Goal: Transaction & Acquisition: Download file/media

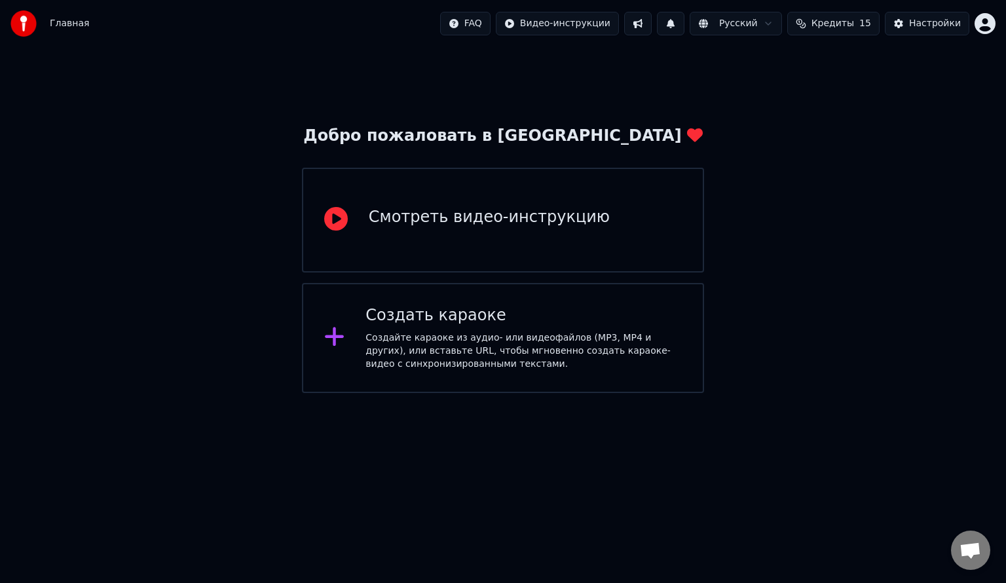
click at [465, 316] on div "Создать караоке" at bounding box center [524, 315] width 316 height 21
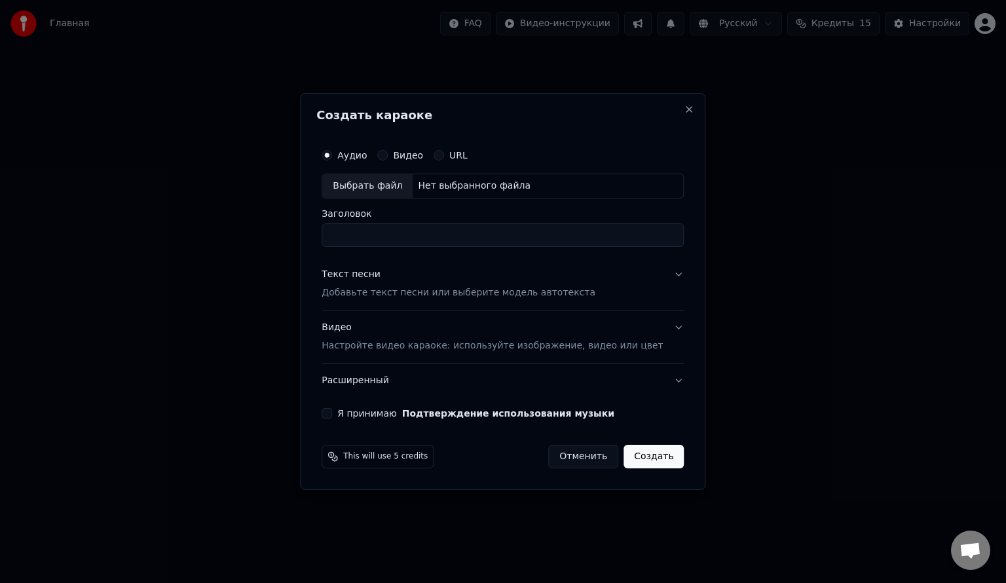
click at [387, 356] on button "Видео Настройте видео караоке: используйте изображение, видео или цвет" at bounding box center [503, 337] width 362 height 52
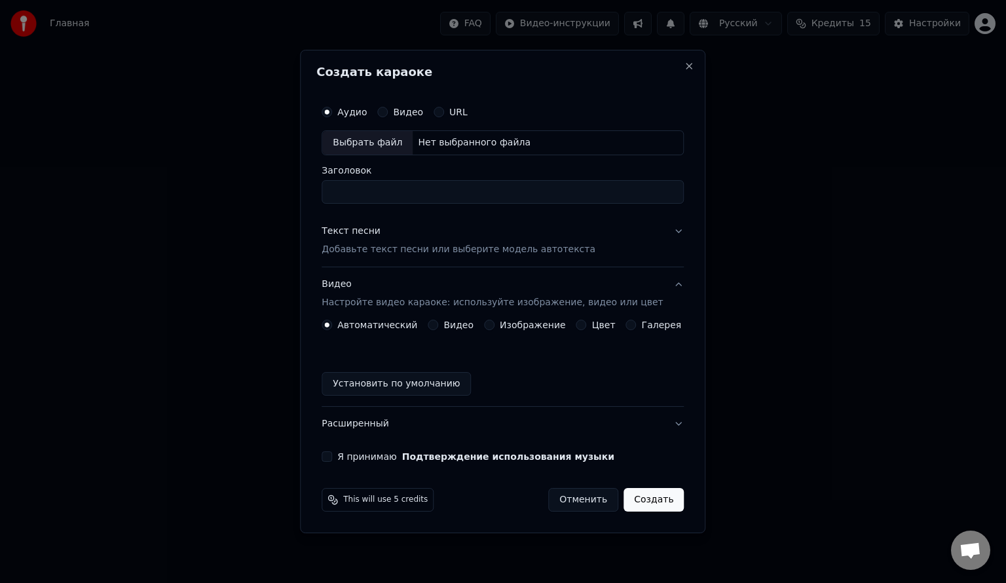
click at [505, 324] on label "Изображение" at bounding box center [533, 324] width 66 height 9
click at [495, 324] on button "Изображение" at bounding box center [489, 325] width 10 height 10
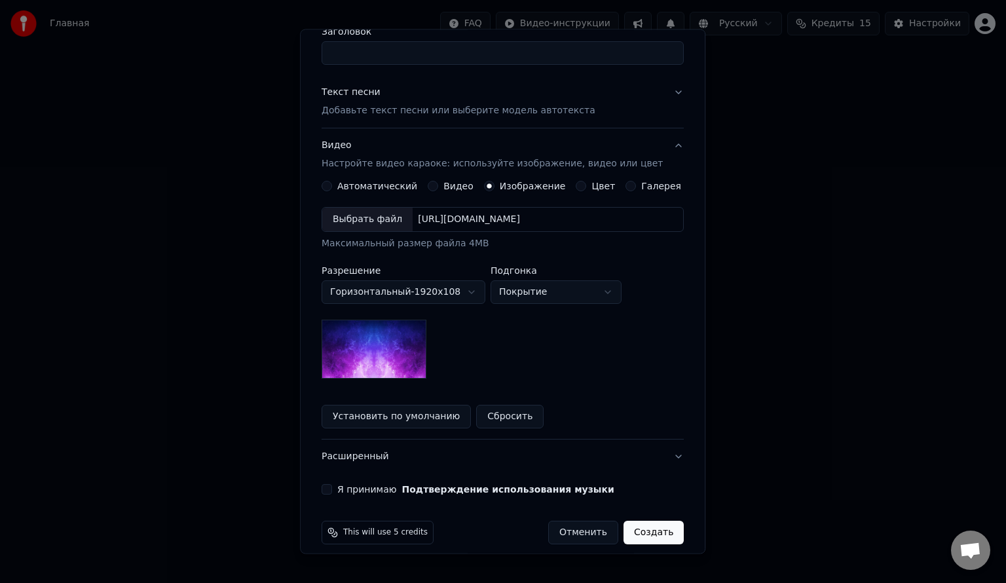
scroll to position [118, 0]
click at [453, 223] on div "[URL][DOMAIN_NAME]" at bounding box center [469, 219] width 113 height 13
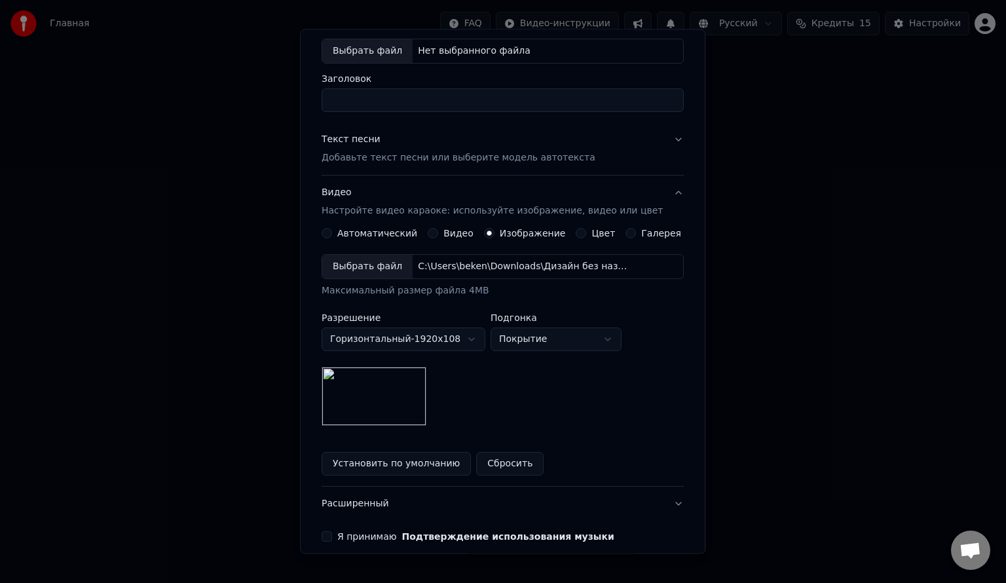
scroll to position [70, 0]
click at [563, 343] on body "Главная FAQ Видео-инструкции Русский Кредиты 15 Настройки Добро пожаловать в Yo…" at bounding box center [503, 196] width 1006 height 393
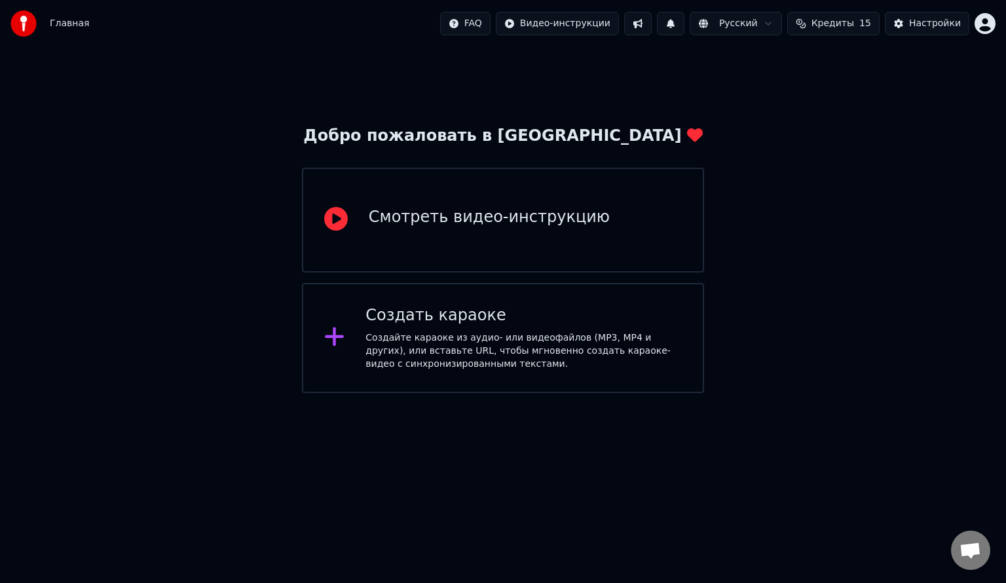
click at [931, 21] on div "Настройки" at bounding box center [935, 23] width 52 height 13
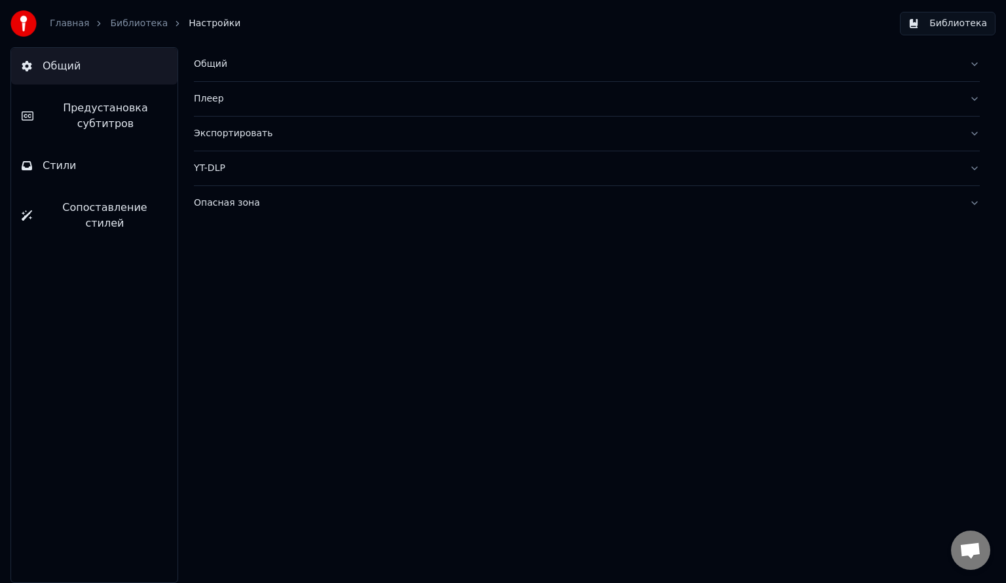
click at [110, 113] on span "Предустановка субтитров" at bounding box center [105, 115] width 123 height 31
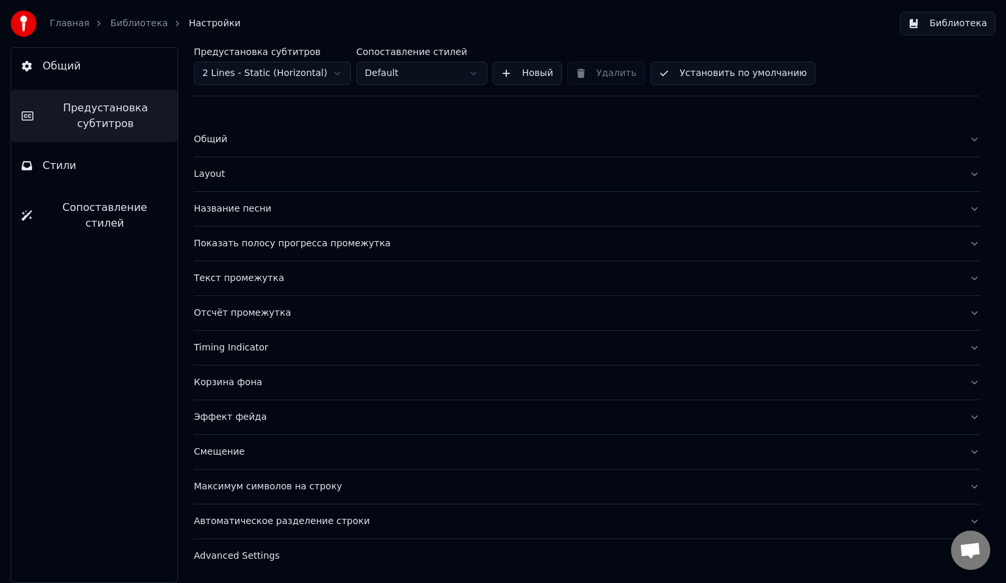
click at [121, 157] on button "Стили" at bounding box center [94, 165] width 166 height 37
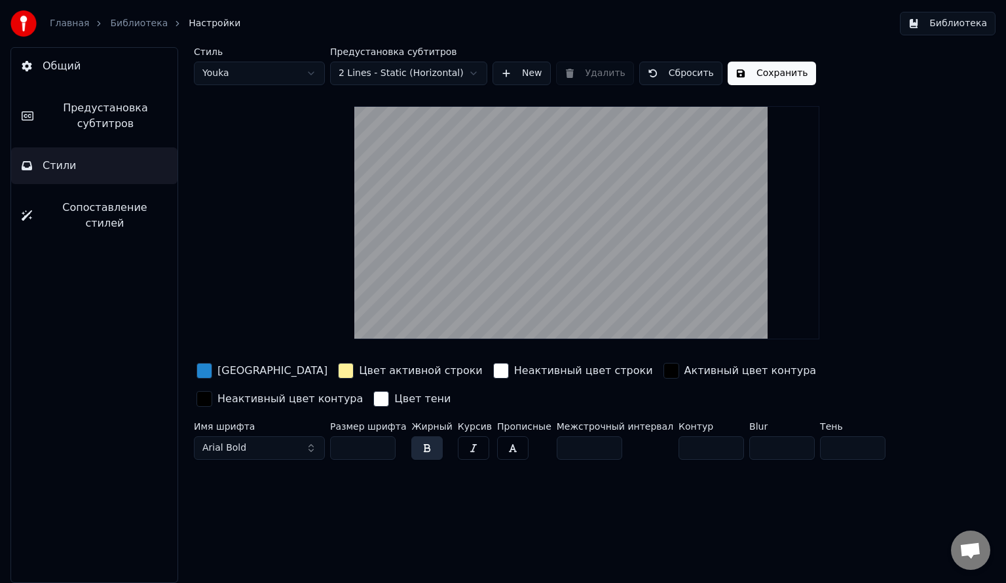
drag, startPoint x: 565, startPoint y: 275, endPoint x: 624, endPoint y: 283, distance: 59.6
click at [624, 283] on video at bounding box center [586, 222] width 465 height 233
click at [618, 283] on video at bounding box center [586, 222] width 465 height 233
drag, startPoint x: 618, startPoint y: 283, endPoint x: 668, endPoint y: 233, distance: 70.9
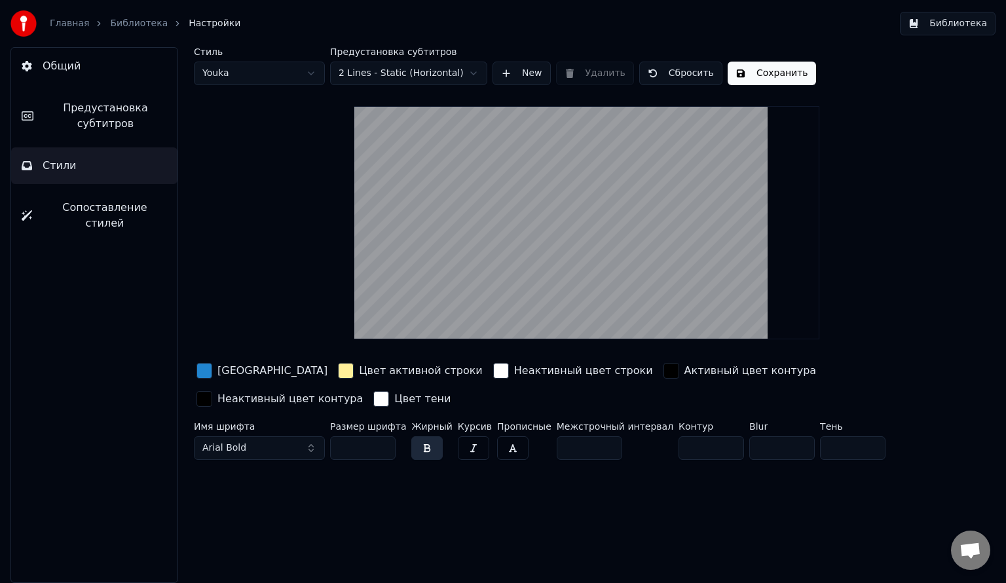
click at [668, 233] on video at bounding box center [586, 222] width 465 height 233
click at [137, 212] on span "Сопоставление стилей" at bounding box center [105, 215] width 124 height 31
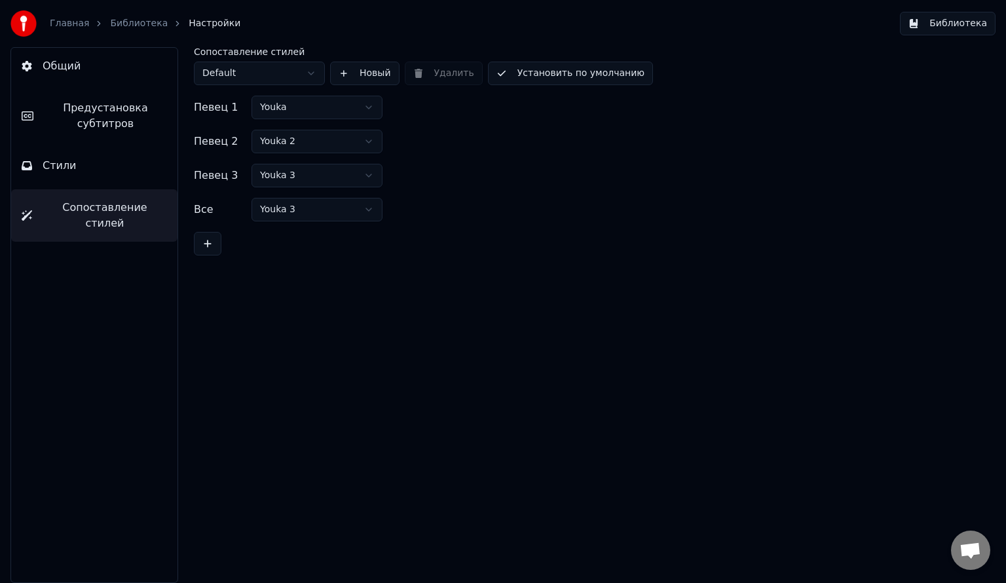
click at [125, 183] on button "Стили" at bounding box center [94, 165] width 166 height 37
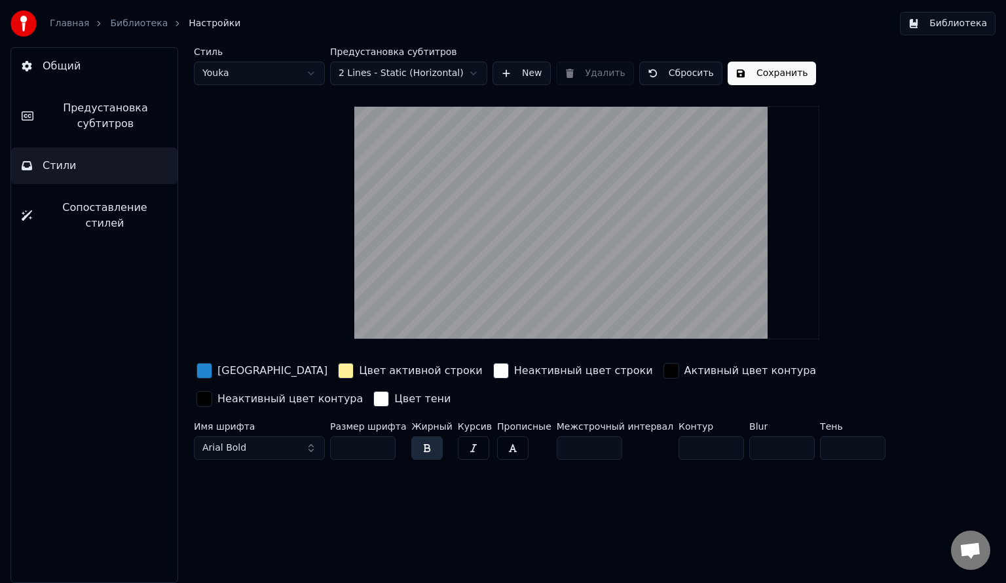
click at [534, 73] on button "New" at bounding box center [522, 74] width 58 height 24
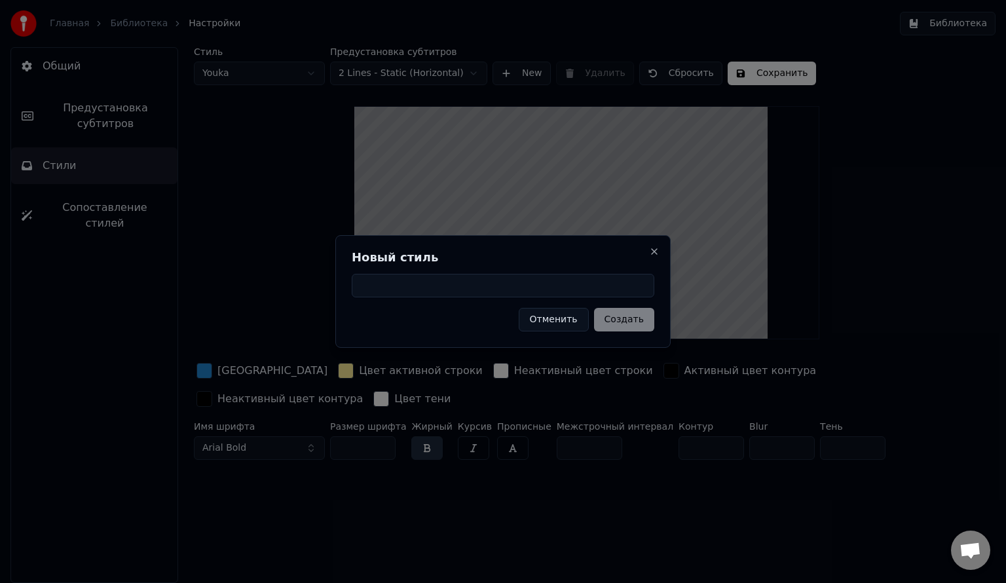
click at [451, 276] on input at bounding box center [503, 286] width 303 height 24
type input "***"
click at [613, 322] on button "Создать" at bounding box center [624, 320] width 60 height 24
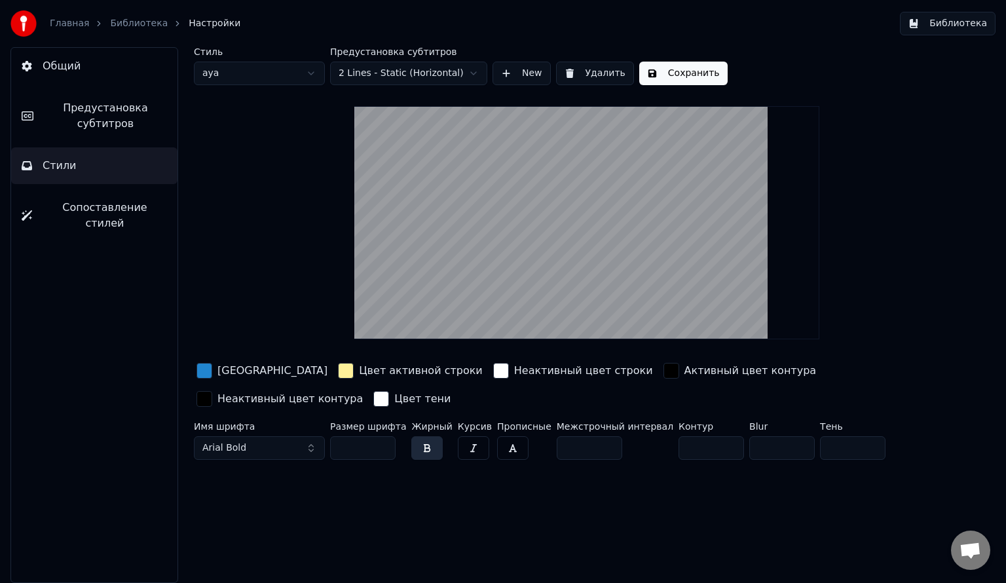
click at [437, 76] on html "Главная Библиотека Настройки Библиотека Общий Предустановка субтитров Стили Соп…" at bounding box center [503, 291] width 1006 height 583
click at [307, 79] on html "Главная Библиотека Настройки Библиотека Общий Предустановка субтитров Стили Соп…" at bounding box center [503, 291] width 1006 height 583
click at [328, 253] on html "Главная Библиотека Настройки Библиотека Общий Предустановка субтитров Стили Соп…" at bounding box center [503, 291] width 1006 height 583
drag, startPoint x: 558, startPoint y: 303, endPoint x: 608, endPoint y: 305, distance: 49.8
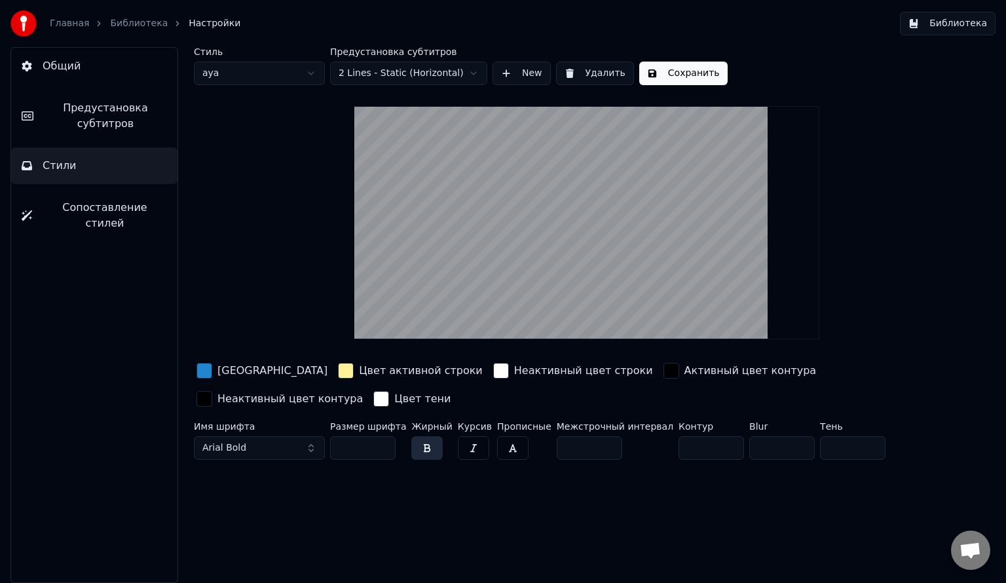
click at [608, 305] on video at bounding box center [586, 222] width 465 height 233
click at [592, 448] on input "**" at bounding box center [590, 448] width 66 height 24
click at [590, 443] on input "*" at bounding box center [590, 448] width 66 height 24
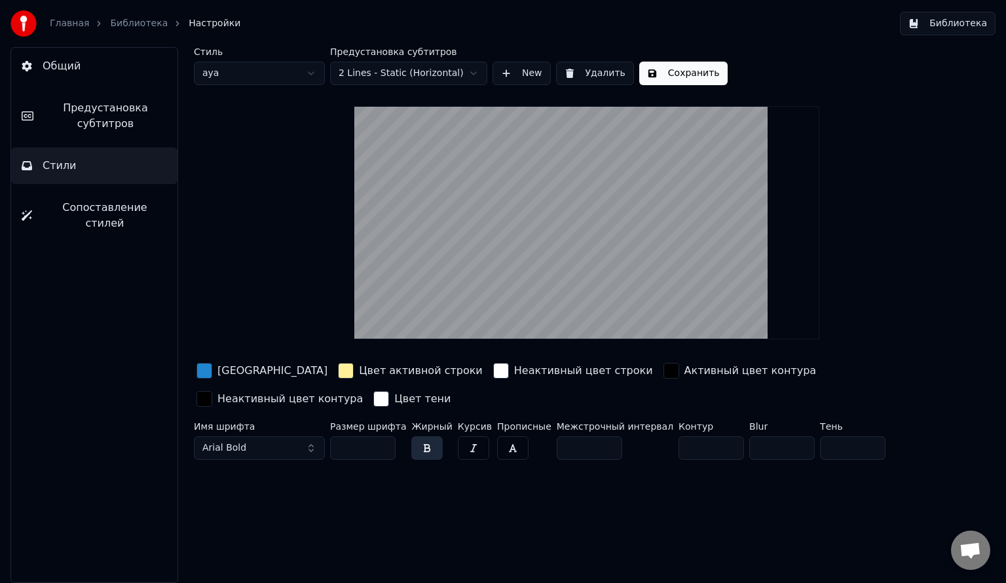
click at [590, 443] on input "*" at bounding box center [590, 448] width 66 height 24
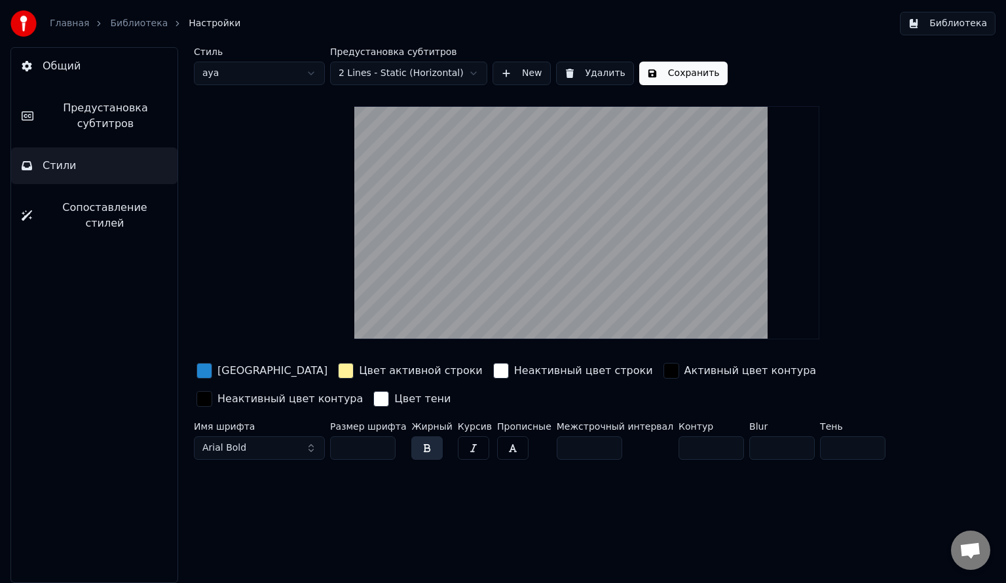
click at [590, 443] on input "*" at bounding box center [590, 448] width 66 height 24
click at [592, 448] on input "*" at bounding box center [590, 448] width 66 height 24
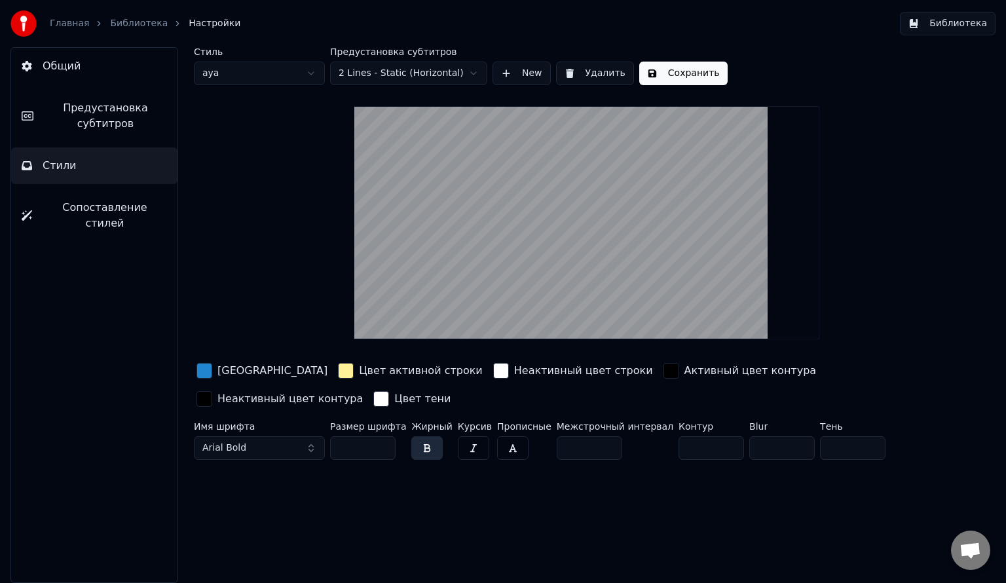
click at [592, 448] on input "*" at bounding box center [590, 448] width 66 height 24
click at [592, 448] on input "**" at bounding box center [590, 448] width 66 height 24
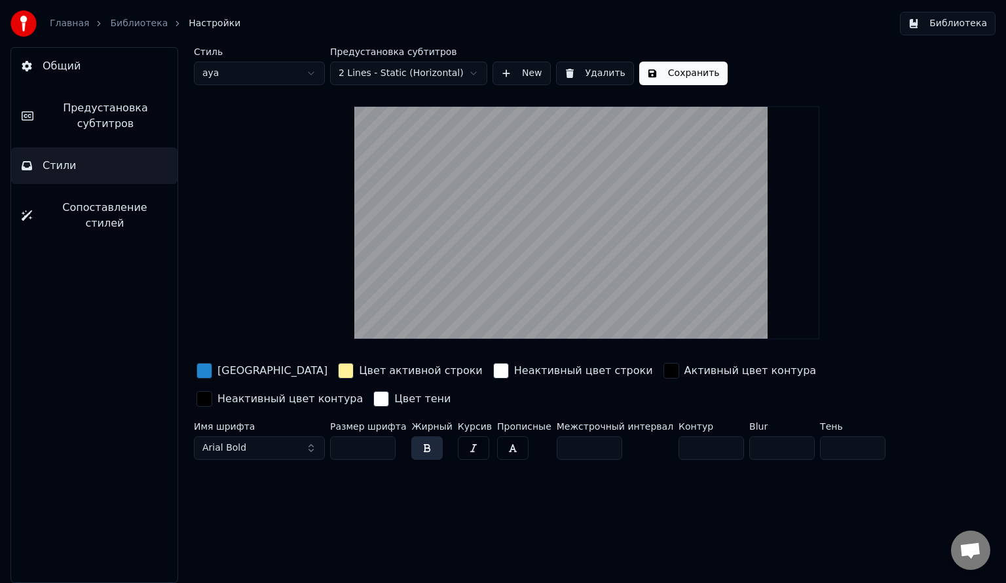
click at [592, 448] on input "**" at bounding box center [590, 448] width 66 height 24
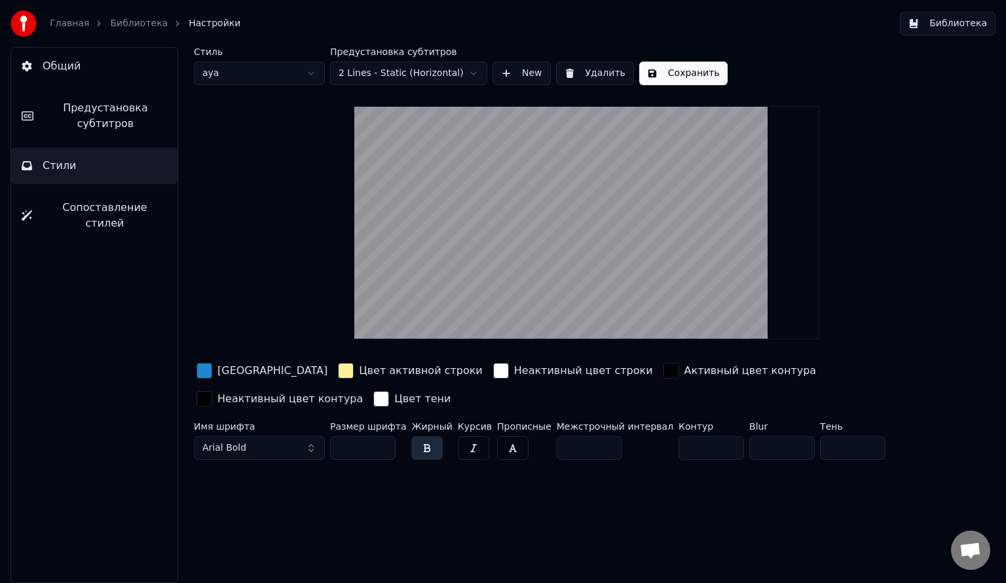
click at [592, 448] on input "**" at bounding box center [590, 448] width 66 height 24
click at [592, 448] on input "***" at bounding box center [590, 448] width 66 height 24
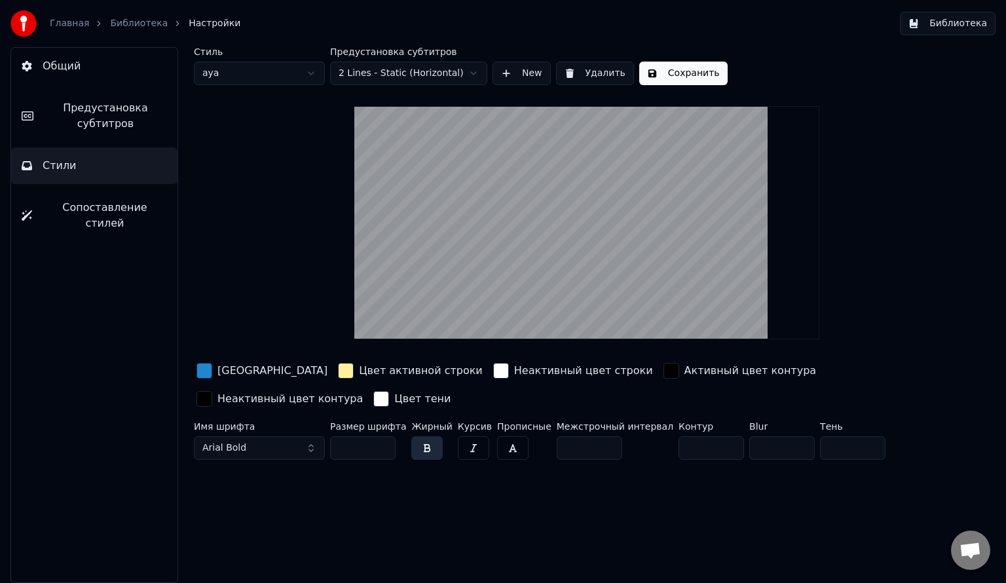
click at [592, 448] on input "***" at bounding box center [590, 448] width 66 height 24
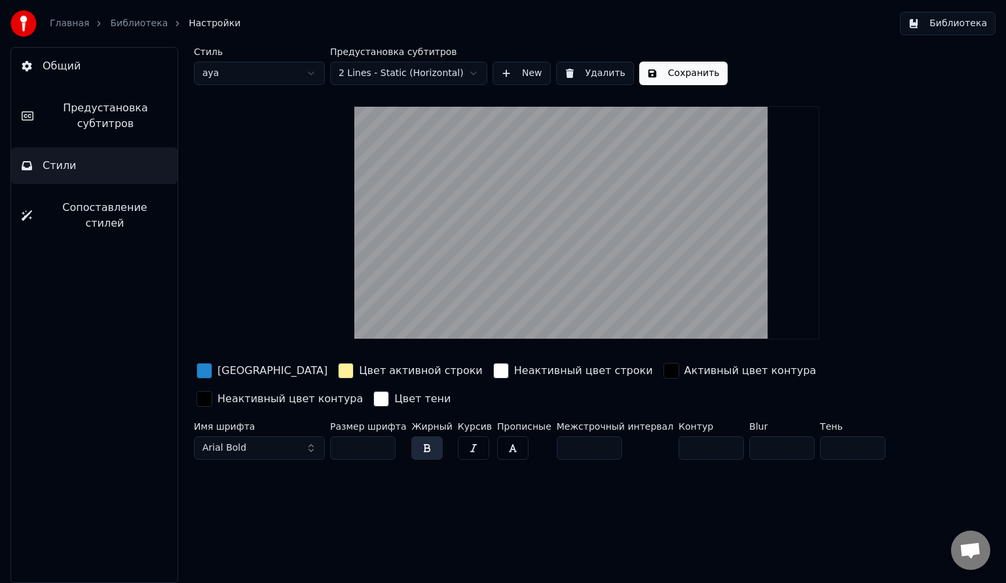
click at [592, 448] on input "***" at bounding box center [590, 448] width 66 height 24
click at [592, 442] on input "***" at bounding box center [590, 448] width 66 height 24
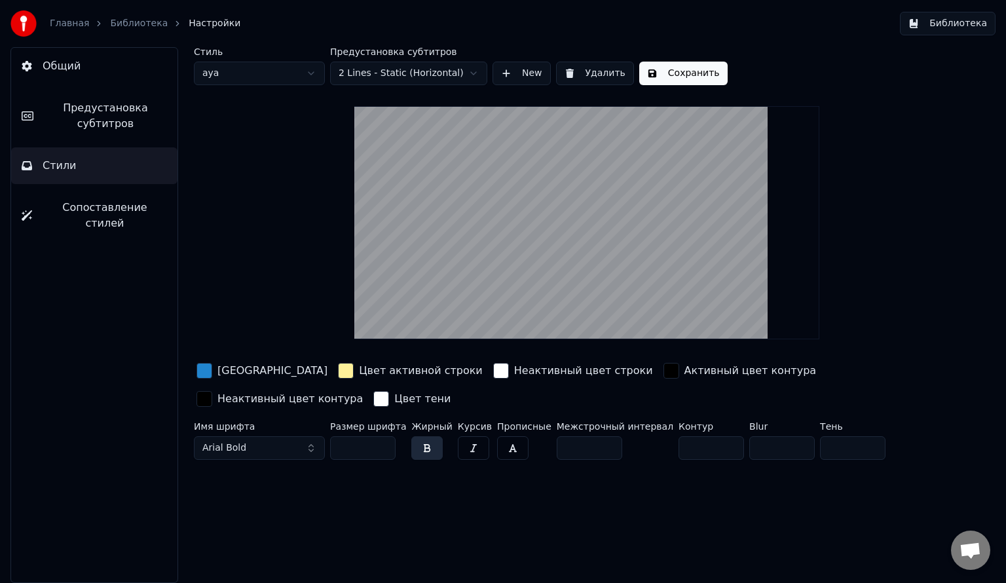
click at [592, 442] on input "***" at bounding box center [590, 448] width 66 height 24
click at [592, 442] on input "**" at bounding box center [590, 448] width 66 height 24
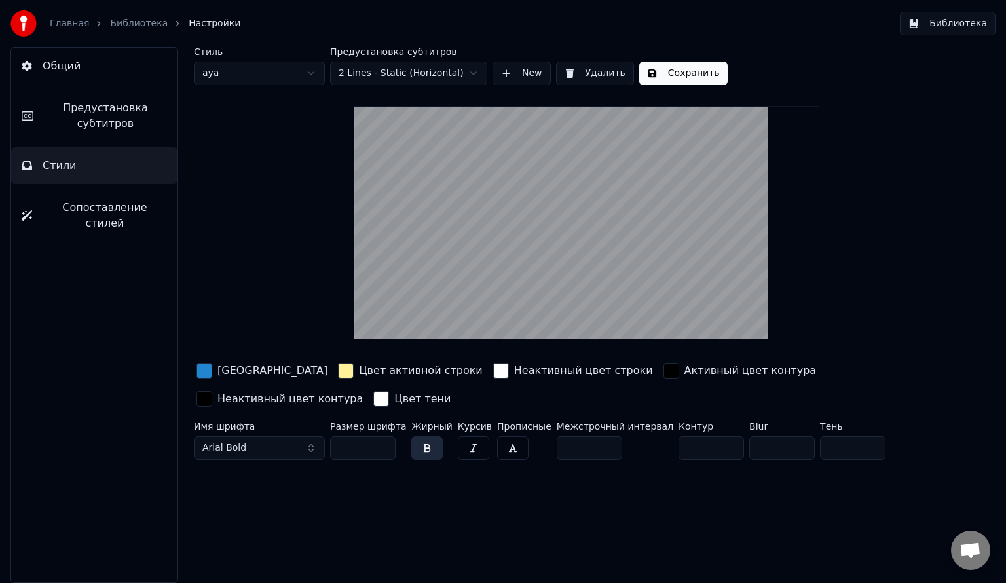
click at [592, 442] on input "**" at bounding box center [590, 448] width 66 height 24
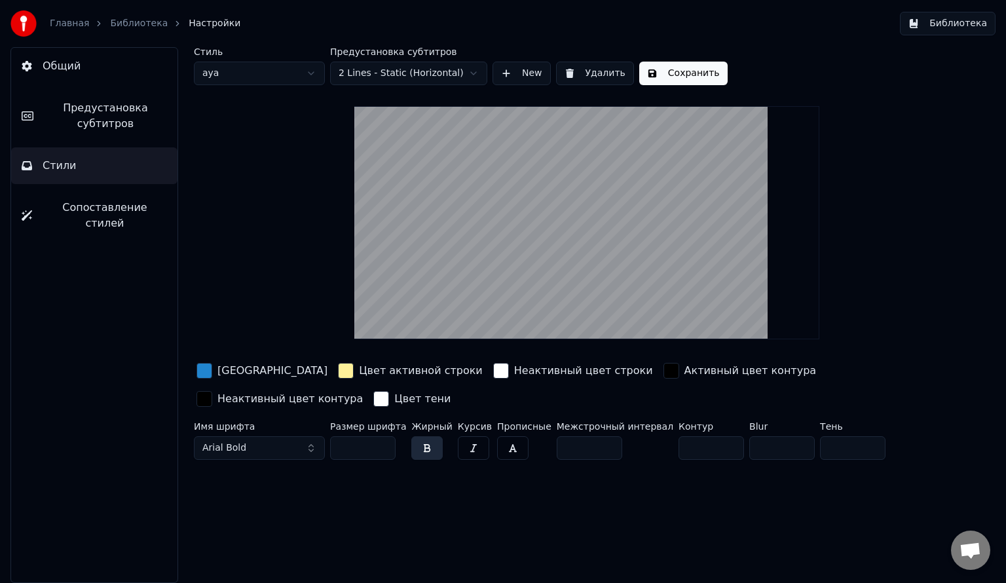
click at [592, 442] on input "**" at bounding box center [590, 448] width 66 height 24
click at [592, 442] on input "*" at bounding box center [590, 448] width 66 height 24
type input "*"
click at [592, 442] on input "*" at bounding box center [590, 448] width 66 height 24
click at [580, 199] on video at bounding box center [586, 222] width 465 height 233
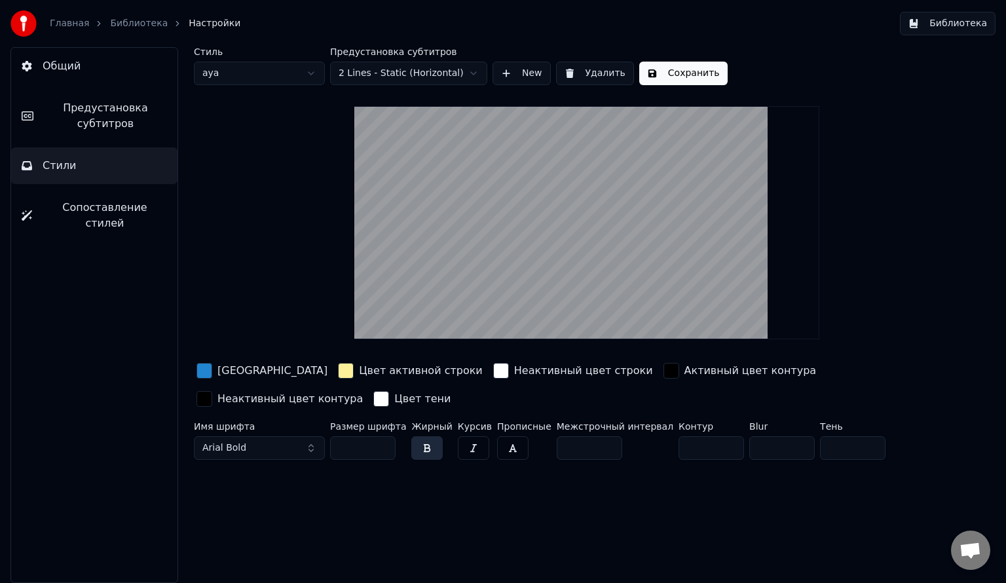
drag, startPoint x: 556, startPoint y: 272, endPoint x: 578, endPoint y: 280, distance: 23.8
click at [578, 280] on video at bounding box center [586, 222] width 465 height 233
drag, startPoint x: 562, startPoint y: 280, endPoint x: 597, endPoint y: 305, distance: 42.3
click at [597, 305] on video at bounding box center [586, 222] width 465 height 233
click at [128, 21] on link "Библиотека" at bounding box center [139, 23] width 58 height 13
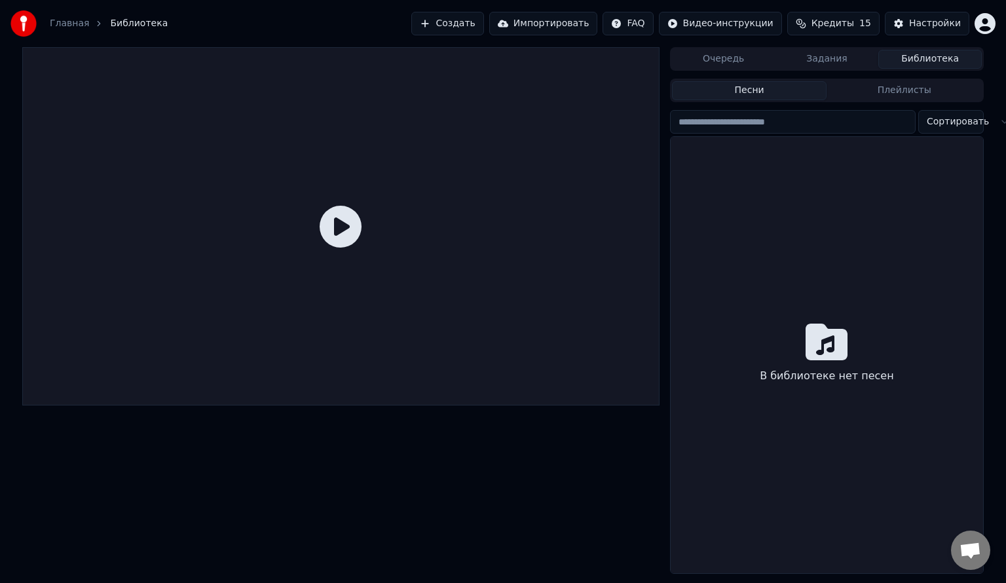
click at [81, 21] on link "Главная" at bounding box center [69, 23] width 39 height 13
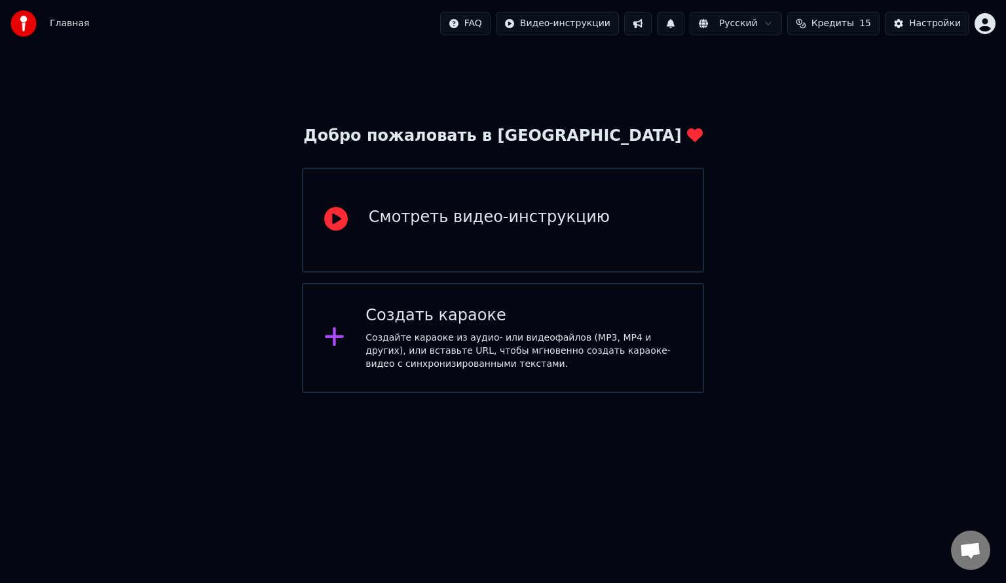
click at [442, 296] on div "Создать караоке Создайте караоке из аудио- или видеофайлов (MP3, MP4 и других),…" at bounding box center [503, 338] width 402 height 110
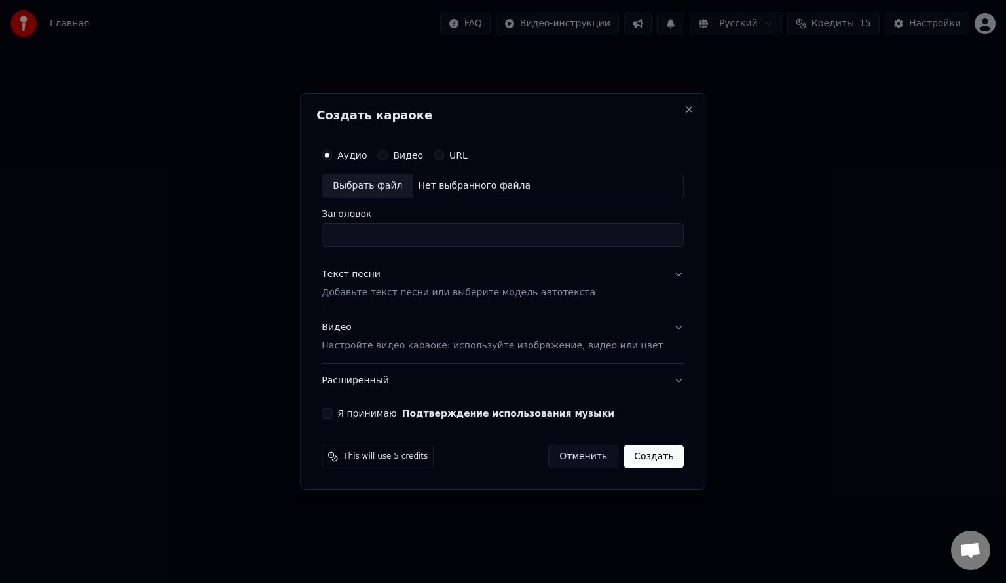
click at [459, 338] on div "Видео Настройте видео караоке: используйте изображение, видео или цвет" at bounding box center [492, 336] width 341 height 31
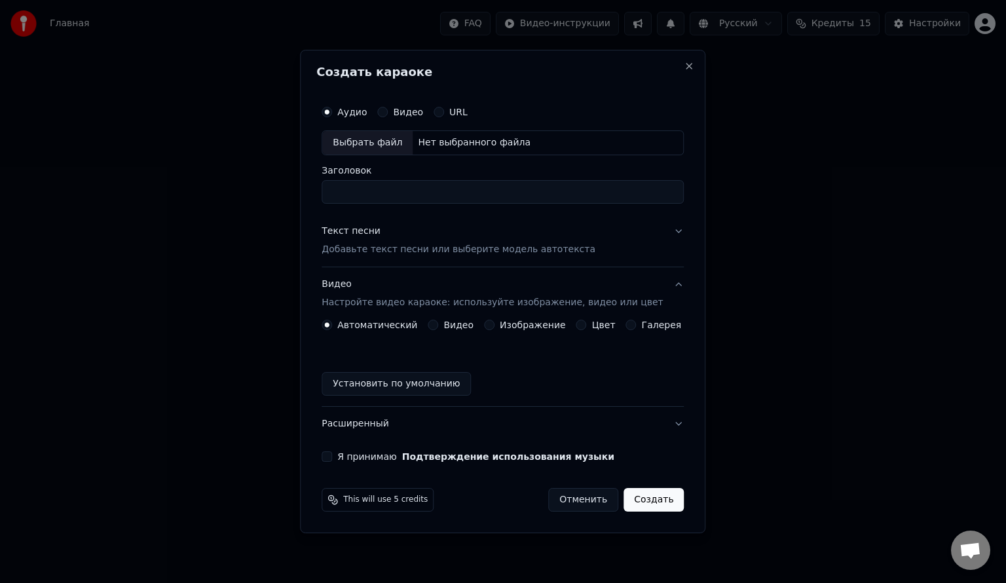
click at [506, 325] on label "Изображение" at bounding box center [533, 324] width 66 height 9
click at [495, 325] on button "Изображение" at bounding box center [489, 325] width 10 height 10
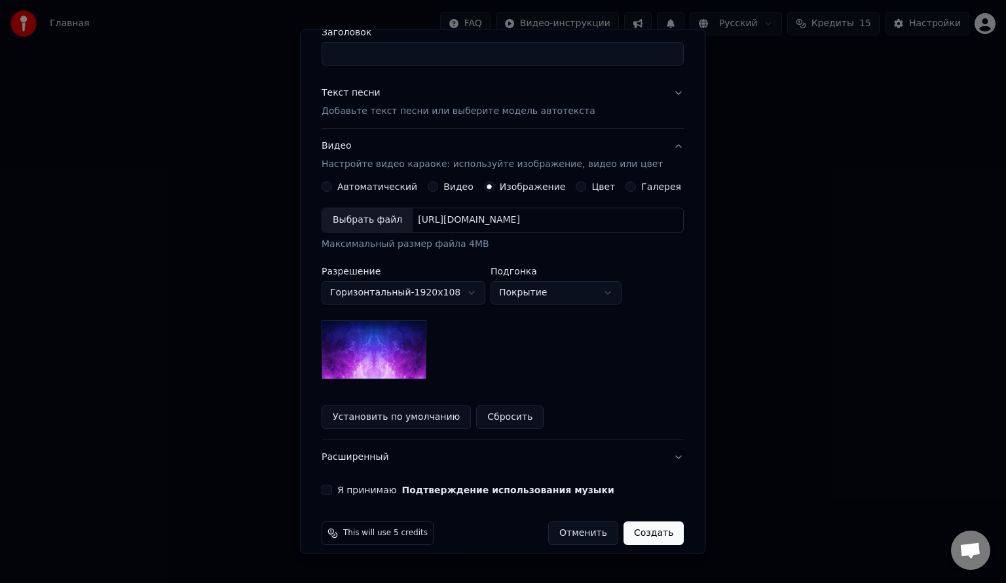
scroll to position [122, 0]
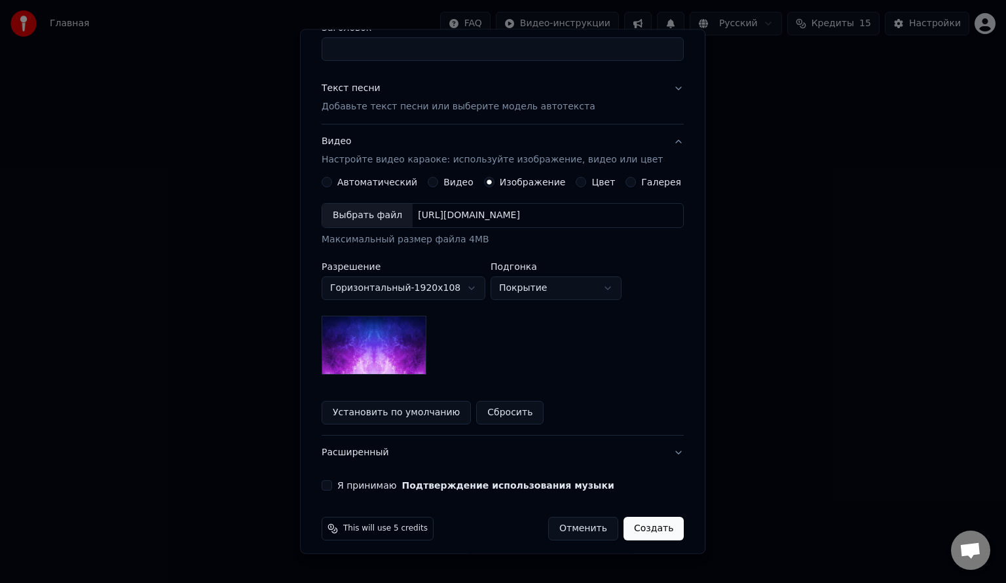
click at [432, 212] on div "[URL][DOMAIN_NAME]" at bounding box center [469, 215] width 113 height 13
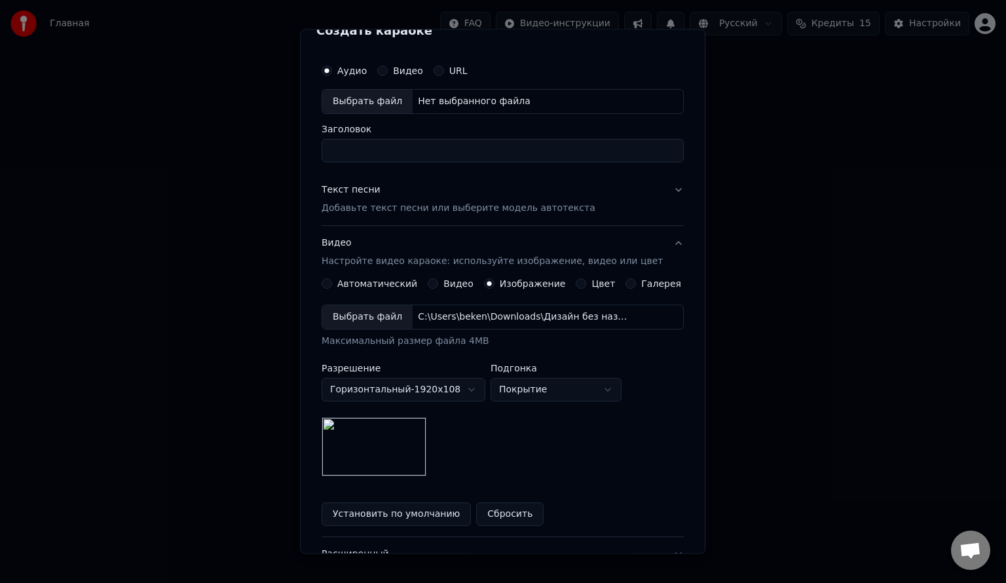
scroll to position [0, 0]
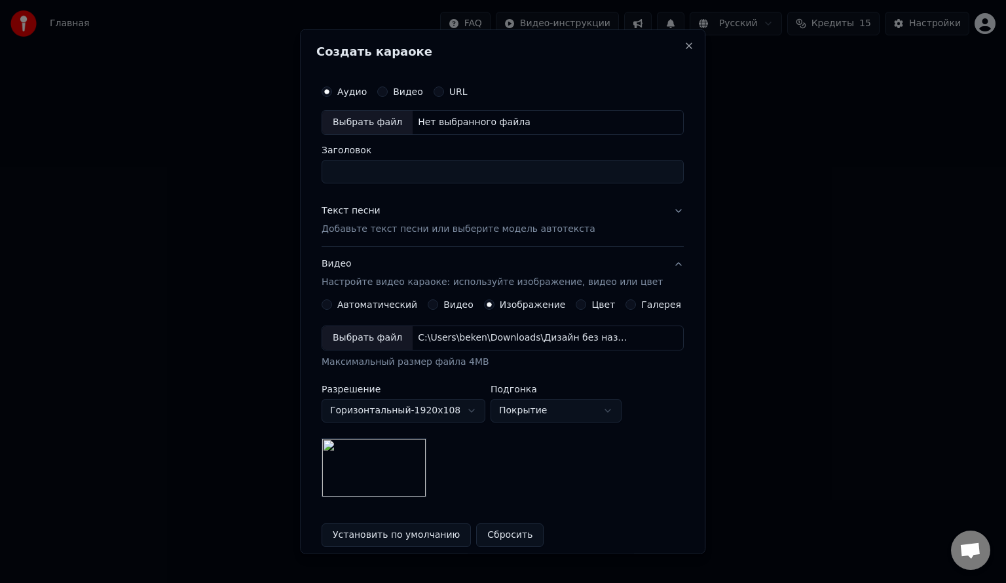
click at [413, 121] on div "Нет выбранного файла" at bounding box center [474, 122] width 123 height 13
type input "**********"
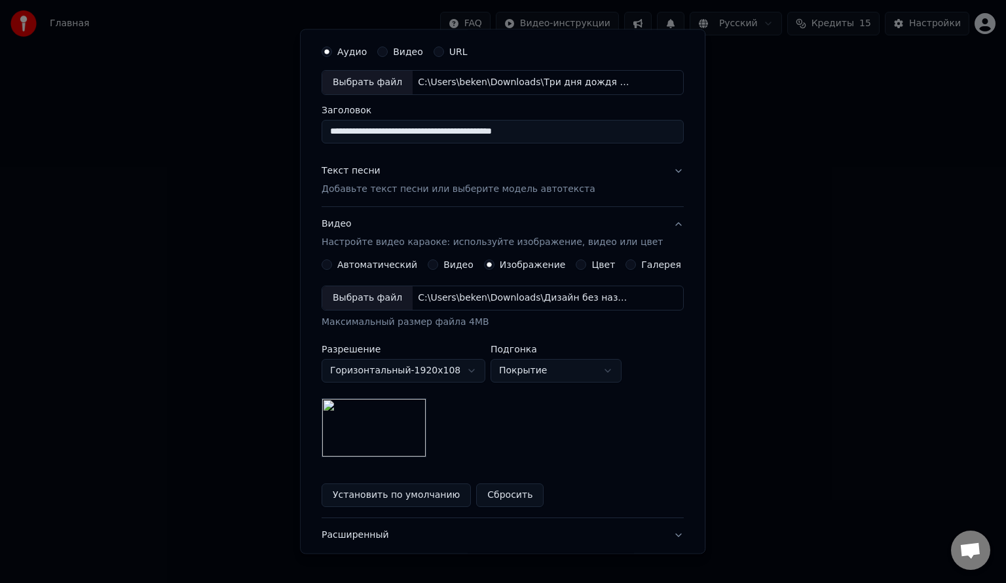
scroll to position [39, 0]
click at [421, 182] on div "Текст песни Добавьте текст песни или выберите модель автотекста" at bounding box center [459, 180] width 274 height 31
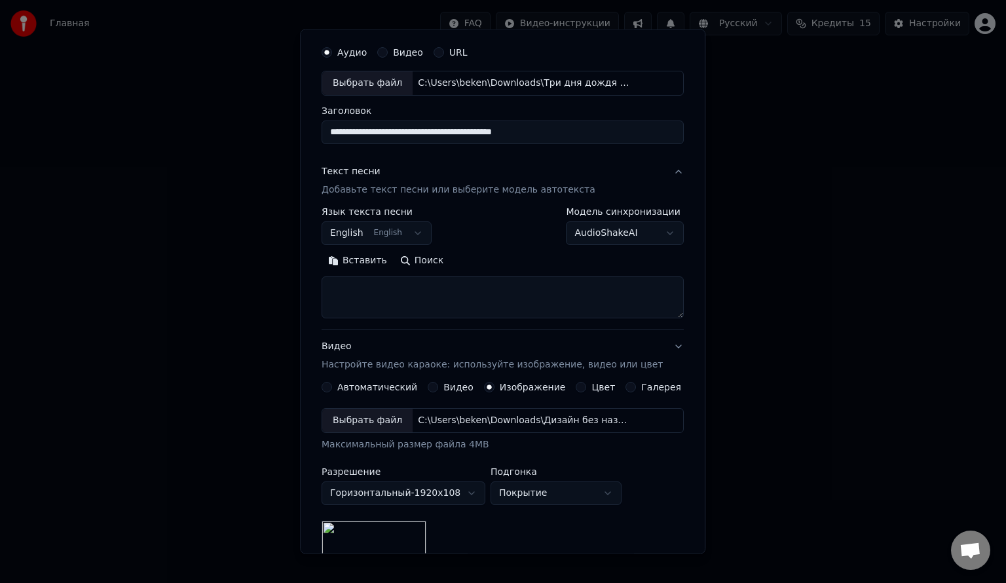
scroll to position [0, 0]
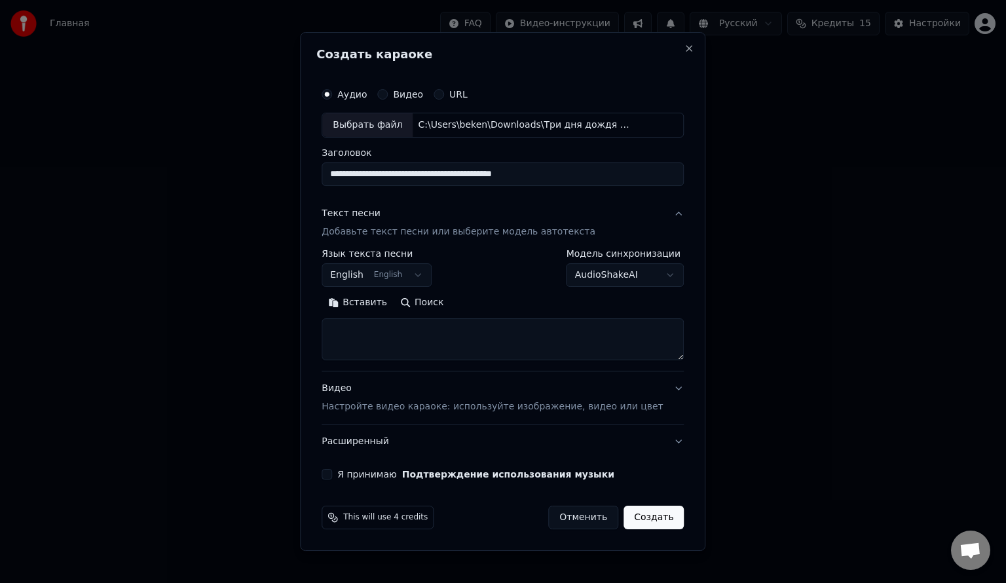
click at [396, 341] on textarea at bounding box center [503, 339] width 362 height 42
click at [383, 294] on button "Вставить" at bounding box center [358, 302] width 72 height 21
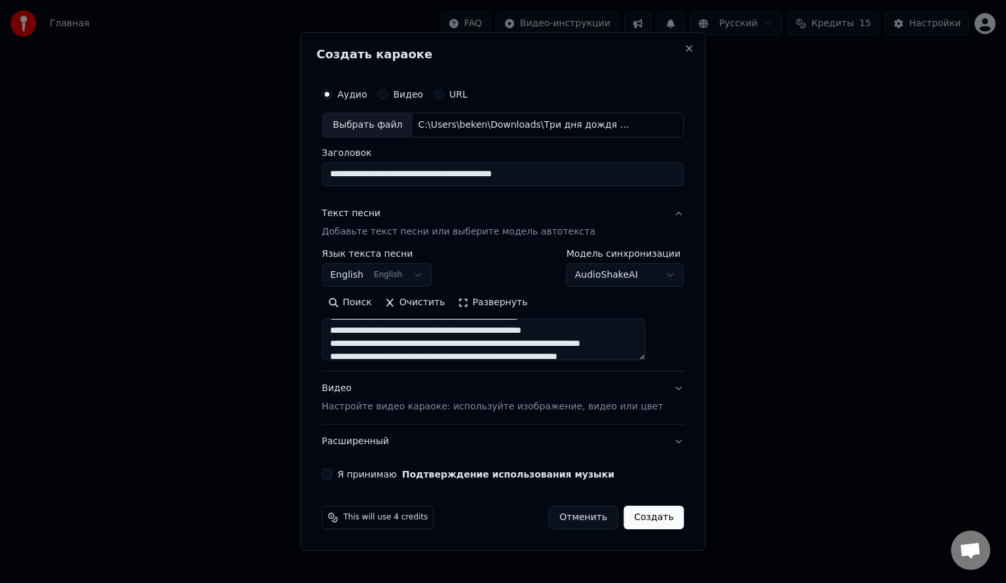
scroll to position [38, 0]
click at [489, 299] on button "Развернуть" at bounding box center [492, 302] width 83 height 21
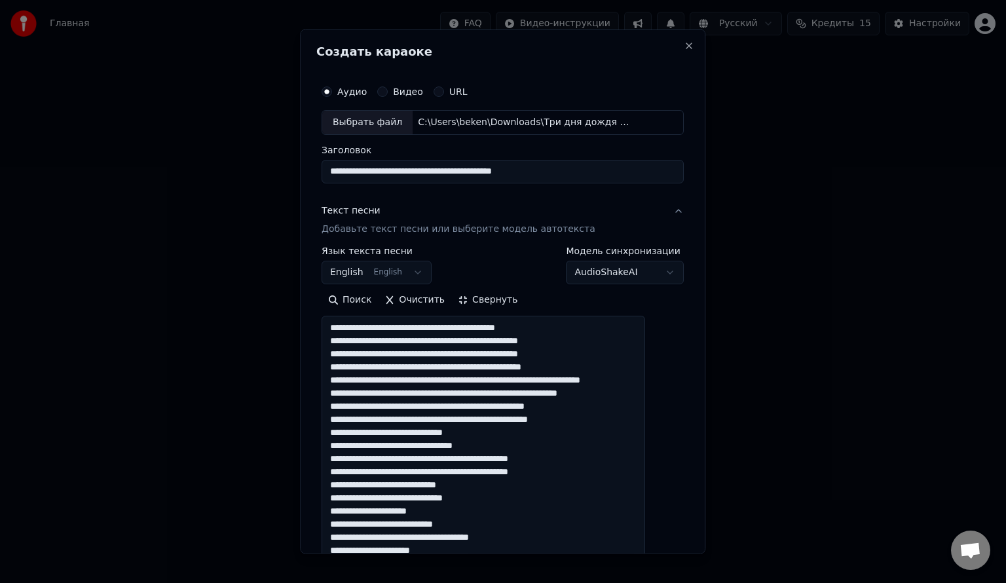
scroll to position [1, 0]
type textarea "**********"
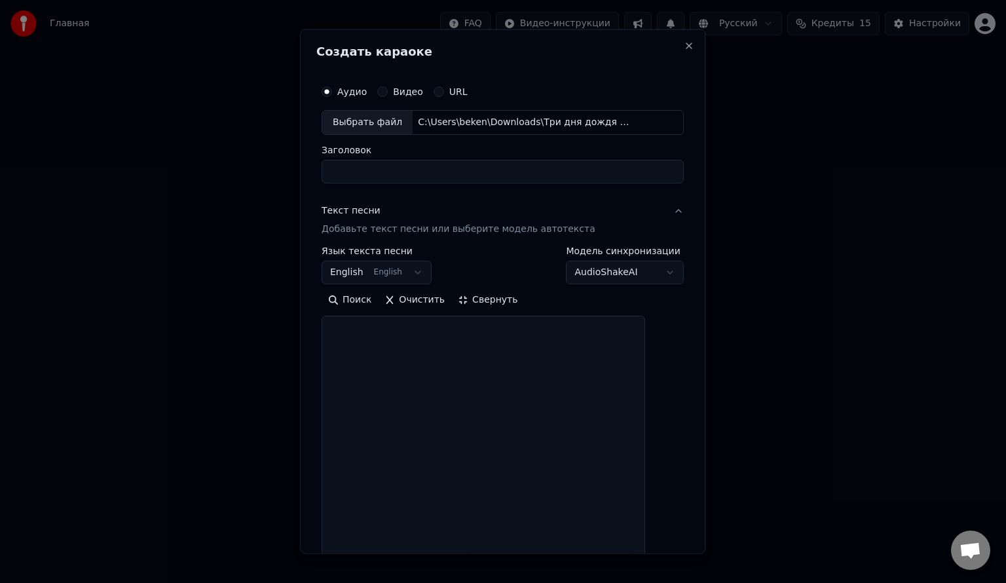
select select
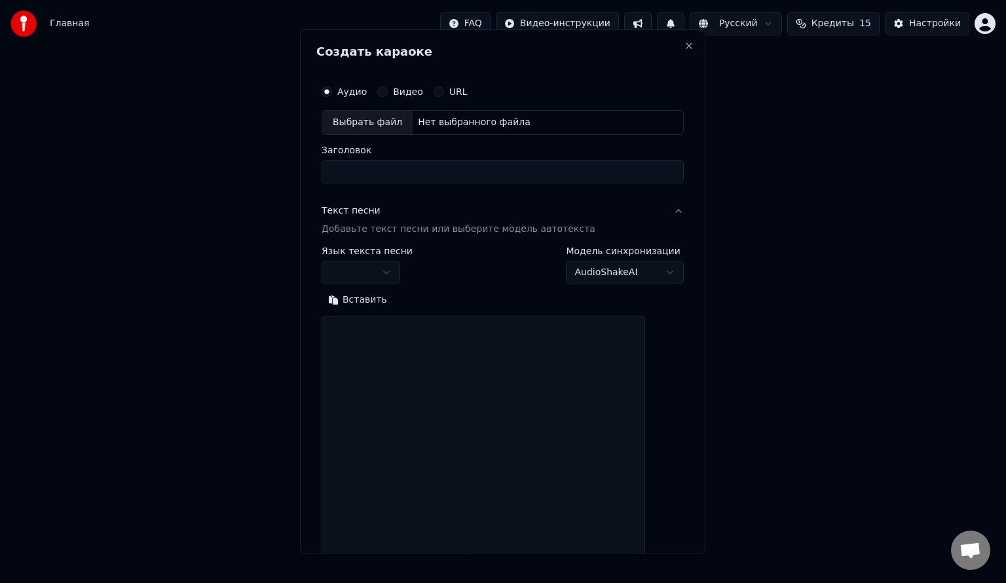
scroll to position [0, 0]
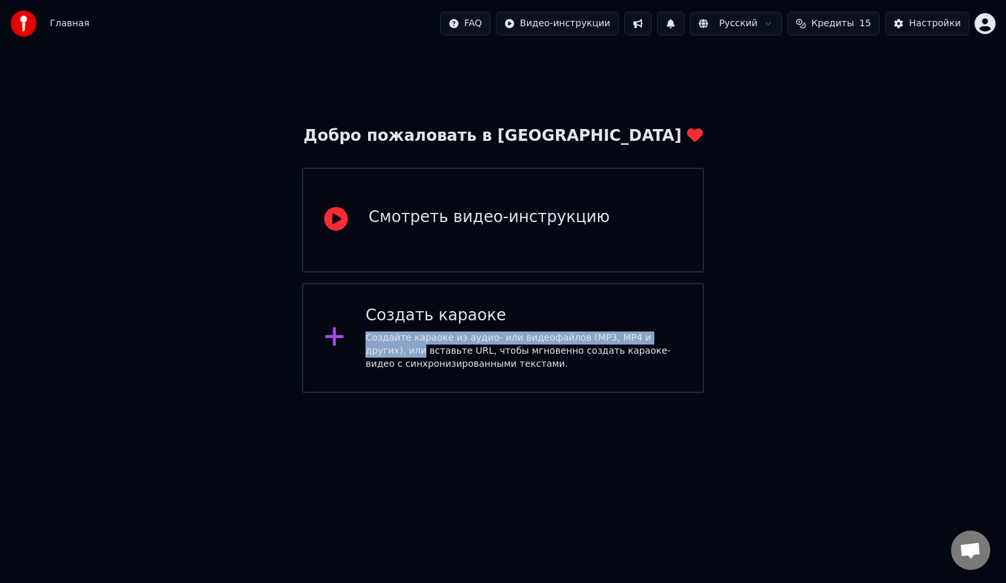
drag, startPoint x: 692, startPoint y: 335, endPoint x: 710, endPoint y: 286, distance: 52.2
click at [578, 316] on div "Создать караоке" at bounding box center [524, 315] width 316 height 21
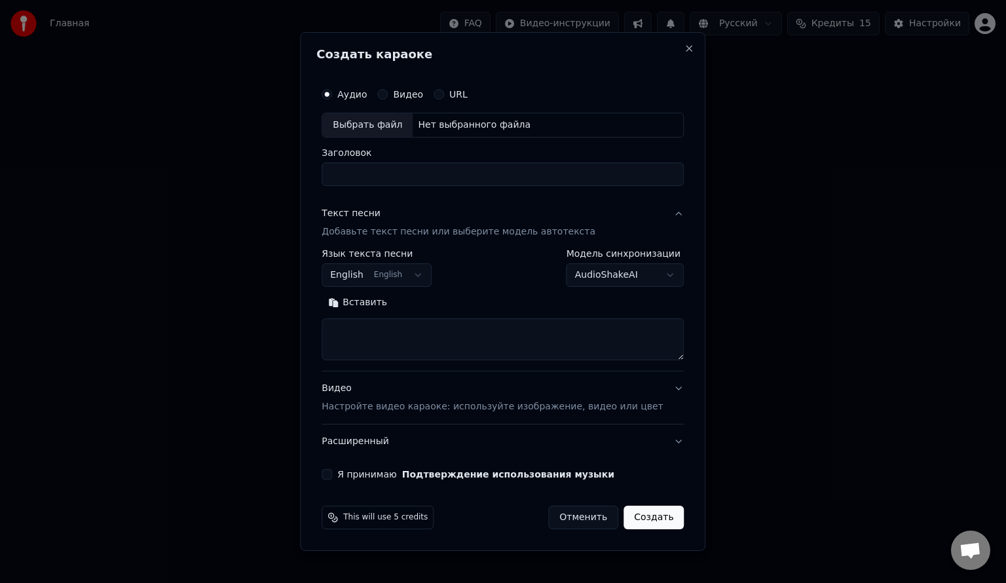
click at [422, 226] on p "Добавьте текст песни или выберите модель автотекста" at bounding box center [459, 231] width 274 height 13
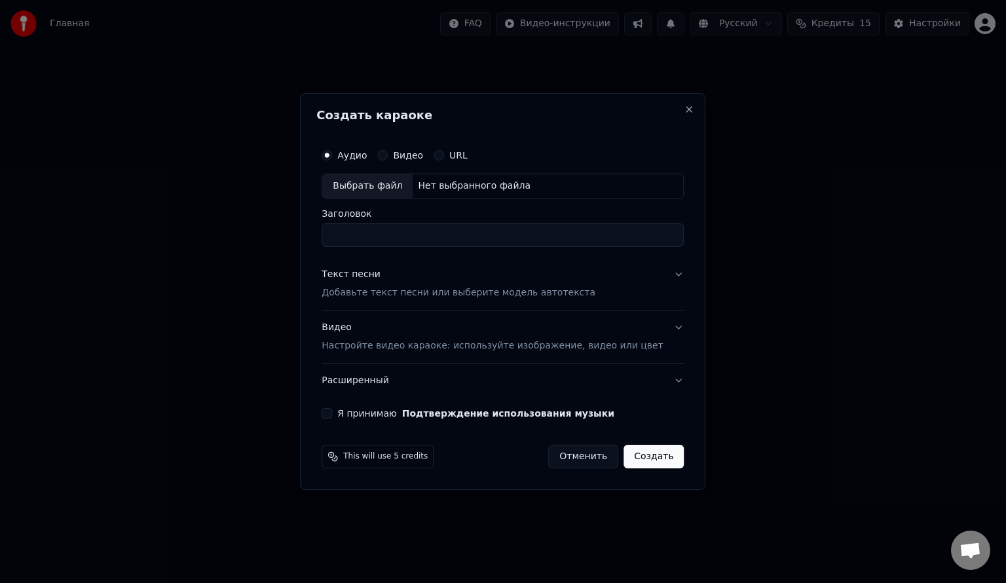
click at [402, 286] on p "Добавьте текст песни или выберите модель автотекста" at bounding box center [459, 292] width 274 height 13
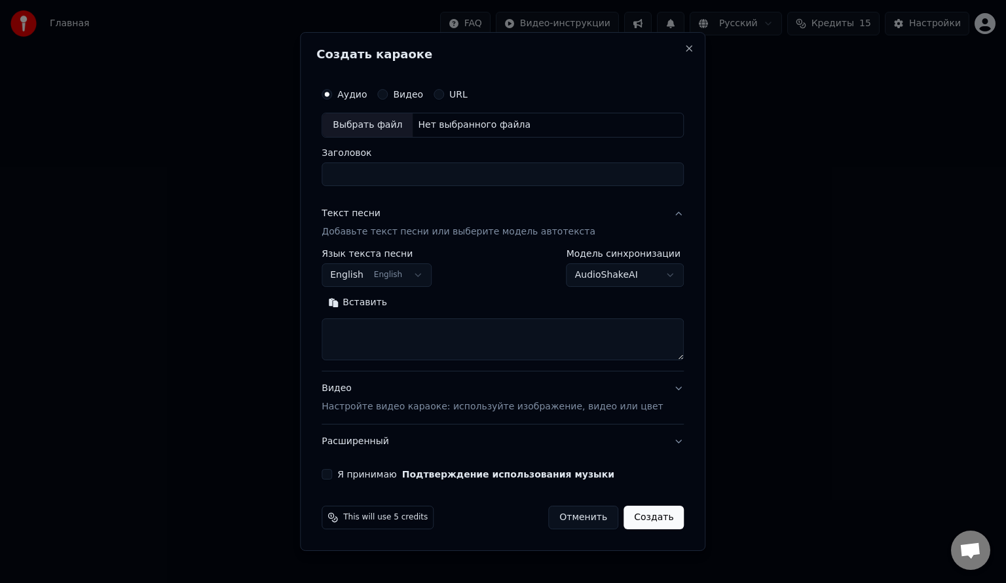
click at [390, 332] on textarea at bounding box center [503, 339] width 362 height 42
click at [377, 295] on button "Вставить" at bounding box center [358, 302] width 72 height 21
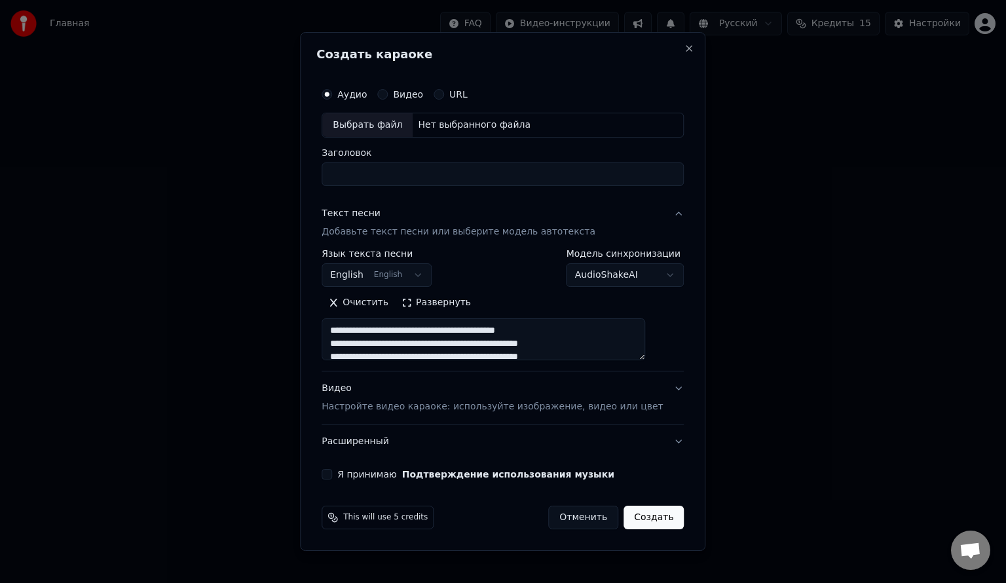
click at [461, 307] on button "Развернуть" at bounding box center [436, 302] width 83 height 21
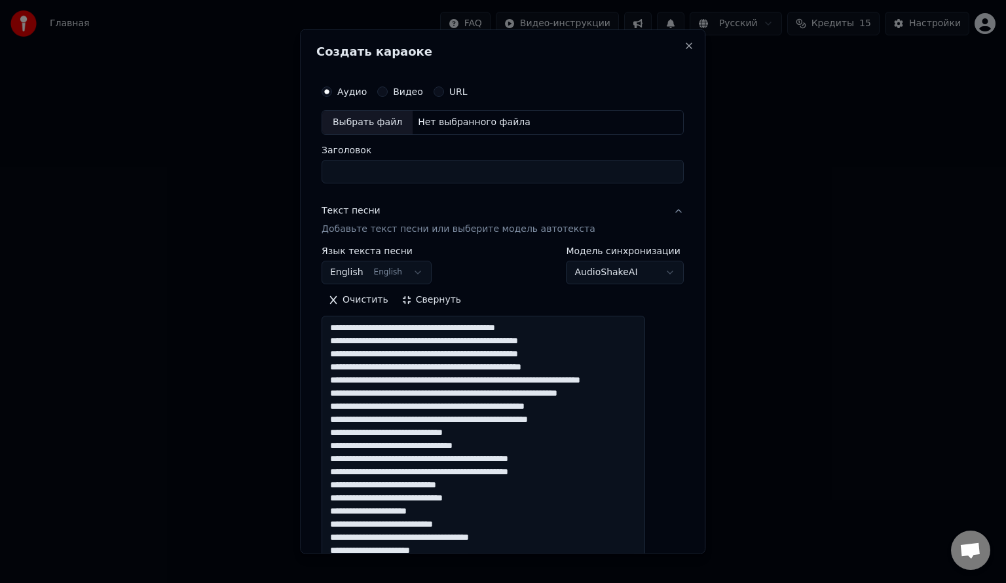
click at [384, 130] on div "Выбрать файл" at bounding box center [367, 123] width 90 height 24
type textarea "**********"
type input "**********"
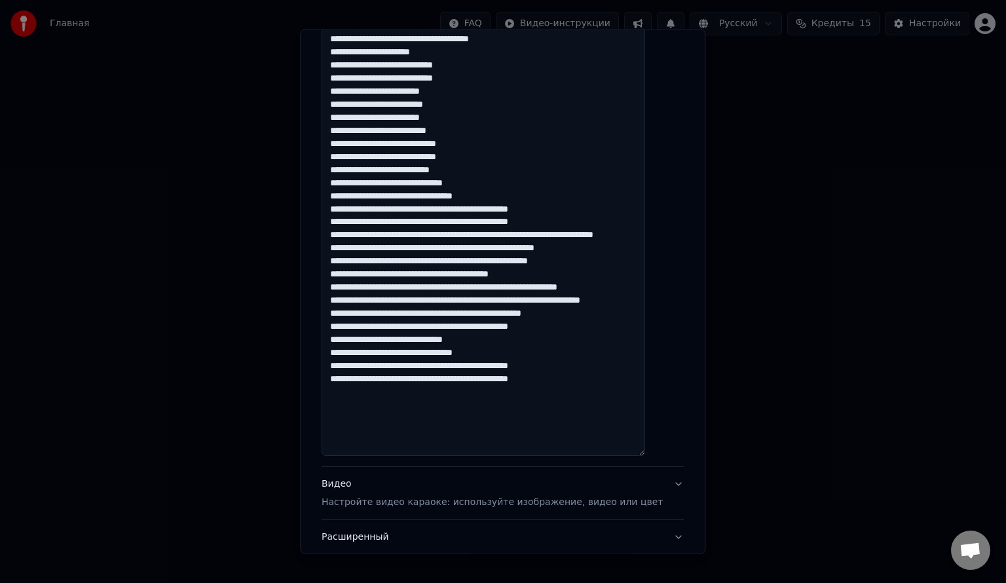
scroll to position [590, 0]
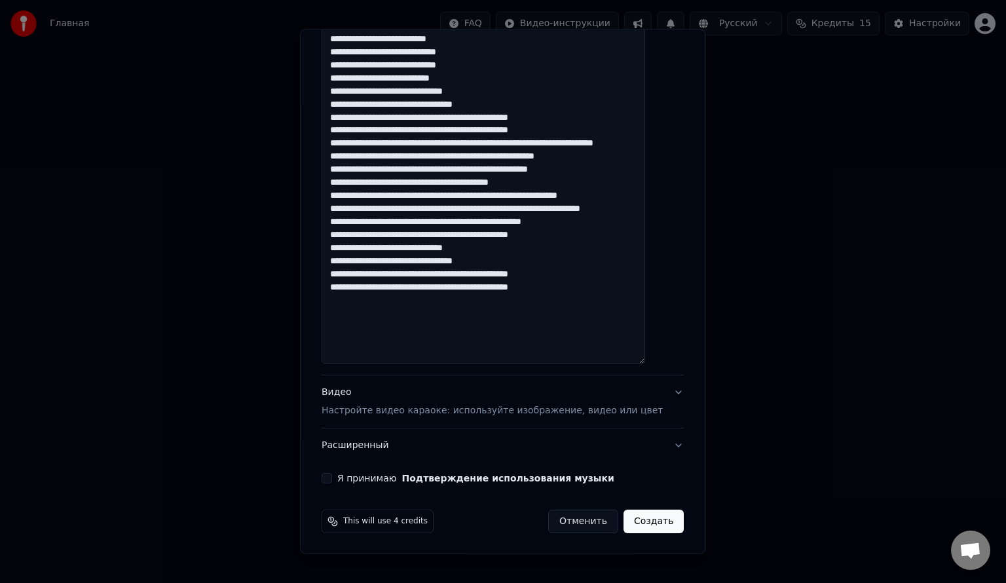
click at [396, 407] on p "Настройте видео караоке: используйте изображение, видео или цвет" at bounding box center [492, 410] width 341 height 13
type textarea "**********"
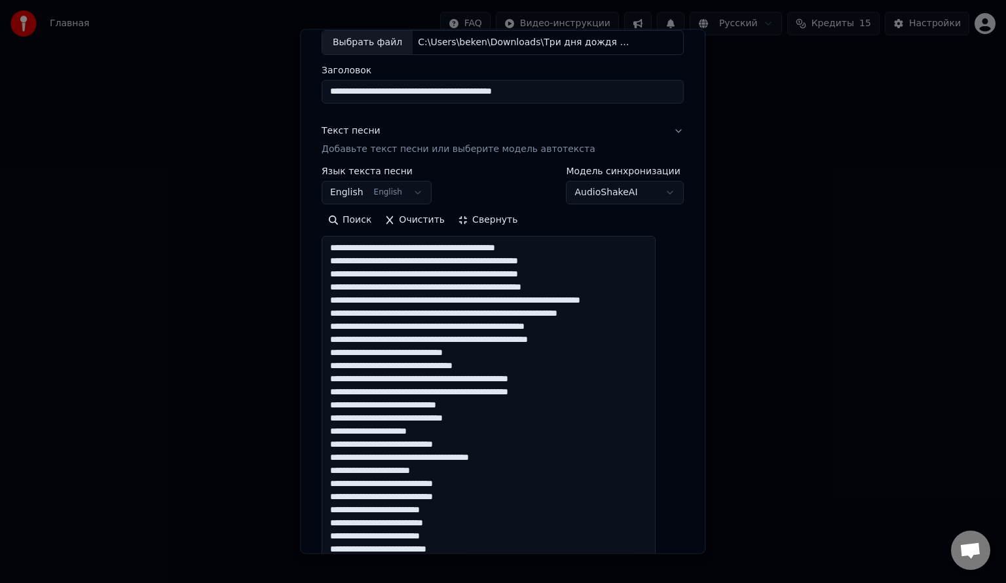
scroll to position [0, 0]
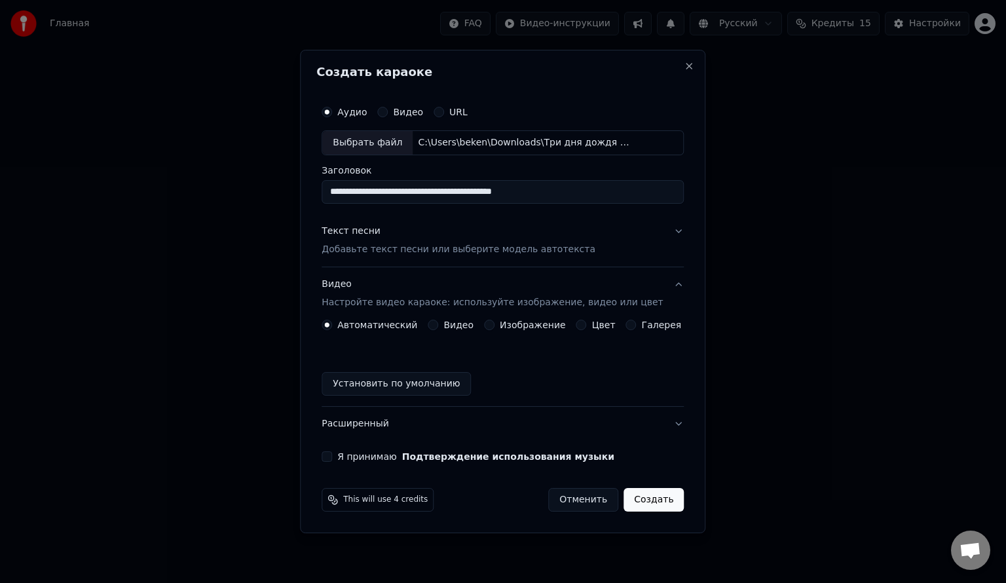
click at [514, 322] on label "Изображение" at bounding box center [533, 324] width 66 height 9
click at [495, 322] on button "Изображение" at bounding box center [489, 325] width 10 height 10
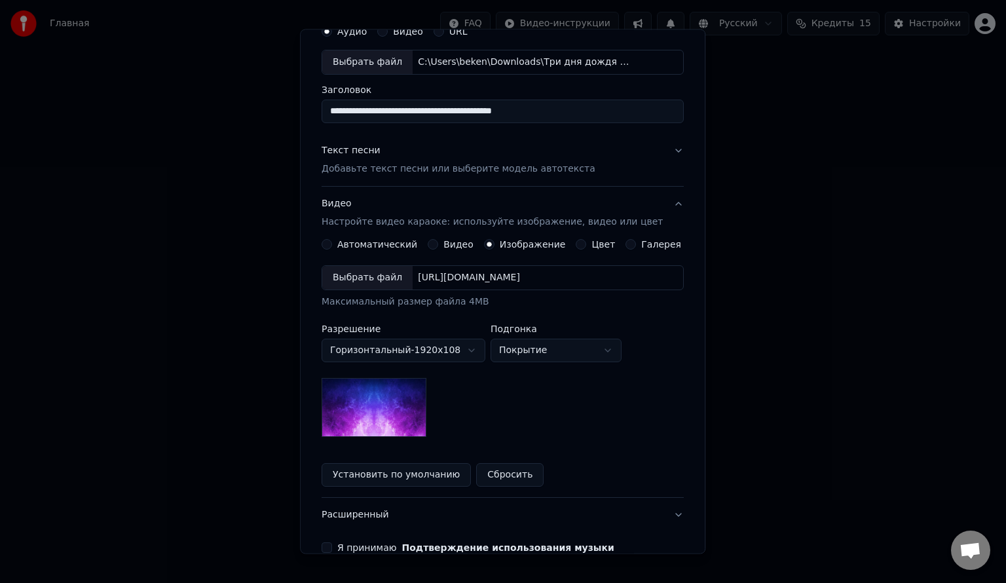
scroll to position [65, 0]
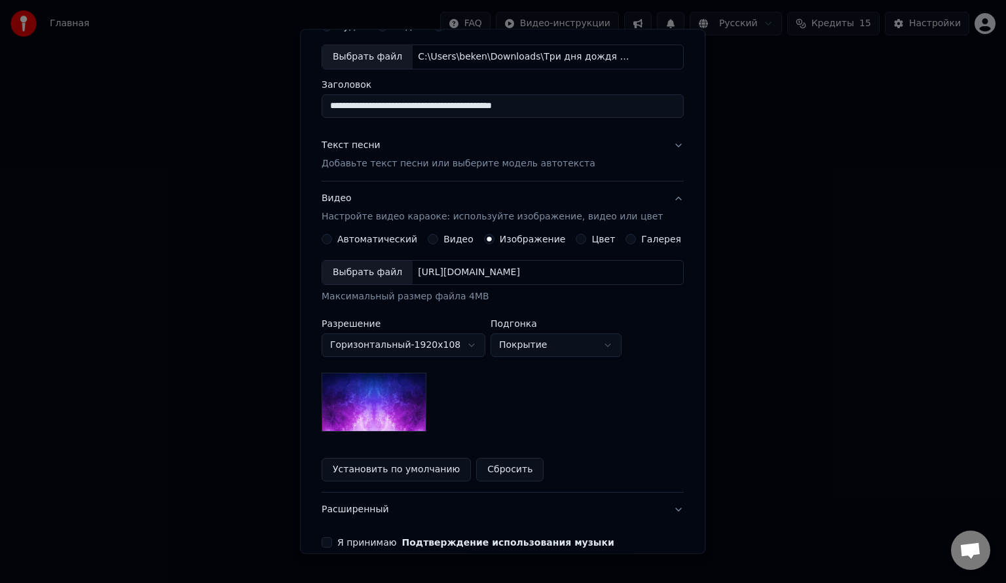
click at [388, 265] on div "Выбрать файл" at bounding box center [367, 273] width 90 height 24
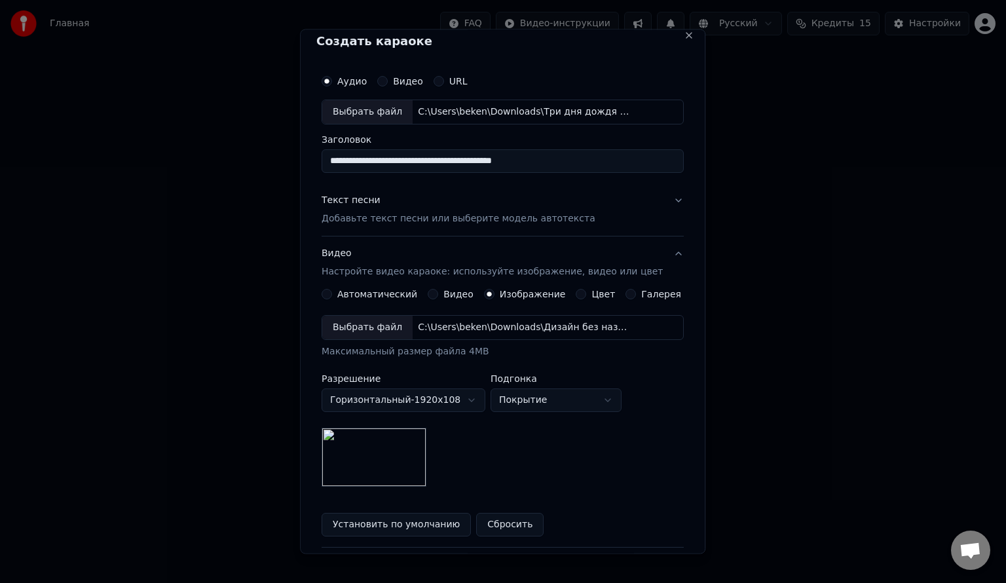
scroll to position [0, 0]
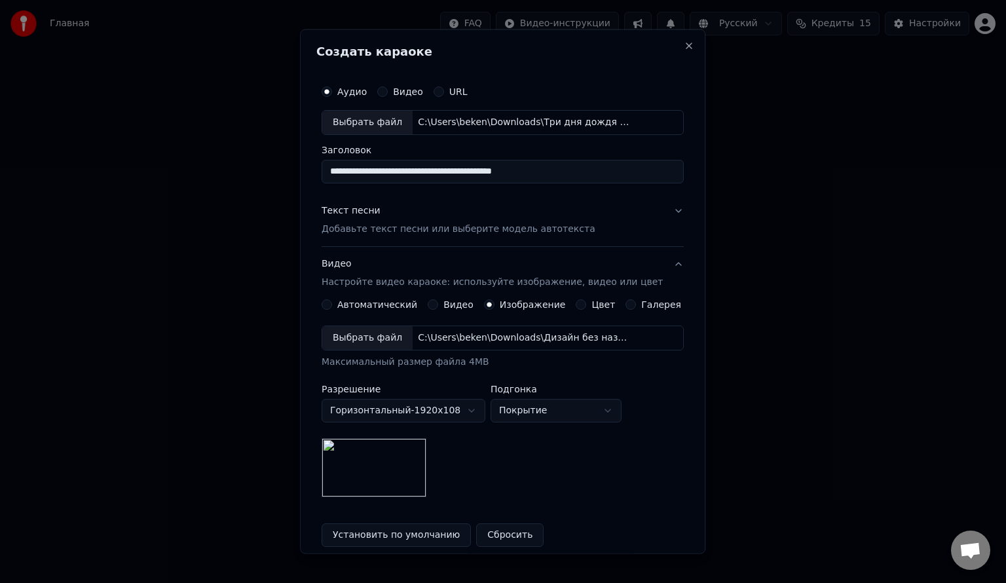
click at [493, 223] on p "Добавьте текст песни или выберите модель автотекста" at bounding box center [459, 228] width 274 height 13
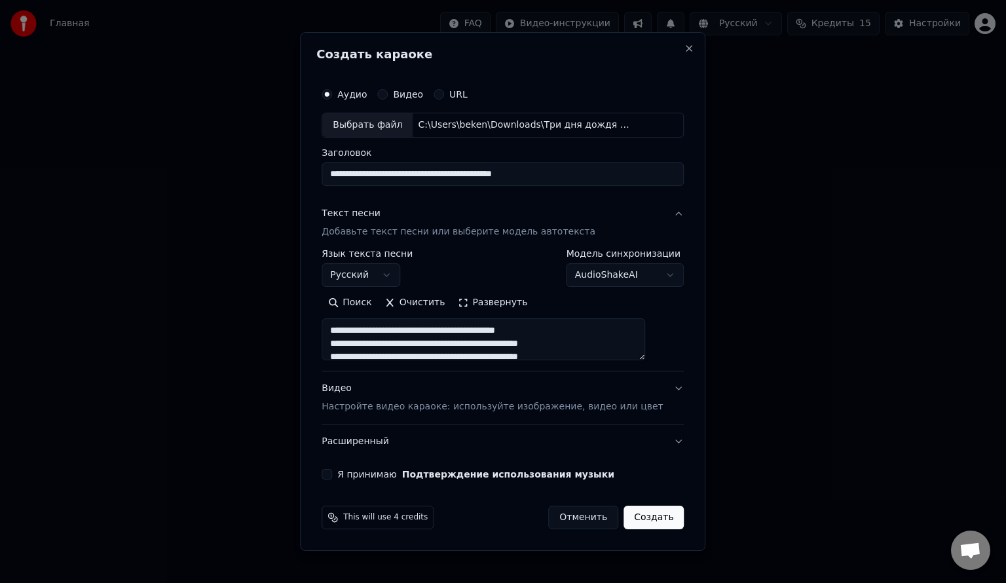
click at [352, 466] on div "**********" at bounding box center [502, 280] width 373 height 409
click at [332, 473] on button "Я принимаю Подтверждение использования музыки" at bounding box center [327, 474] width 10 height 10
click at [624, 519] on button "Создать" at bounding box center [654, 518] width 60 height 24
type textarea "**********"
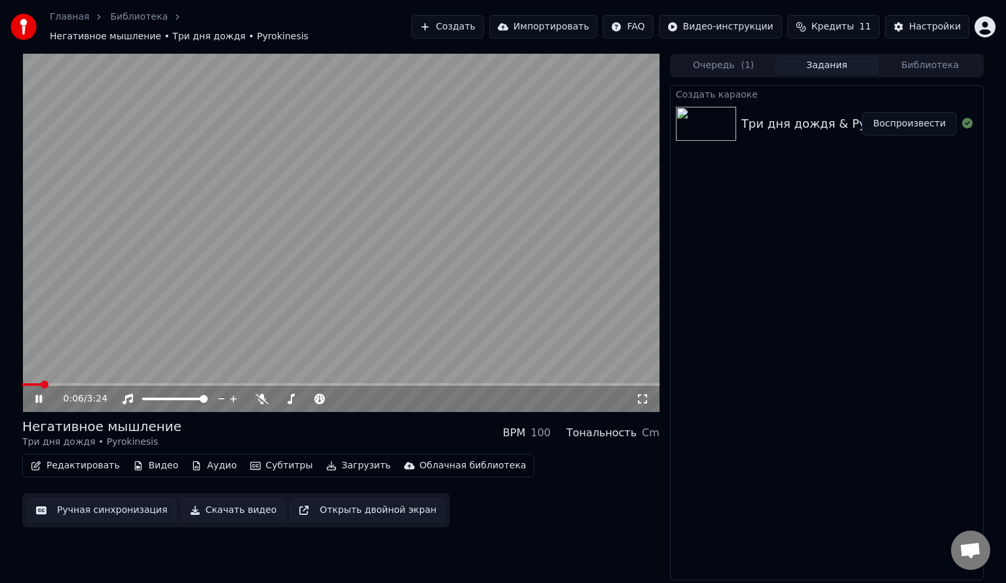
click at [278, 200] on video at bounding box center [340, 233] width 637 height 358
click at [739, 266] on div "Создать караоке Три дня дождя & Pyrokinesis - Негативное мышление Воспроизвести" at bounding box center [827, 333] width 314 height 496
click at [635, 396] on div "0:06 / 3:24" at bounding box center [350, 398] width 573 height 13
click at [39, 400] on div "0:06 / 3:24" at bounding box center [340, 399] width 637 height 26
click at [36, 394] on icon at bounding box center [39, 398] width 8 height 9
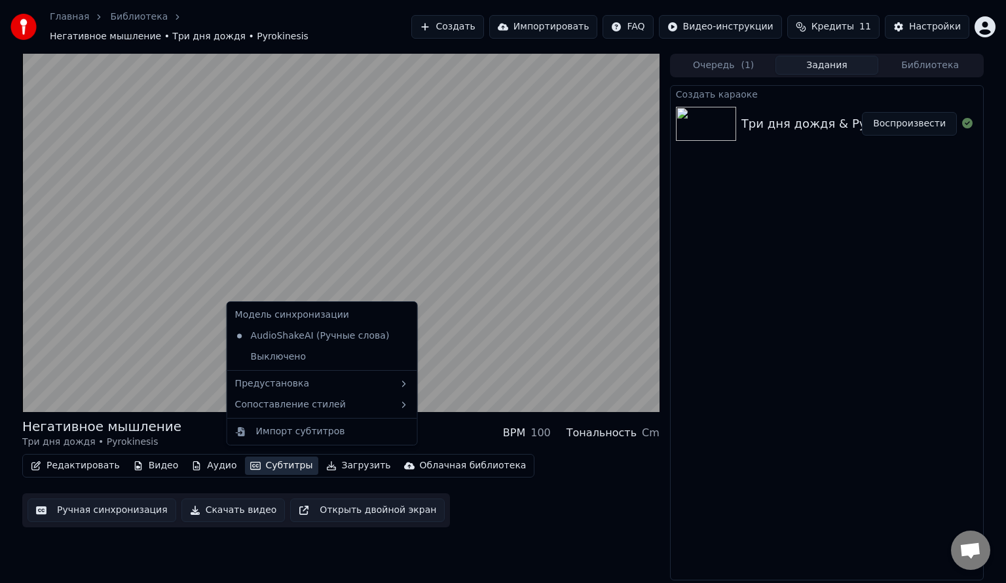
click at [266, 457] on button "Субтитры" at bounding box center [281, 466] width 73 height 18
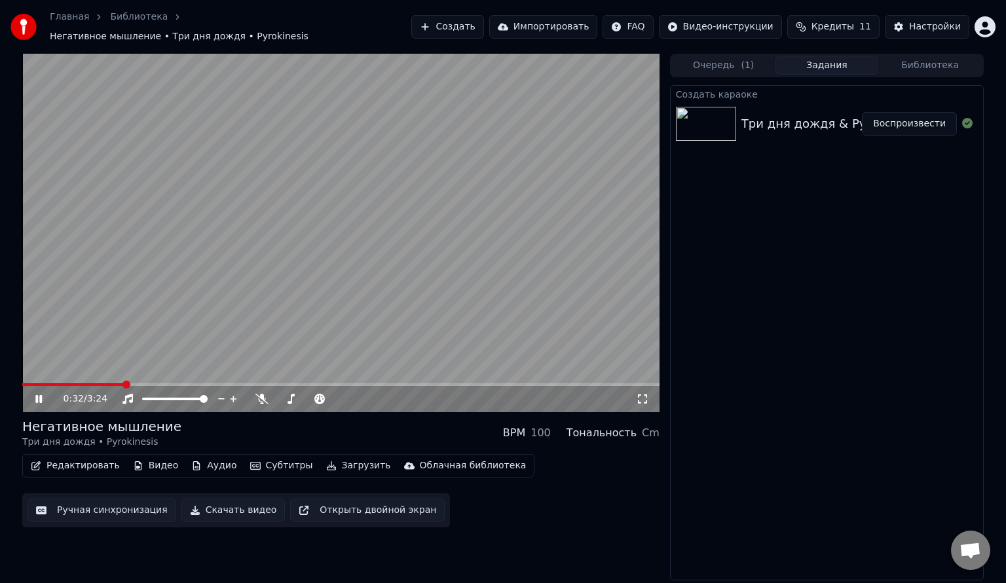
click at [325, 535] on div "0:32 / 3:24 Негативное мышление Три дня дождя • Pyrokinesis BPM 100 Тональность…" at bounding box center [340, 317] width 637 height 527
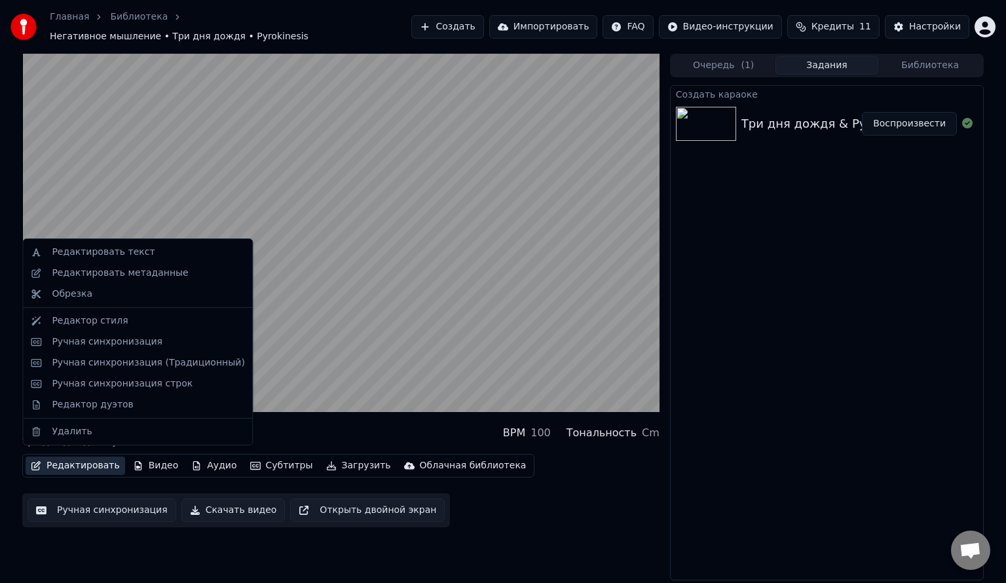
click at [68, 459] on button "Редактировать" at bounding box center [76, 466] width 100 height 18
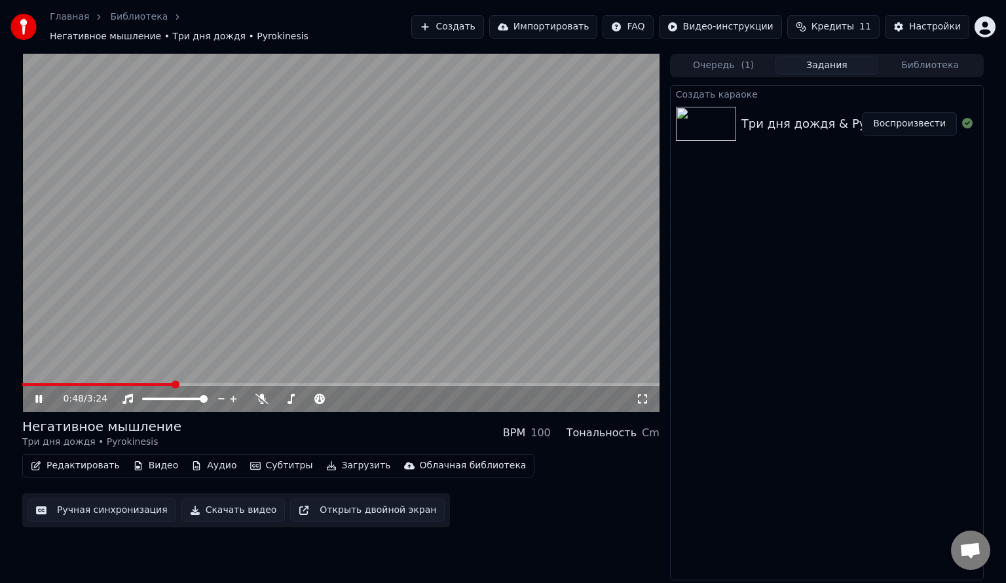
click at [542, 529] on div "0:48 / 3:24 Негативное мышление Три дня дождя • Pyrokinesis BPM 100 Тональность…" at bounding box center [340, 317] width 637 height 527
click at [427, 339] on video at bounding box center [340, 233] width 637 height 358
click at [647, 426] on div "Cm" at bounding box center [651, 433] width 18 height 16
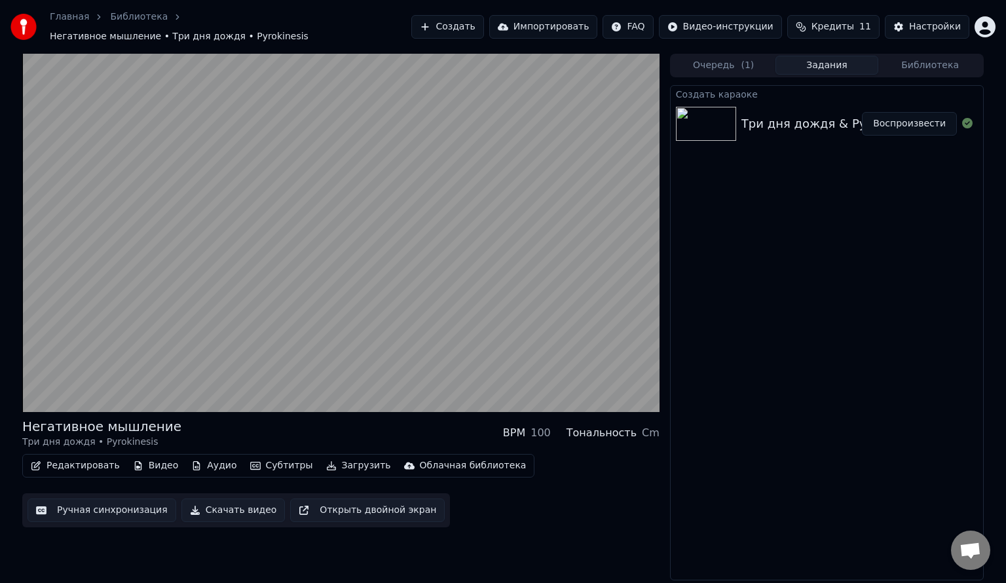
click at [324, 502] on button "Открыть двойной экран" at bounding box center [367, 511] width 155 height 24
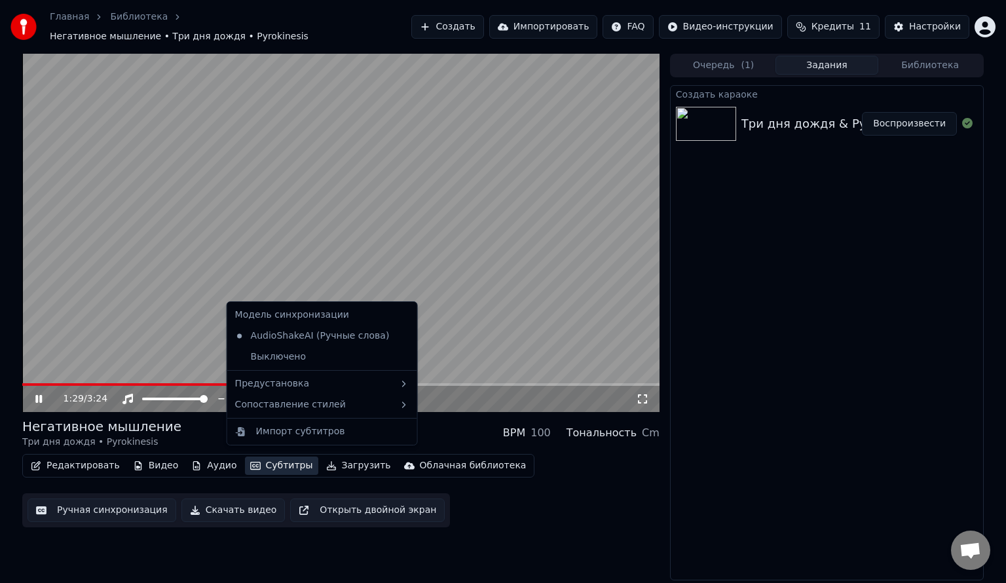
click at [256, 459] on button "Субтитры" at bounding box center [281, 466] width 73 height 18
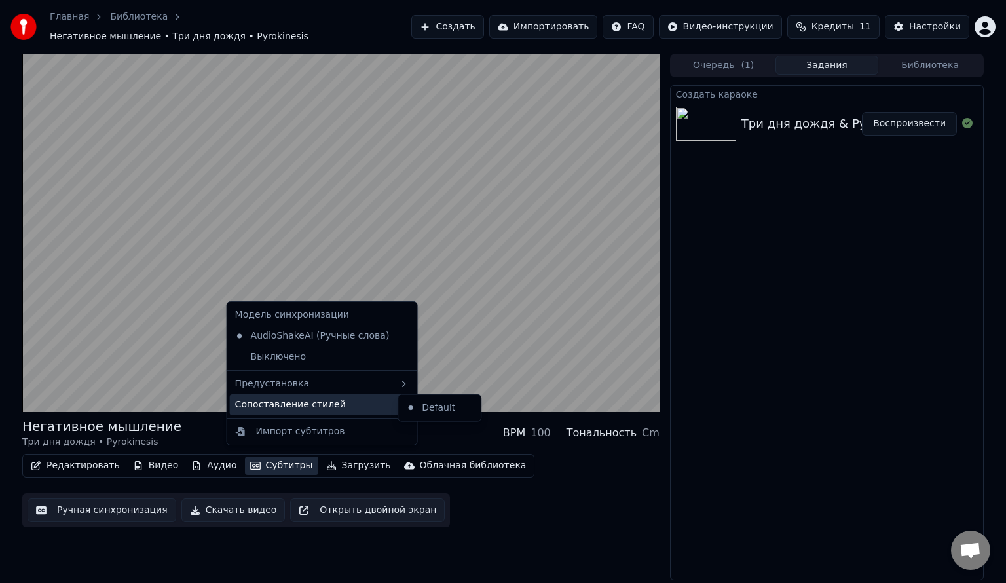
click at [291, 407] on div "Сопоставление стилей" at bounding box center [322, 404] width 185 height 21
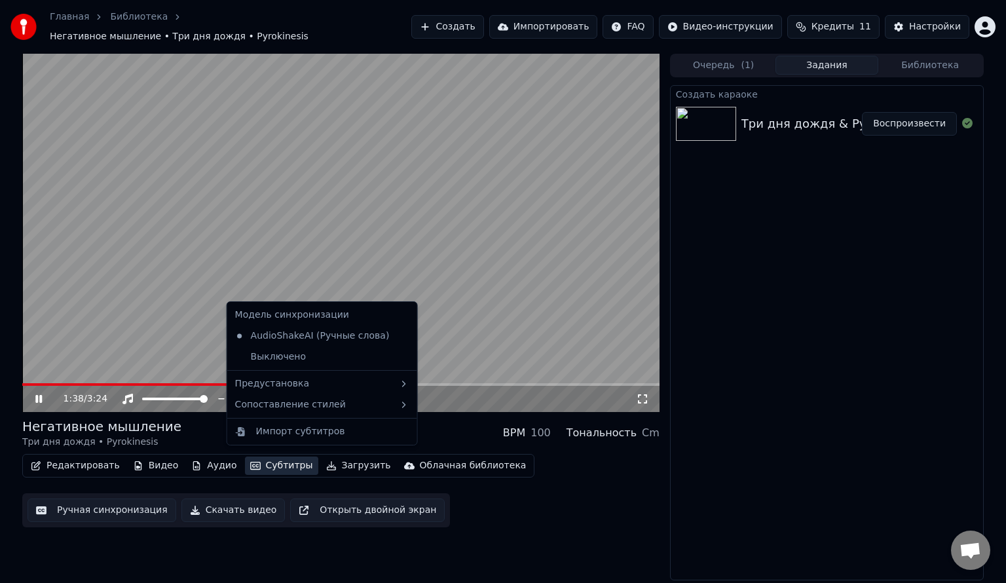
click at [105, 425] on div "Негативное мышление" at bounding box center [101, 426] width 159 height 18
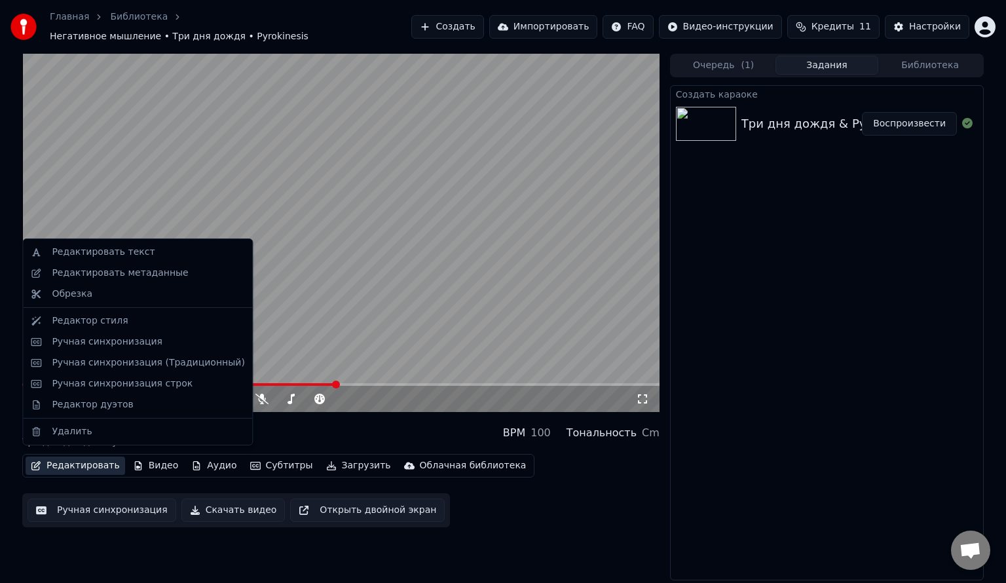
click at [73, 457] on button "Редактировать" at bounding box center [76, 466] width 100 height 18
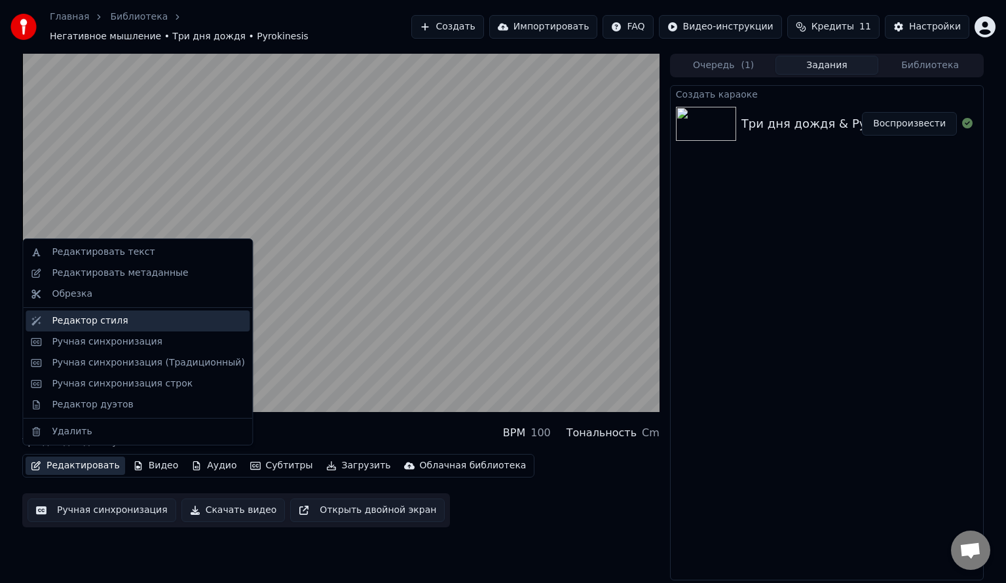
click at [123, 316] on div "Редактор стиля" at bounding box center [148, 320] width 193 height 13
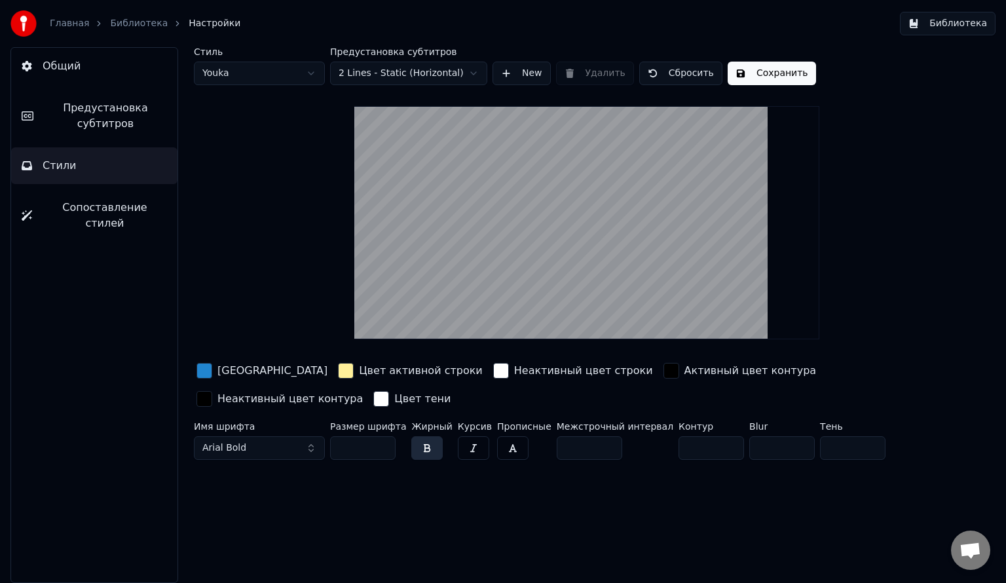
click at [196, 371] on div "[GEOGRAPHIC_DATA]" at bounding box center [262, 370] width 136 height 21
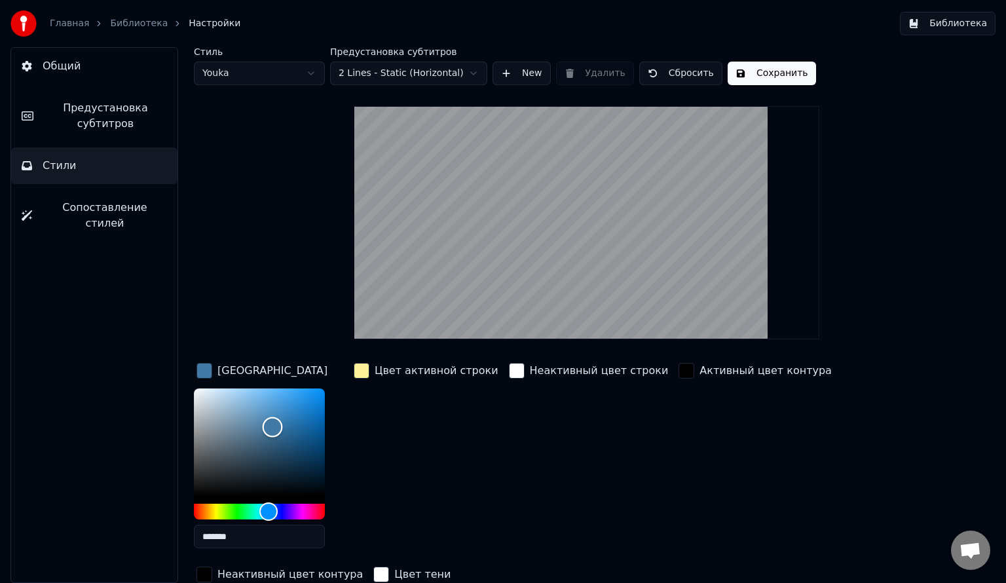
click at [273, 426] on div "Color" at bounding box center [259, 441] width 131 height 107
drag, startPoint x: 270, startPoint y: 425, endPoint x: 252, endPoint y: 376, distance: 51.6
click at [252, 376] on div "Цвет заливки *******" at bounding box center [270, 459] width 152 height 199
drag, startPoint x: 256, startPoint y: 383, endPoint x: 220, endPoint y: 473, distance: 97.3
click at [220, 473] on div "Color" at bounding box center [220, 474] width 20 height 20
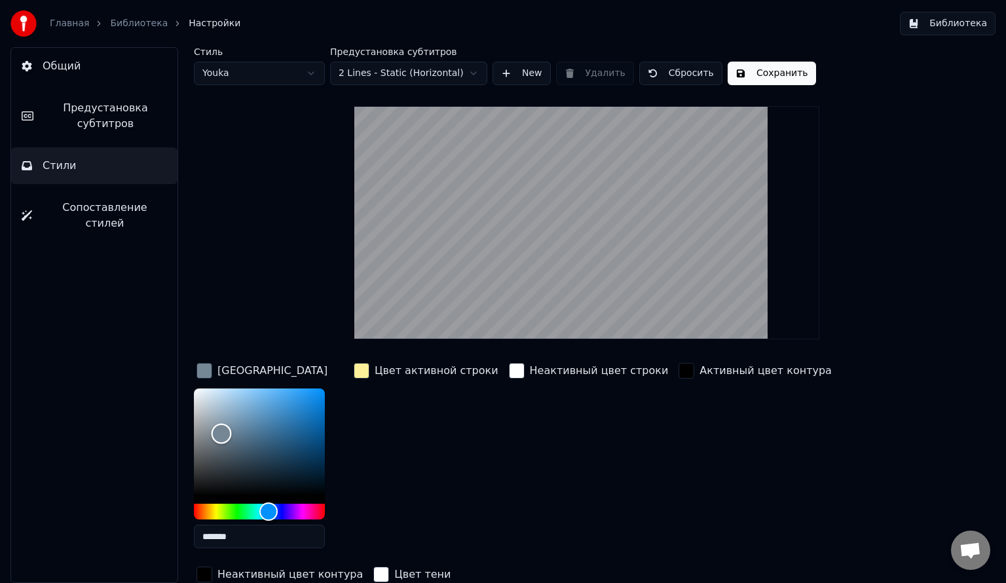
drag, startPoint x: 215, startPoint y: 477, endPoint x: 221, endPoint y: 432, distance: 44.9
click at [221, 432] on div "Color" at bounding box center [222, 433] width 20 height 20
drag, startPoint x: 218, startPoint y: 430, endPoint x: 229, endPoint y: 453, distance: 26.4
click at [229, 453] on div "Color" at bounding box center [229, 454] width 20 height 20
drag, startPoint x: 229, startPoint y: 453, endPoint x: 231, endPoint y: 468, distance: 14.5
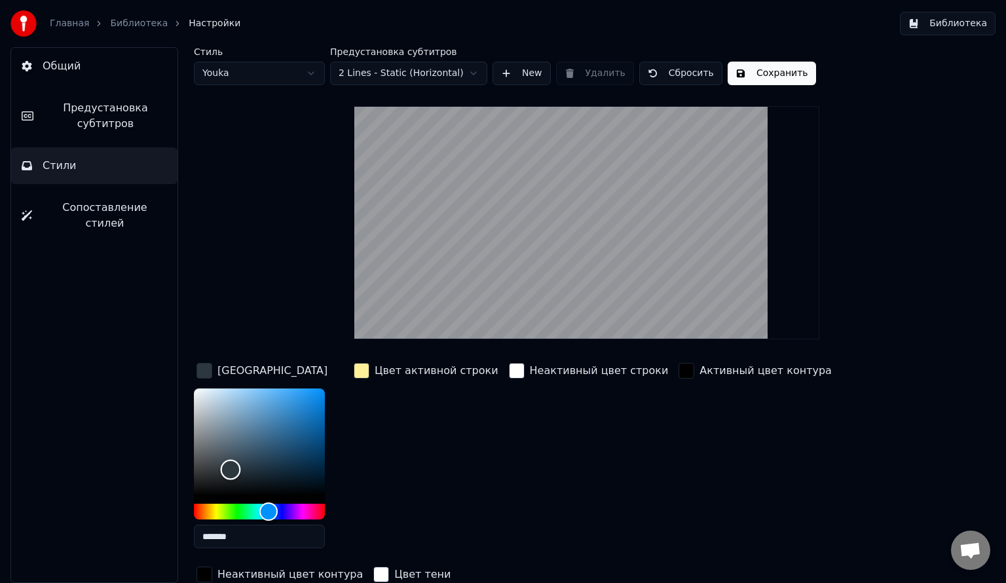
click at [231, 468] on div "Color" at bounding box center [231, 469] width 20 height 20
click at [295, 421] on div "Color" at bounding box center [259, 441] width 131 height 107
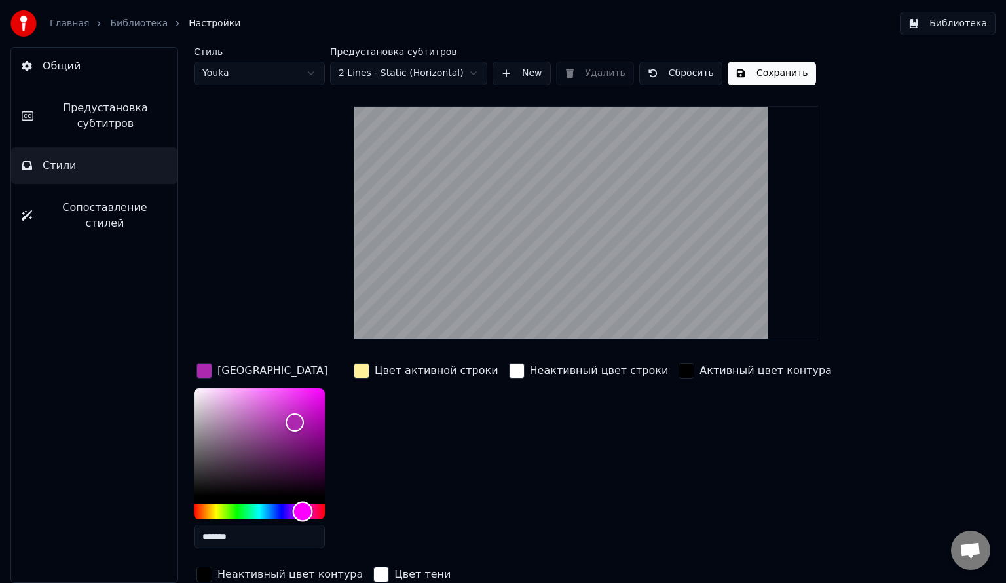
click at [303, 514] on div "Hue" at bounding box center [259, 512] width 131 height 16
click at [275, 419] on div "Color" at bounding box center [259, 441] width 131 height 107
click at [299, 461] on div "Color" at bounding box center [259, 441] width 131 height 107
click at [275, 460] on div "Color" at bounding box center [259, 441] width 131 height 107
click at [262, 509] on div "Hue" at bounding box center [259, 512] width 131 height 16
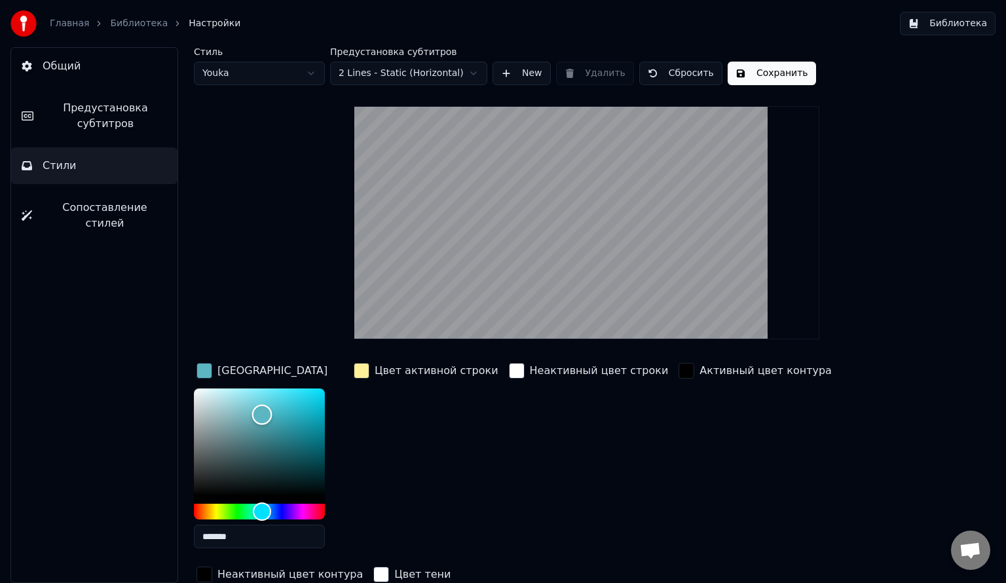
click at [262, 413] on div "Color" at bounding box center [259, 441] width 131 height 107
click at [293, 394] on div "Color" at bounding box center [259, 441] width 131 height 107
click at [299, 426] on div "Color" at bounding box center [259, 441] width 131 height 107
click at [322, 432] on div "Color" at bounding box center [259, 441] width 131 height 107
click at [320, 442] on div "Color" at bounding box center [323, 433] width 20 height 20
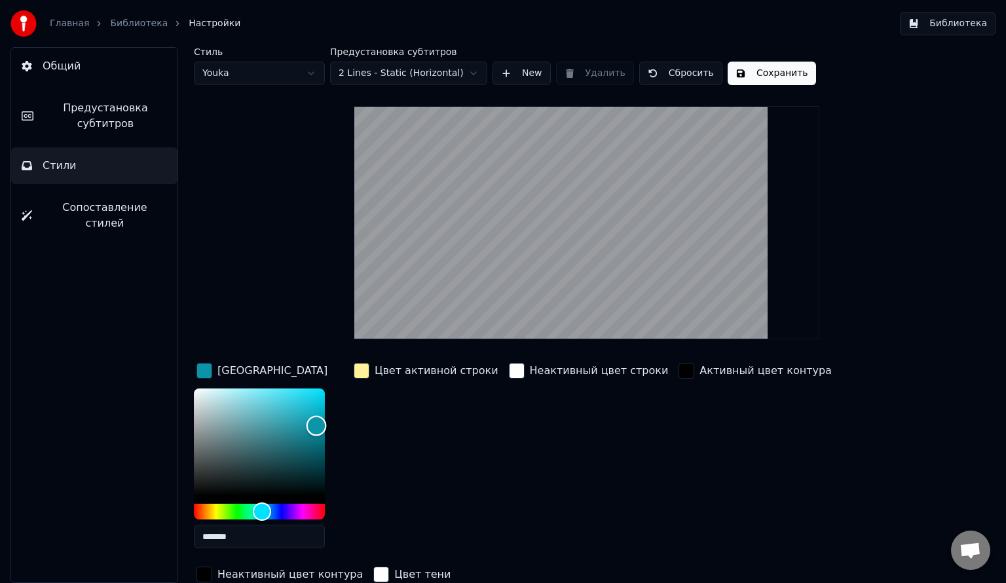
click at [316, 425] on div "Color" at bounding box center [259, 441] width 131 height 107
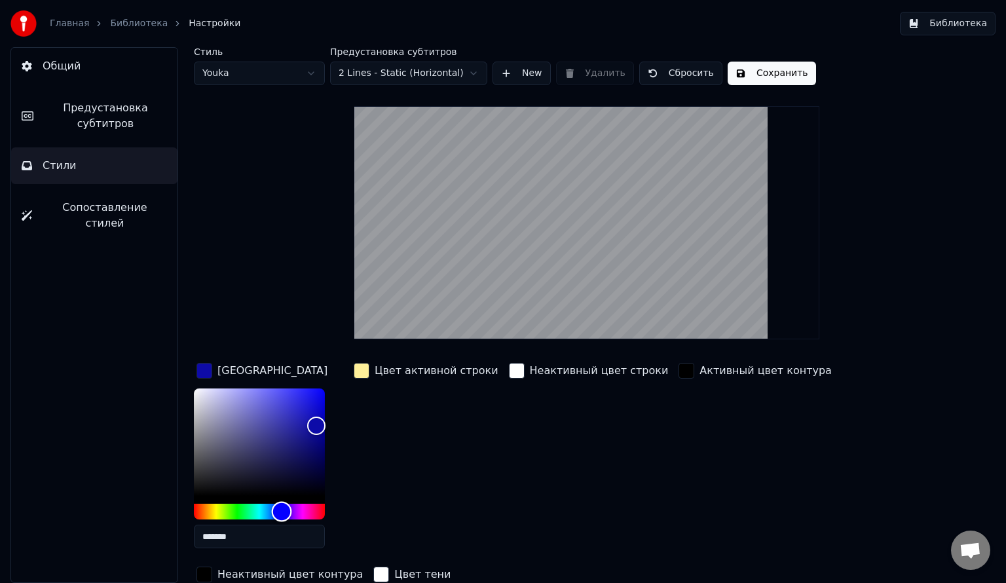
click at [282, 504] on div "Hue" at bounding box center [259, 512] width 131 height 16
click at [275, 434] on div "Color" at bounding box center [259, 441] width 131 height 107
click at [292, 419] on div "Color" at bounding box center [259, 441] width 131 height 107
click at [275, 435] on div "Color" at bounding box center [259, 441] width 131 height 107
click at [270, 415] on div "Color" at bounding box center [259, 441] width 131 height 107
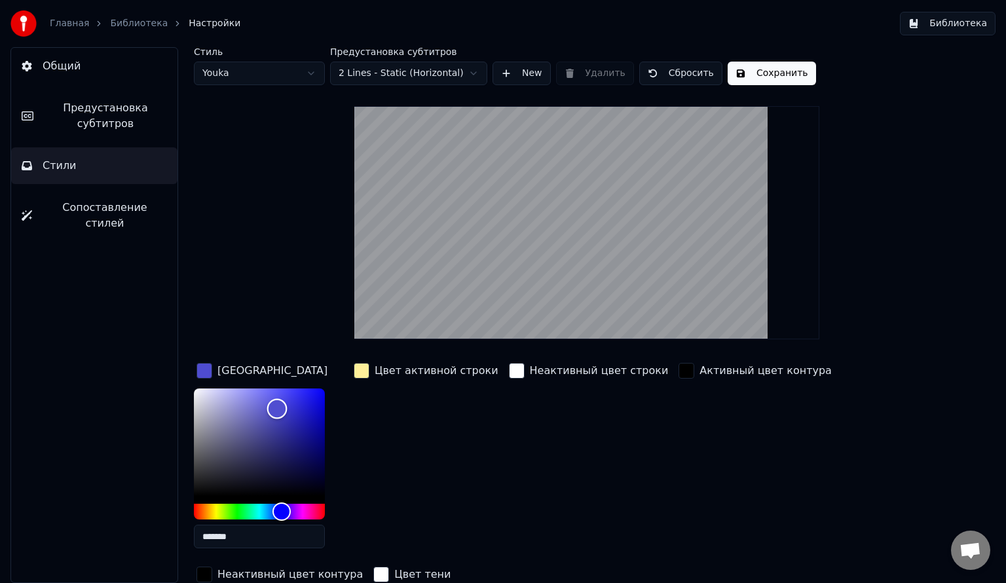
click at [277, 407] on div "Color" at bounding box center [277, 408] width 20 height 20
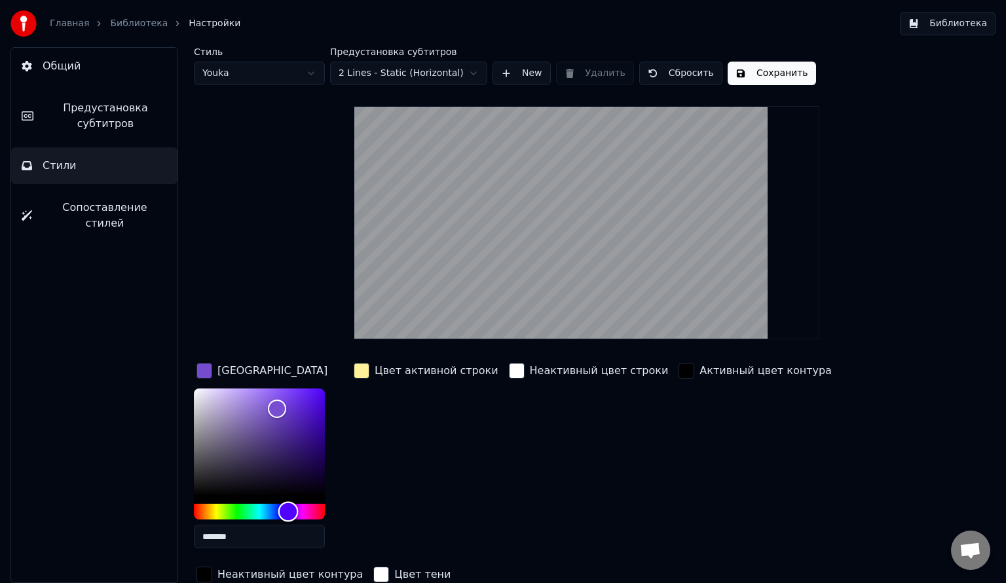
click at [288, 511] on div "Hue" at bounding box center [288, 512] width 20 height 20
click at [269, 426] on div "Color" at bounding box center [259, 441] width 131 height 107
type input "*******"
click at [277, 416] on div "Color" at bounding box center [259, 441] width 131 height 107
click at [755, 72] on button "Сохранить" at bounding box center [772, 74] width 88 height 24
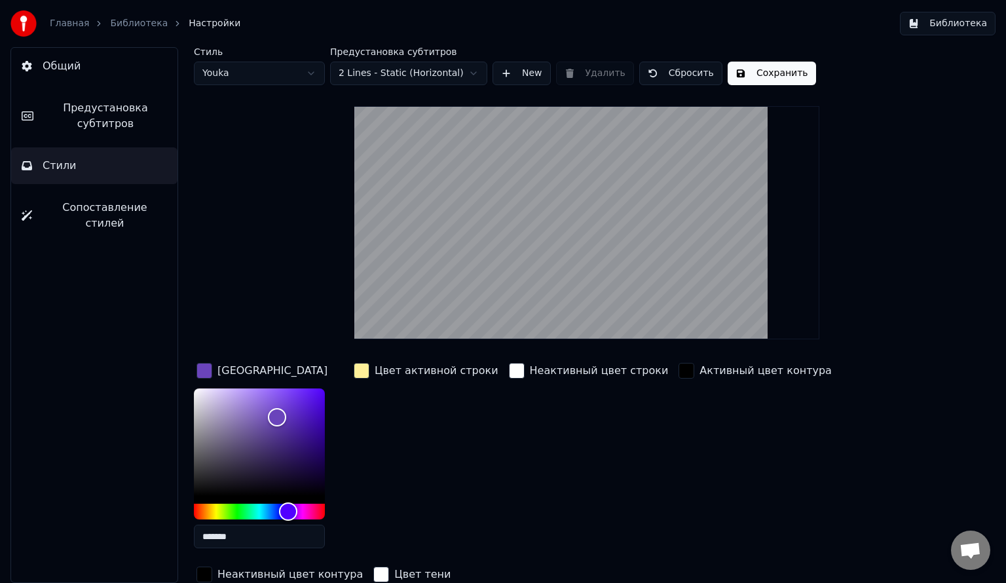
click at [104, 123] on span "Предустановка субтитров" at bounding box center [105, 115] width 123 height 31
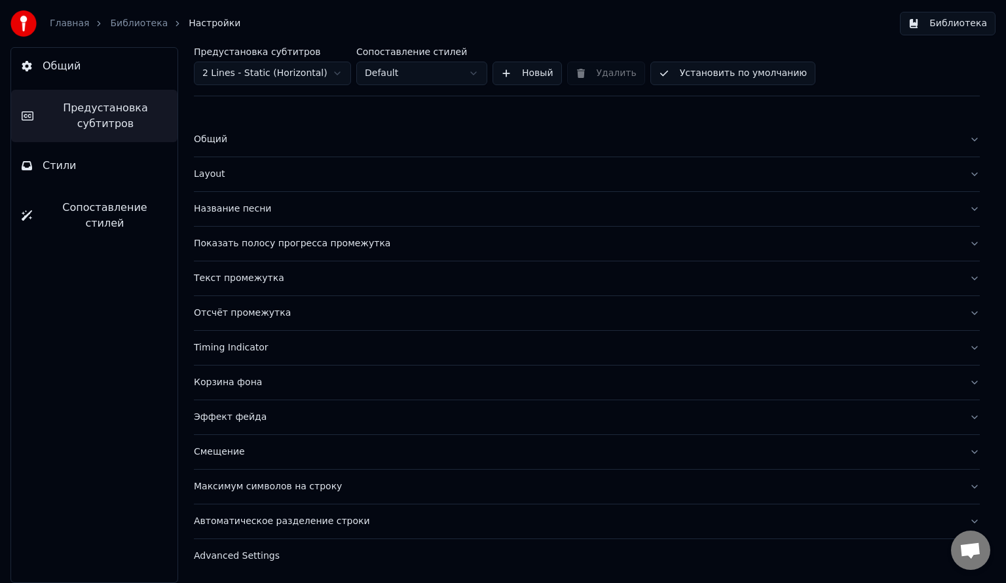
click at [109, 113] on span "Предустановка субтитров" at bounding box center [105, 115] width 123 height 31
click at [135, 31] on div "Главная Библиотека Настройки" at bounding box center [125, 23] width 230 height 26
click at [134, 29] on link "Библиотека" at bounding box center [139, 23] width 58 height 13
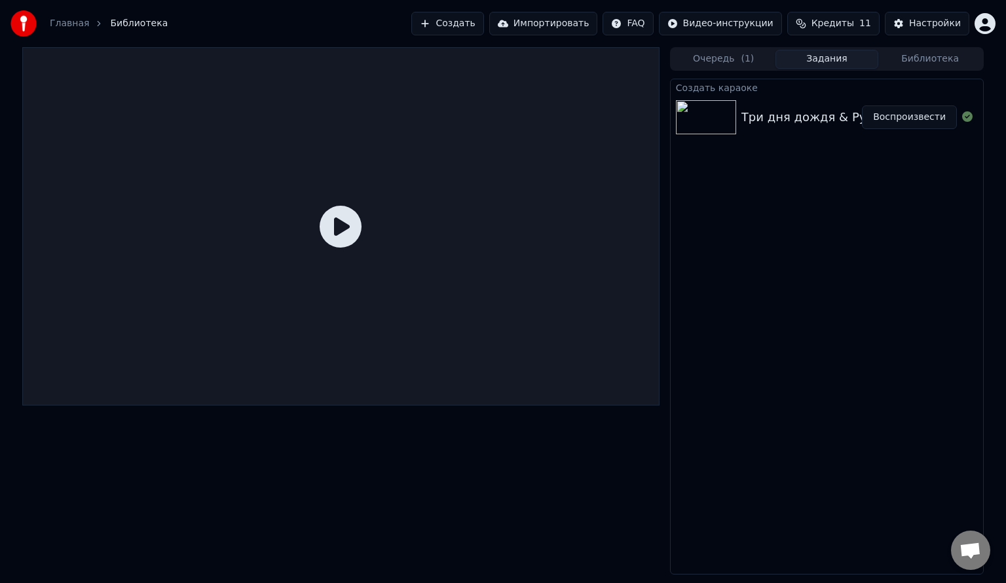
click at [347, 237] on icon at bounding box center [341, 227] width 42 height 42
click at [337, 221] on icon at bounding box center [341, 227] width 42 height 42
click at [759, 126] on div "Три дня дождя & Pyrokinesis - Негативное мышление" at bounding box center [908, 117] width 332 height 18
click at [892, 115] on button "Воспроизвести" at bounding box center [909, 117] width 95 height 24
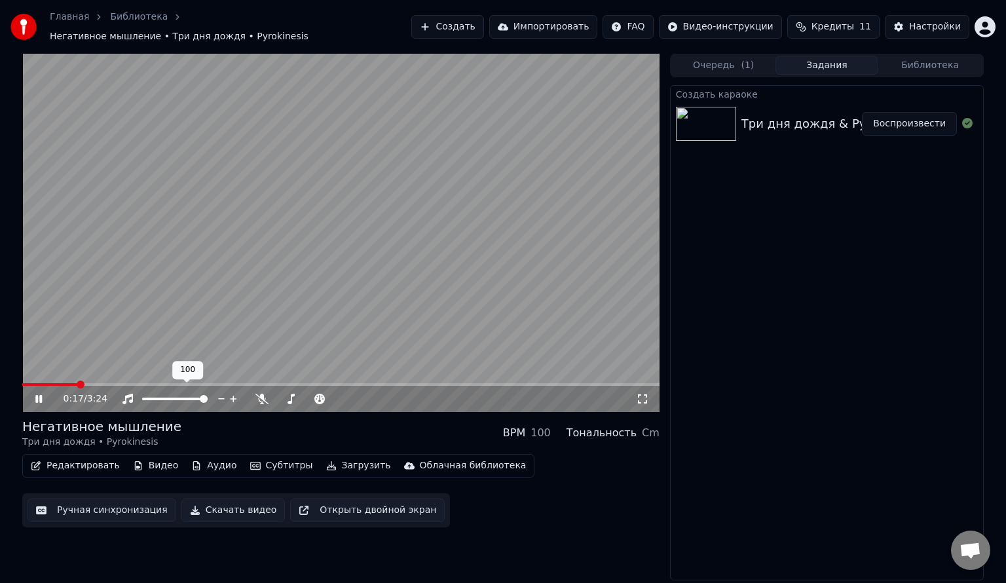
click at [26, 375] on video at bounding box center [340, 233] width 637 height 358
click at [22, 386] on span at bounding box center [22, 384] width 0 height 3
click at [39, 394] on icon at bounding box center [39, 398] width 8 height 9
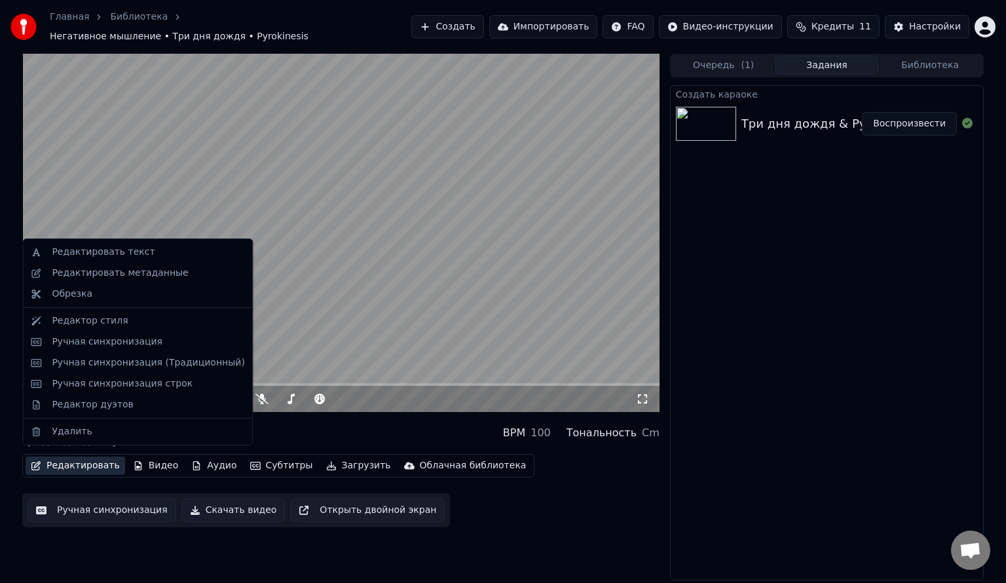
click at [71, 457] on button "Редактировать" at bounding box center [76, 466] width 100 height 18
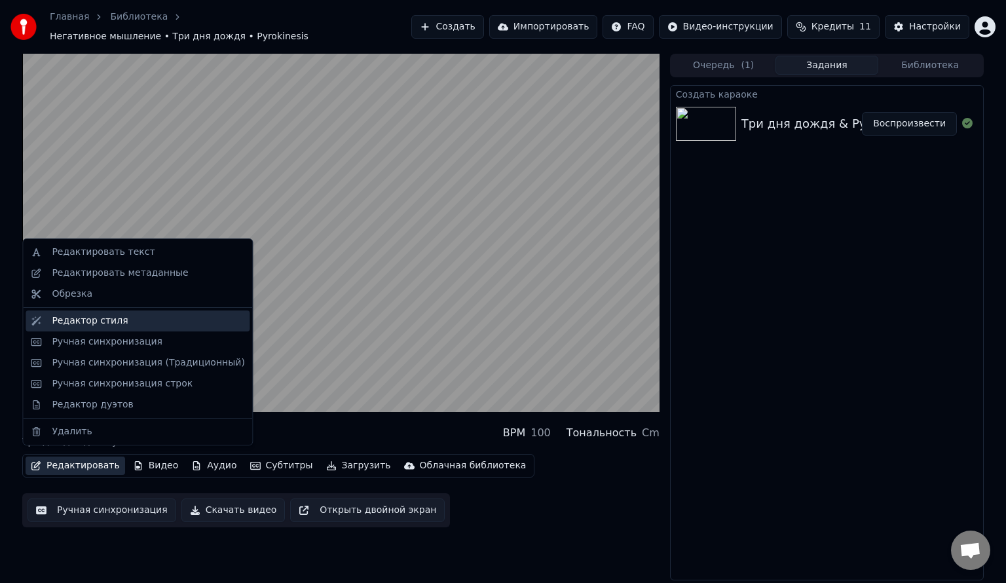
click at [109, 323] on div "Редактор стиля" at bounding box center [90, 320] width 76 height 13
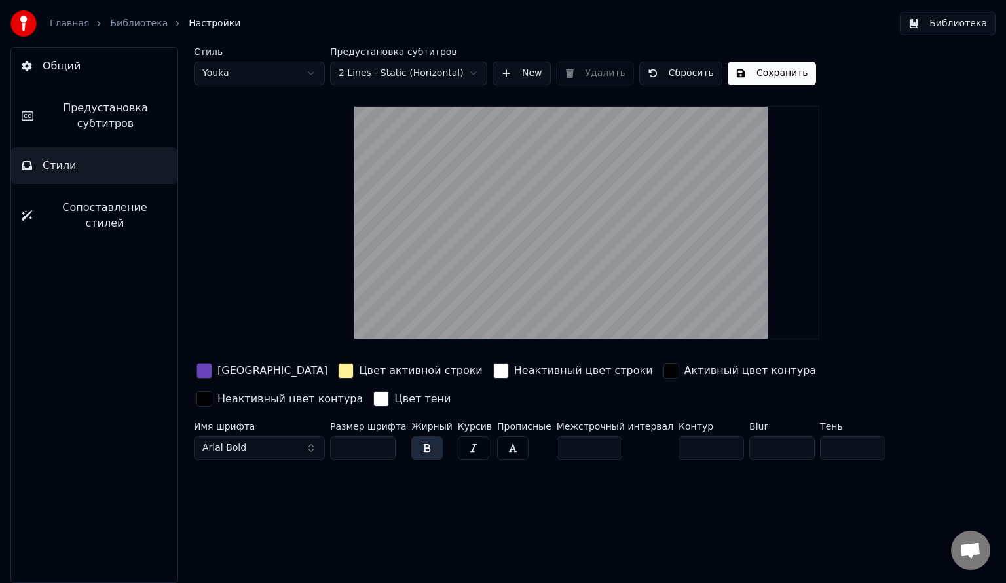
click at [93, 202] on span "Сопоставление стилей" at bounding box center [105, 215] width 124 height 31
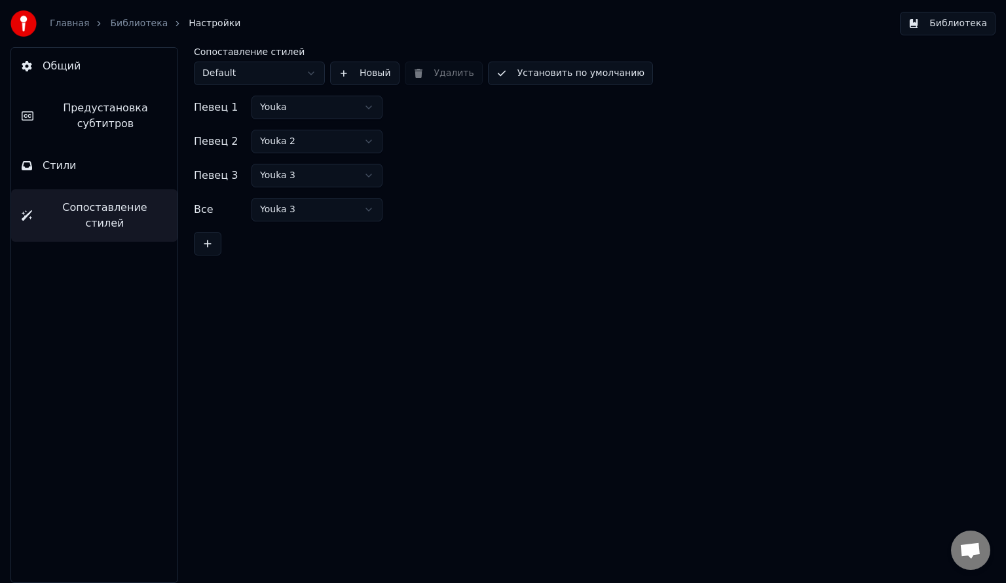
click at [102, 179] on button "Стили" at bounding box center [94, 165] width 166 height 37
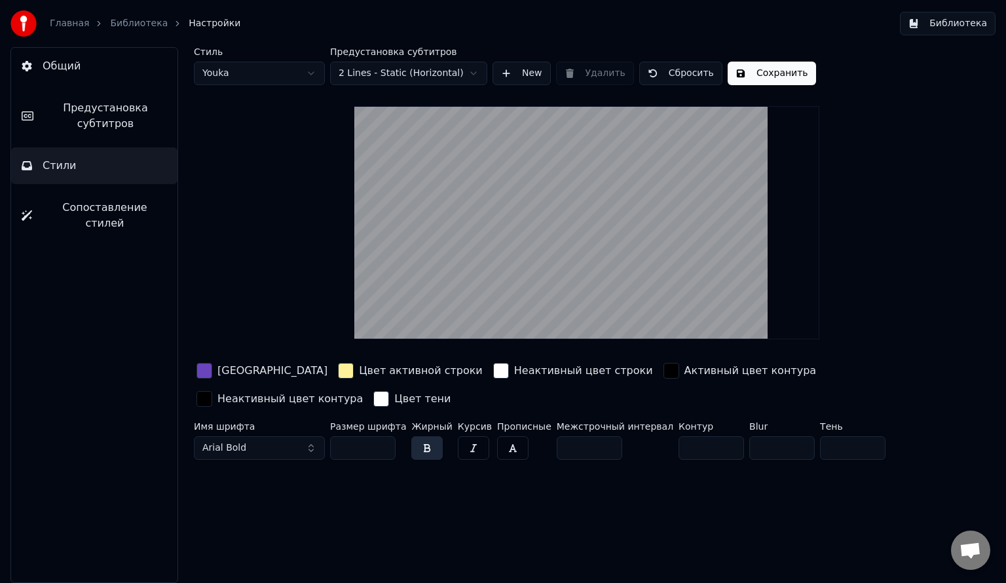
click at [592, 290] on video at bounding box center [586, 222] width 465 height 233
drag, startPoint x: 592, startPoint y: 290, endPoint x: 588, endPoint y: 311, distance: 21.3
click at [588, 311] on video at bounding box center [586, 222] width 465 height 233
click at [610, 193] on video at bounding box center [586, 222] width 465 height 233
click at [626, 201] on video at bounding box center [586, 222] width 465 height 233
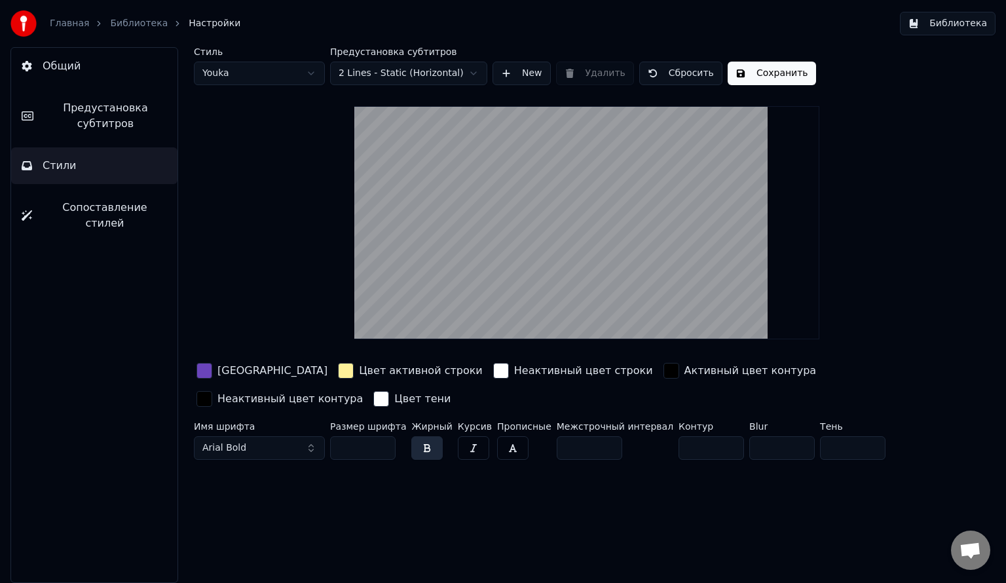
click at [626, 201] on video at bounding box center [586, 222] width 465 height 233
drag, startPoint x: 597, startPoint y: 259, endPoint x: 624, endPoint y: 178, distance: 85.6
click at [624, 178] on video at bounding box center [586, 222] width 465 height 233
drag, startPoint x: 586, startPoint y: 276, endPoint x: 603, endPoint y: 160, distance: 117.9
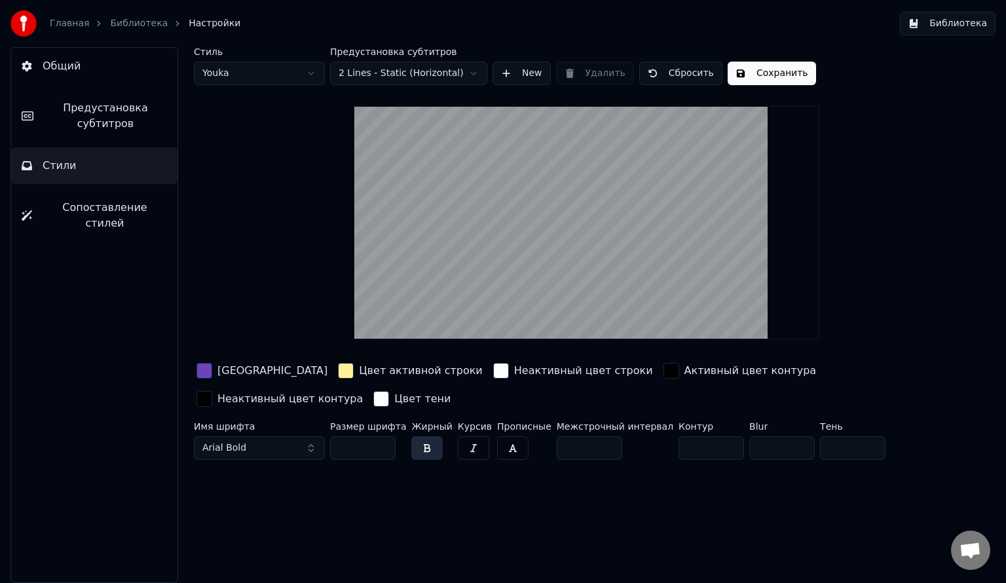
click at [603, 160] on video at bounding box center [586, 222] width 465 height 233
drag, startPoint x: 146, startPoint y: 13, endPoint x: 130, endPoint y: 34, distance: 26.6
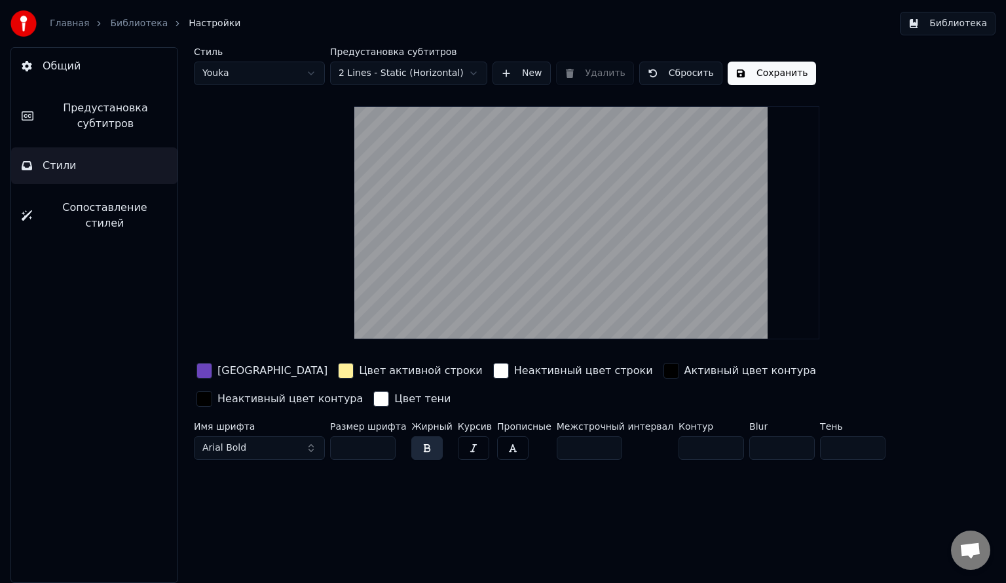
click at [130, 34] on div "Главная Библиотека Настройки" at bounding box center [125, 23] width 230 height 26
click at [138, 24] on link "Библиотека" at bounding box center [139, 23] width 58 height 13
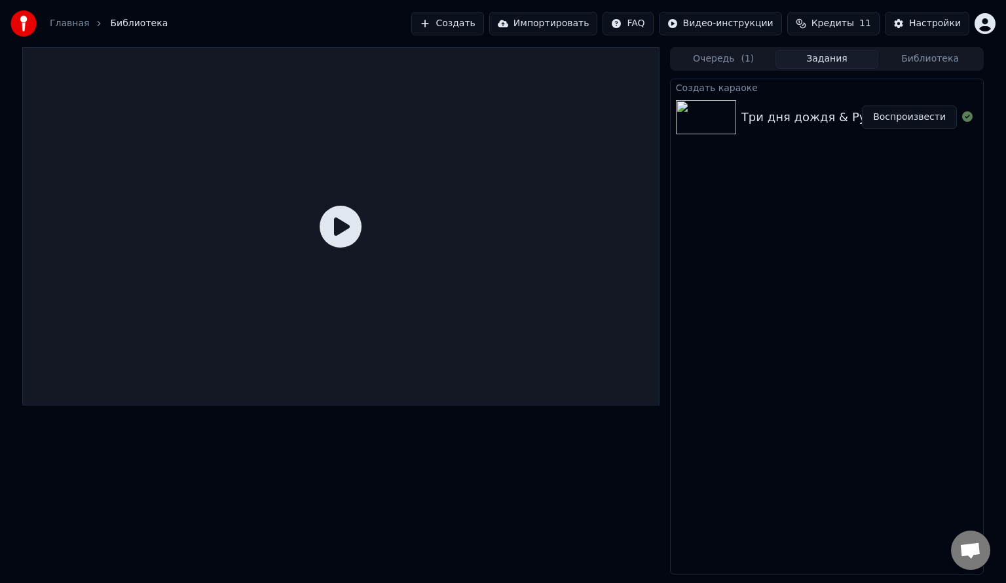
click at [759, 115] on div "Три дня дождя & Pyrokinesis - Негативное мышление" at bounding box center [908, 117] width 332 height 18
click at [728, 115] on img at bounding box center [706, 117] width 60 height 34
click at [922, 126] on button "Воспроизвести" at bounding box center [909, 117] width 95 height 24
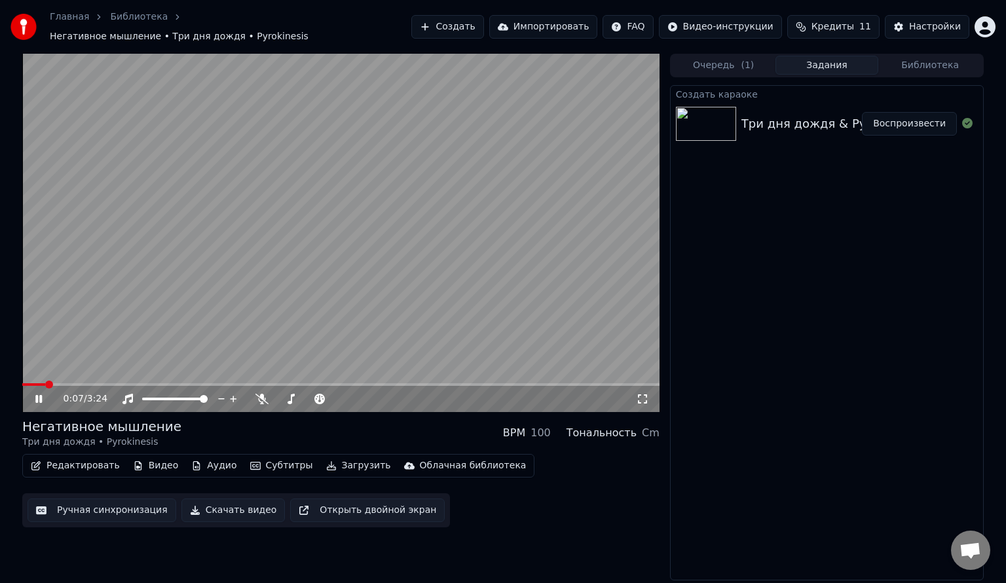
drag, startPoint x: 52, startPoint y: 376, endPoint x: 0, endPoint y: 354, distance: 56.1
click at [0, 354] on div "0:07 / 3:24 Негативное мышление Три дня дождя • Pyrokinesis BPM 100 Тональность…" at bounding box center [503, 317] width 1006 height 527
click at [22, 381] on span at bounding box center [26, 385] width 8 height 8
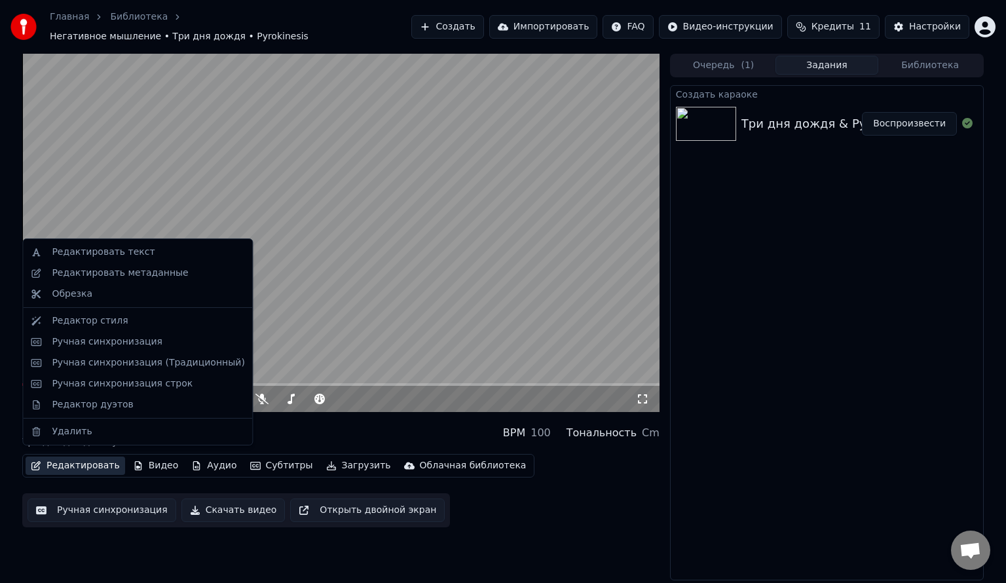
click at [73, 458] on button "Редактировать" at bounding box center [76, 466] width 100 height 18
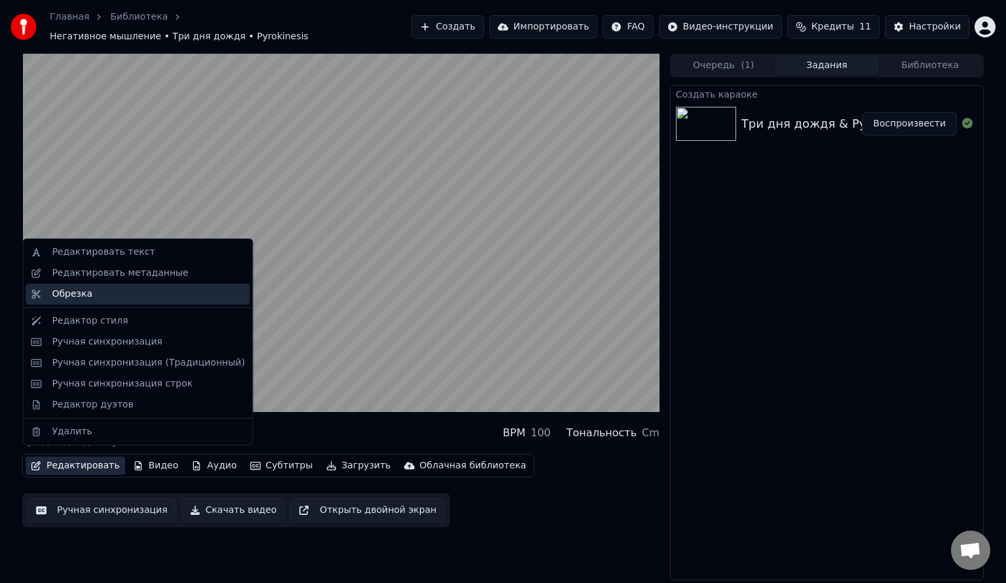
click at [107, 295] on div "Обрезка" at bounding box center [148, 294] width 193 height 13
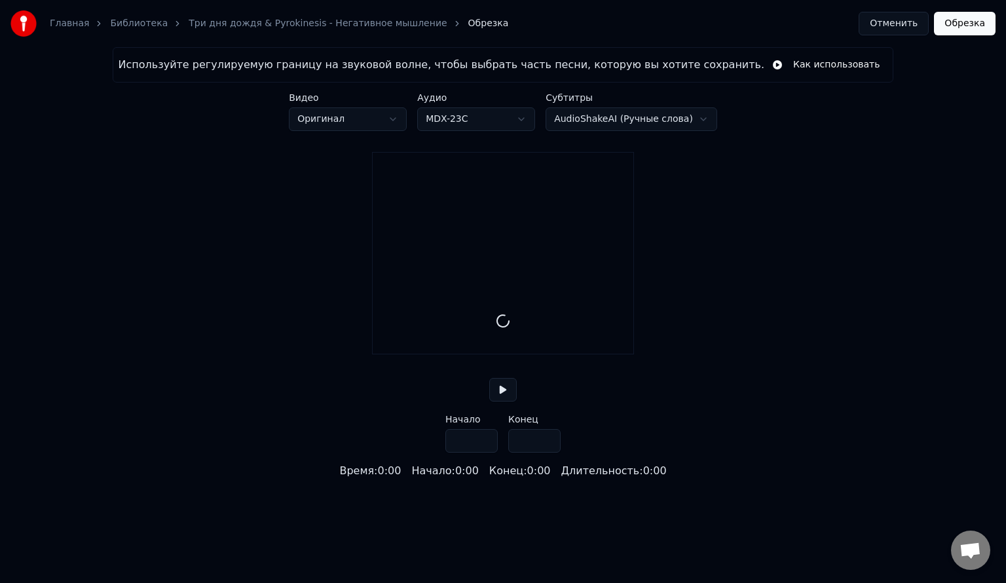
type input "*****"
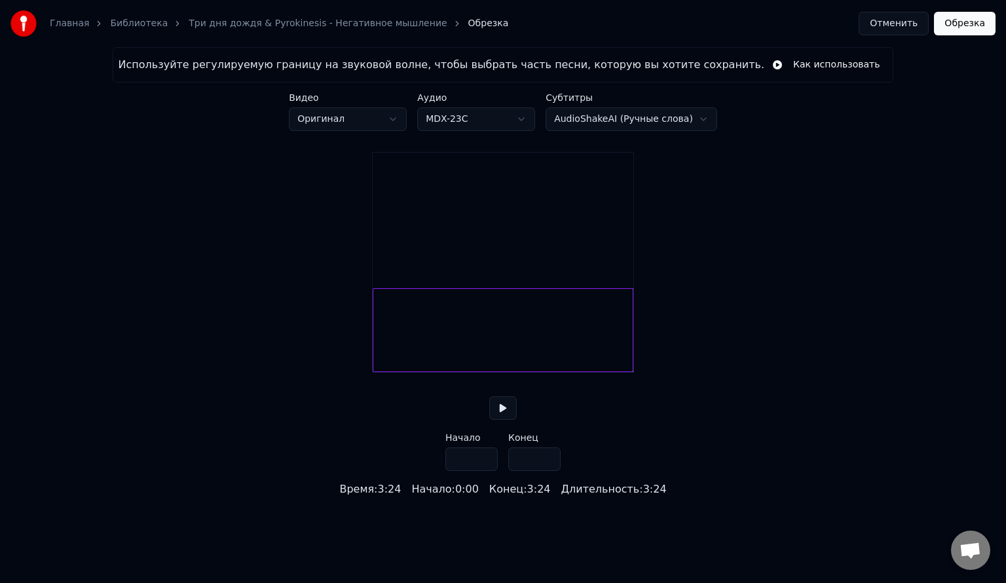
click at [338, 18] on link "Три дня дождя & Pyrokinesis - Негативное мышление" at bounding box center [318, 23] width 258 height 13
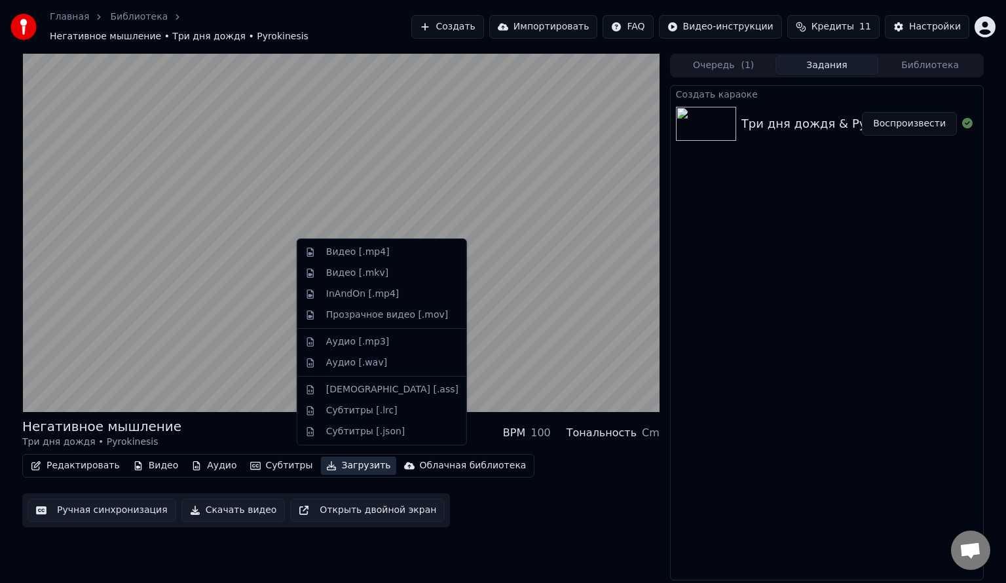
click at [324, 457] on button "Загрузить" at bounding box center [358, 466] width 75 height 18
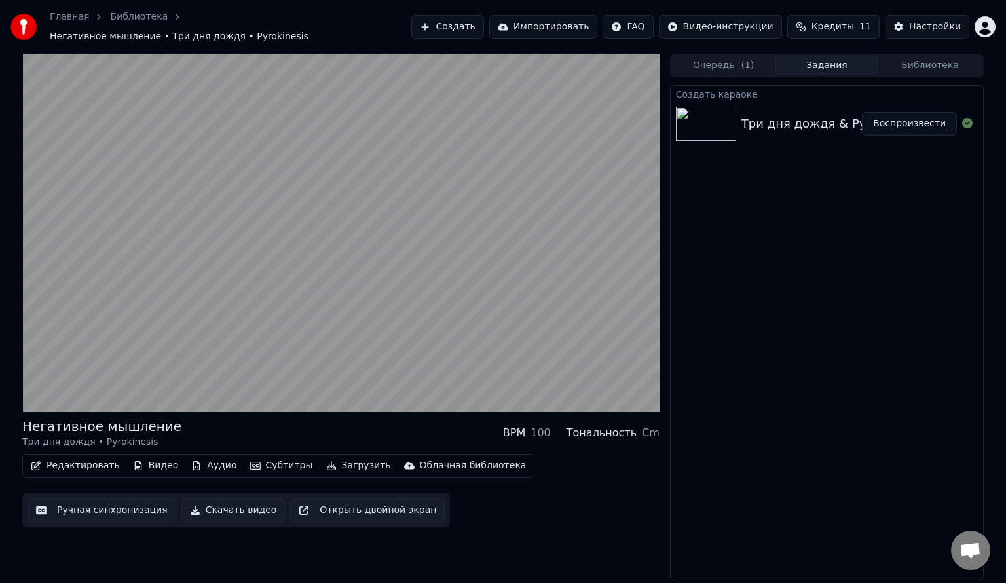
click at [516, 500] on div "Редактировать Видео Аудио Субтитры Загрузить Облачная библиотека Ручная синхрон…" at bounding box center [340, 490] width 637 height 73
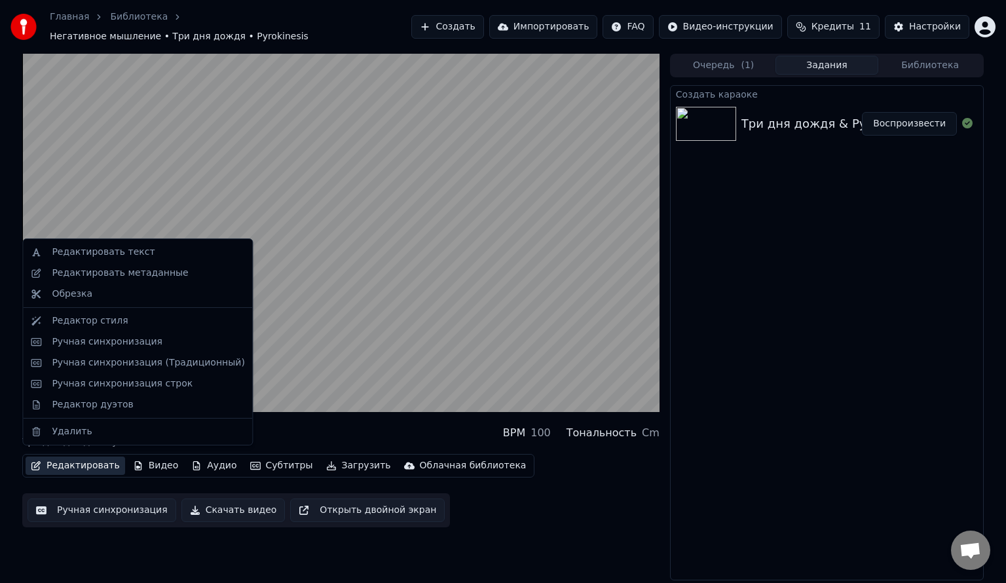
click at [90, 457] on button "Редактировать" at bounding box center [76, 466] width 100 height 18
click at [99, 327] on div "Редактор стиля" at bounding box center [90, 320] width 76 height 13
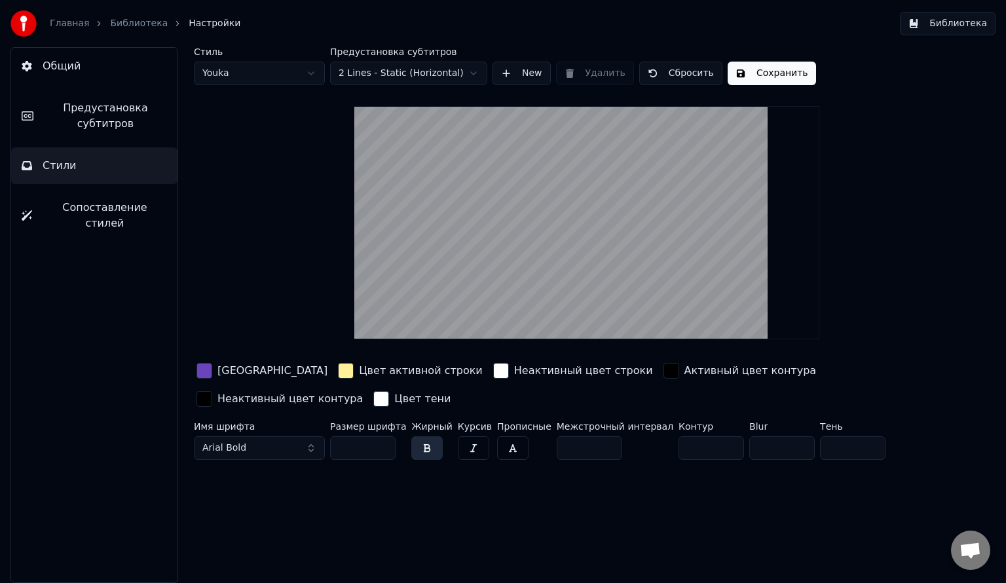
click at [585, 151] on video at bounding box center [586, 222] width 465 height 233
click at [93, 197] on button "Сопоставление стилей" at bounding box center [94, 215] width 166 height 52
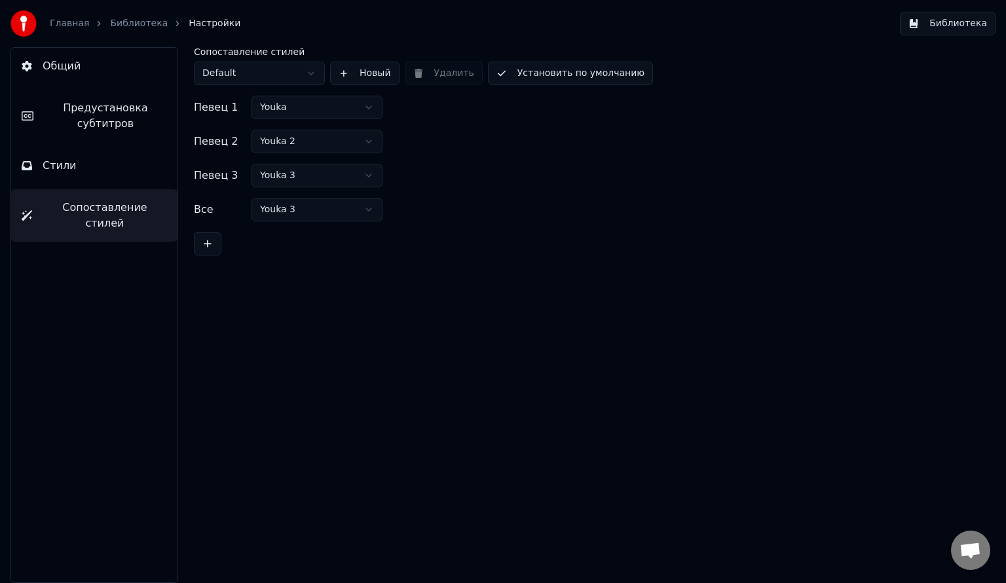
click at [104, 174] on button "Стили" at bounding box center [94, 165] width 166 height 37
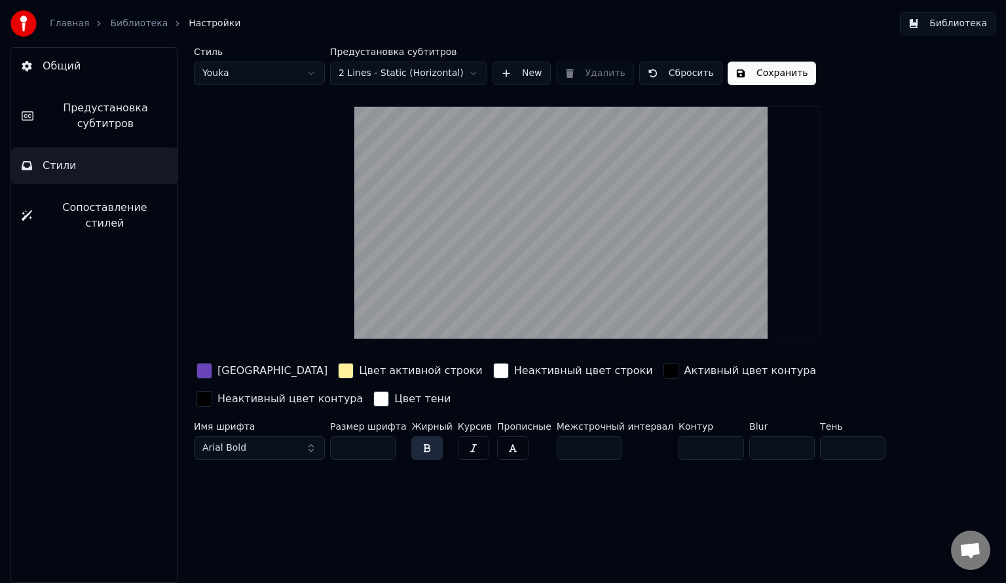
click at [100, 198] on button "Сопоставление стилей" at bounding box center [94, 215] width 166 height 52
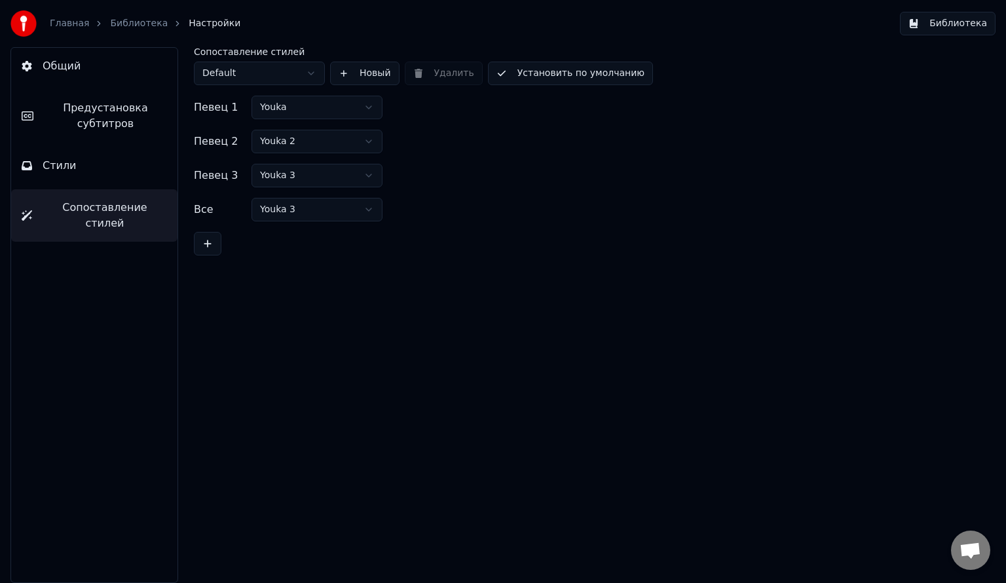
click at [207, 239] on button at bounding box center [208, 244] width 28 height 24
click at [285, 246] on html "Главная Библиотека Настройки Библиотека Общий Предустановка субтитров Стили Соп…" at bounding box center [503, 291] width 1006 height 583
click at [218, 335] on html "Главная Библиотека Настройки Библиотека Общий Предустановка субтитров Стили Соп…" at bounding box center [503, 291] width 1006 height 583
click at [88, 142] on button "Предустановка субтитров" at bounding box center [94, 116] width 166 height 52
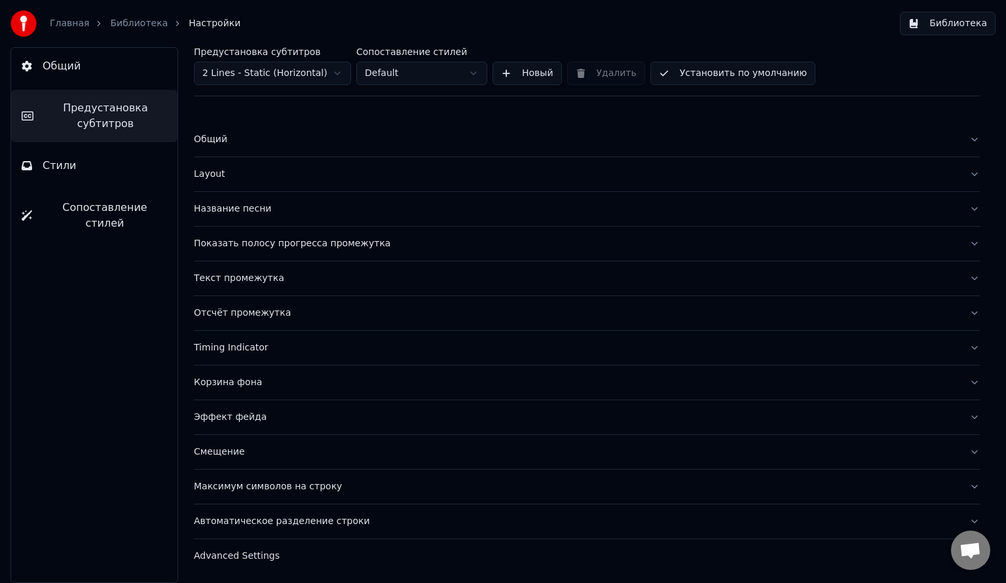
click at [59, 163] on span "Стили" at bounding box center [60, 166] width 34 height 16
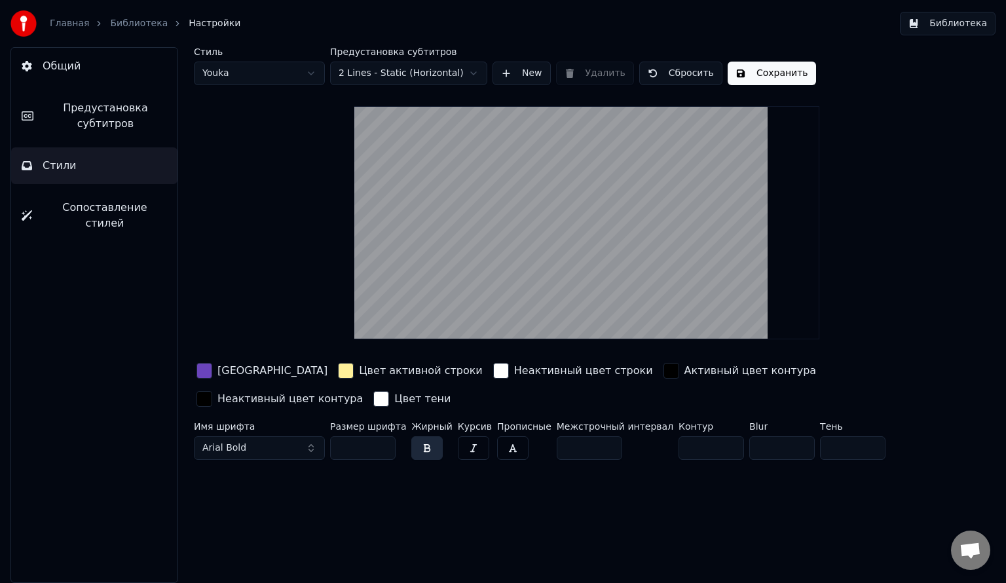
click at [78, 97] on button "Предустановка субтитров" at bounding box center [94, 116] width 166 height 52
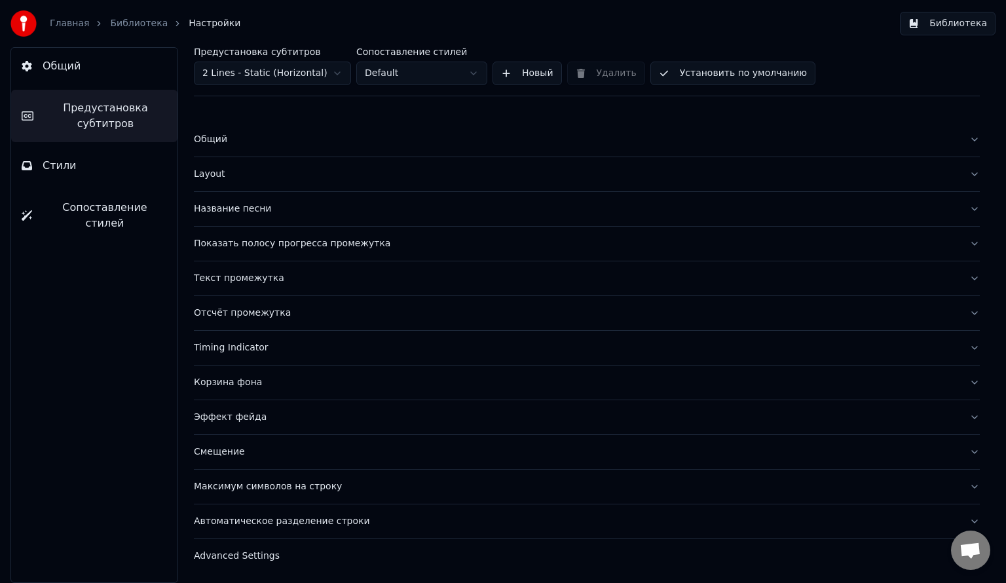
click at [282, 212] on div "Название песни" at bounding box center [576, 208] width 765 height 13
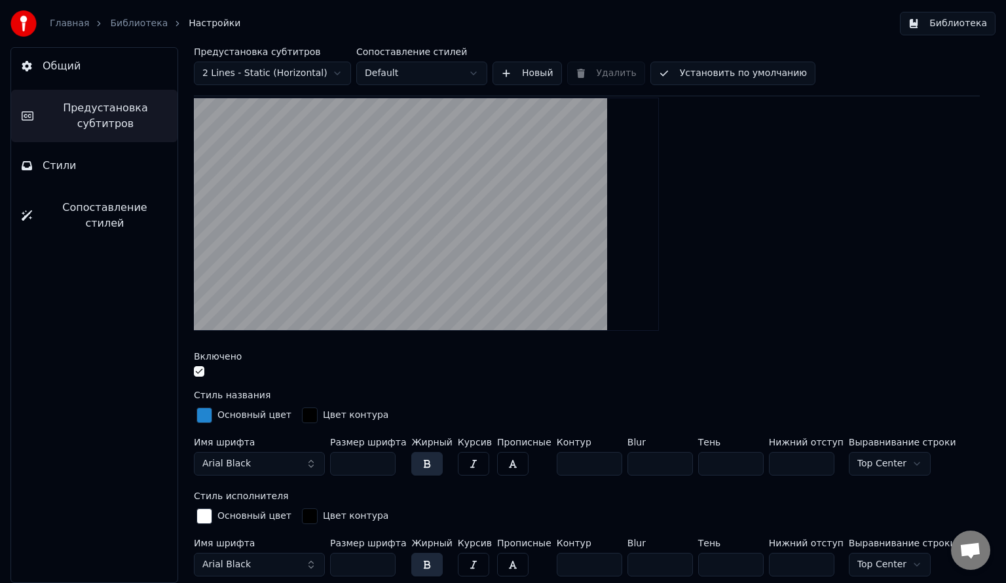
scroll to position [151, 0]
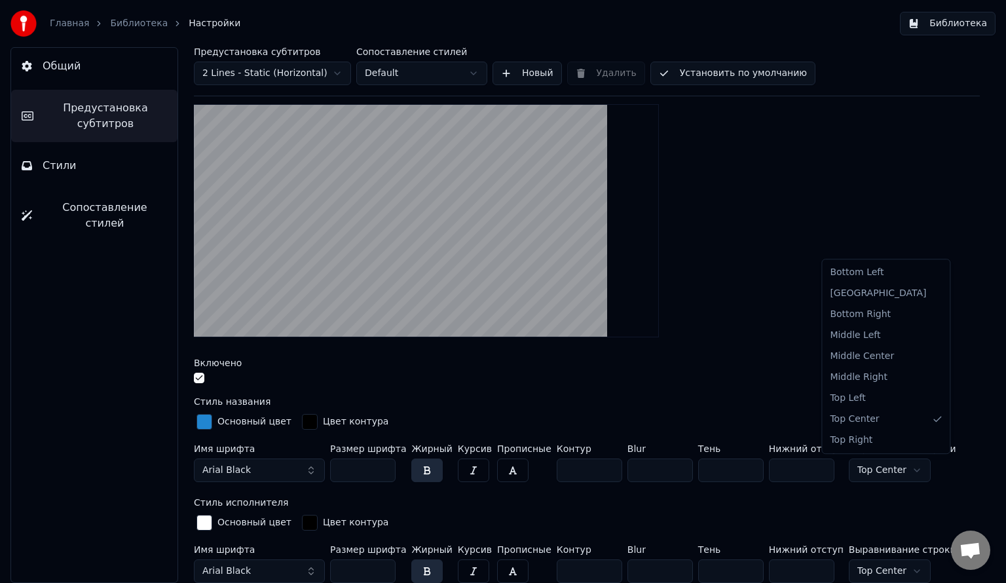
click at [866, 461] on html "Главная Библиотека Настройки Библиотека Общий Предустановка субтитров Стили Соп…" at bounding box center [503, 291] width 1006 height 583
click at [873, 468] on html "Главная Библиотека Настройки Библиотека Общий Предустановка субтитров Стили Соп…" at bounding box center [503, 291] width 1006 height 583
click at [891, 469] on html "Главная Библиотека Настройки Библиотека Общий Предустановка субтитров Стили Соп…" at bounding box center [503, 291] width 1006 height 583
click at [865, 459] on html "Главная Библиотека Настройки Библиотека Общий Предустановка субтитров Стили Соп…" at bounding box center [503, 291] width 1006 height 583
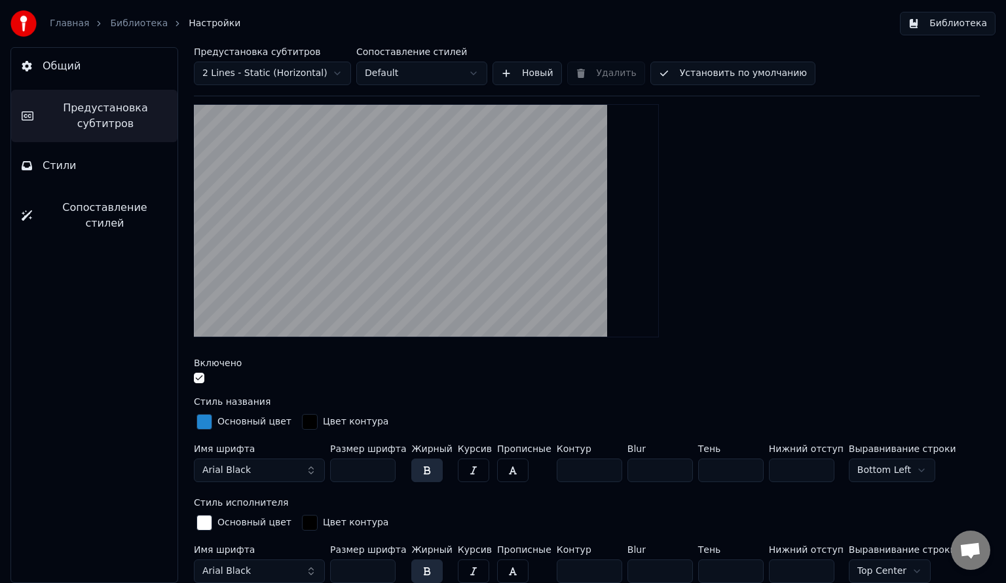
click at [873, 454] on div "Выравнивание строки Bottom Left" at bounding box center [902, 465] width 107 height 43
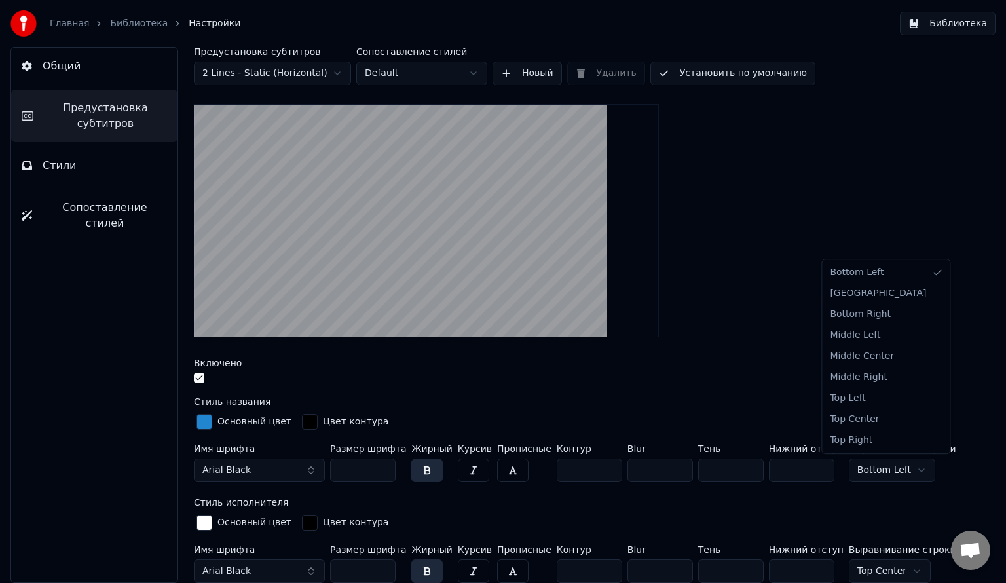
click at [871, 463] on html "Главная Библиотека Настройки Библиотека Общий Предустановка субтитров Стили Соп…" at bounding box center [503, 291] width 1006 height 583
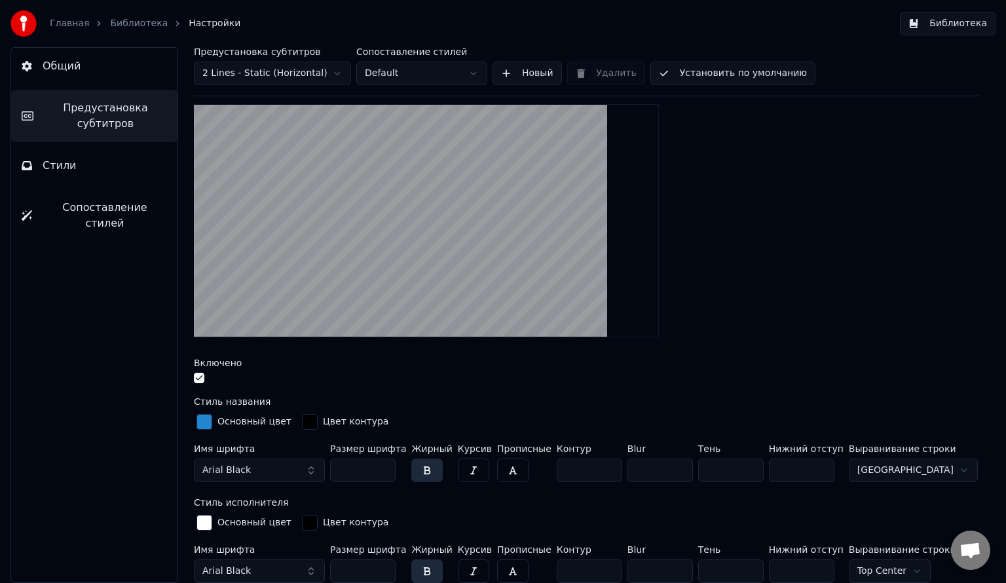
drag, startPoint x: 778, startPoint y: 464, endPoint x: 807, endPoint y: 469, distance: 29.2
click at [807, 469] on input "***" at bounding box center [802, 471] width 66 height 24
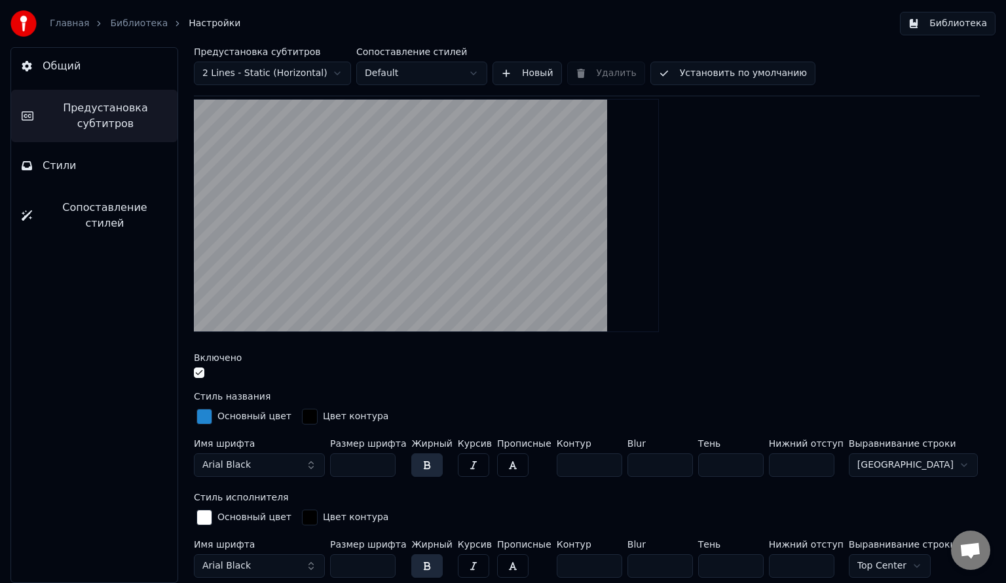
scroll to position [157, 0]
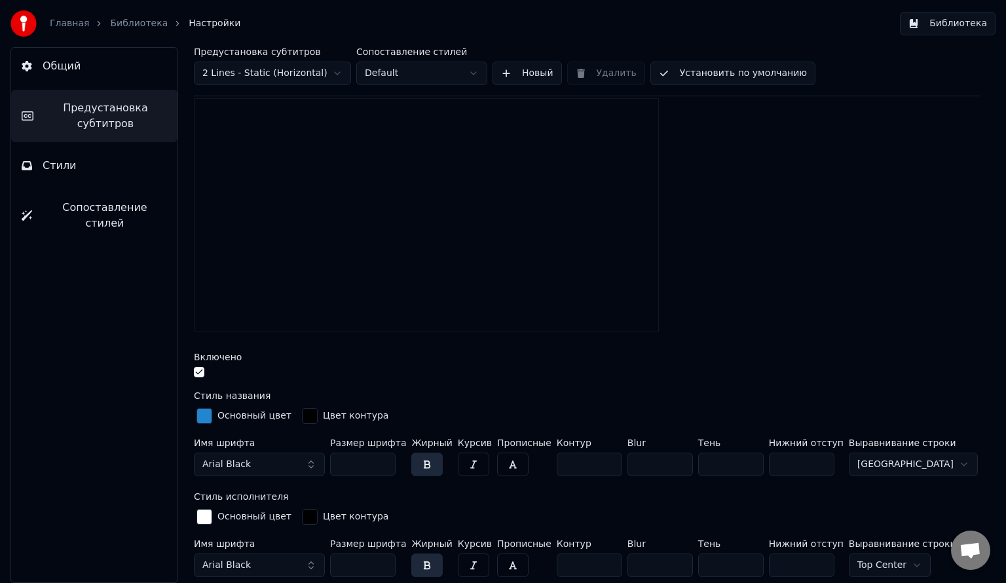
click at [802, 466] on input "***" at bounding box center [802, 465] width 66 height 24
click at [806, 464] on input "***" at bounding box center [802, 465] width 66 height 24
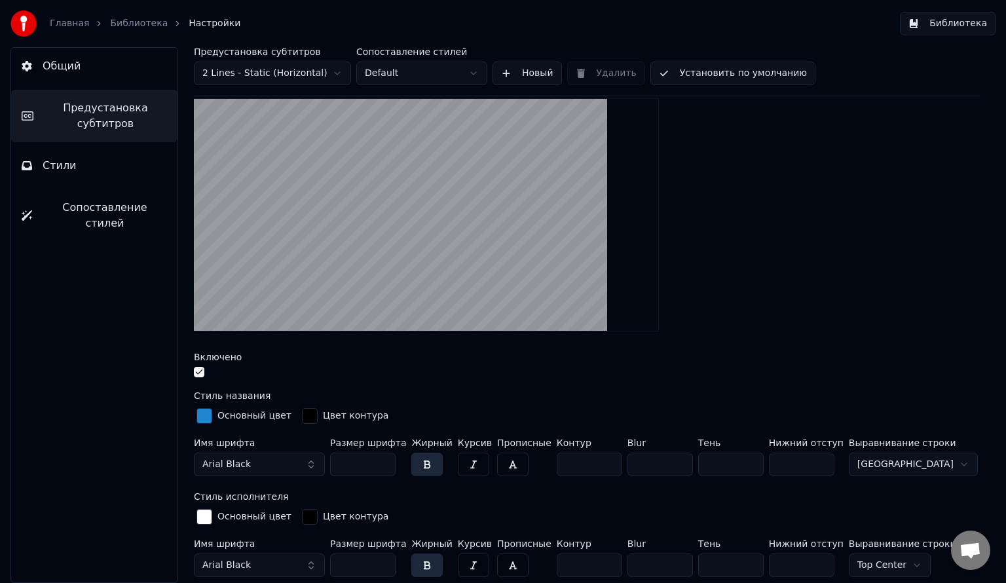
type input "*"
click at [776, 464] on input "number" at bounding box center [802, 465] width 66 height 24
type input "*"
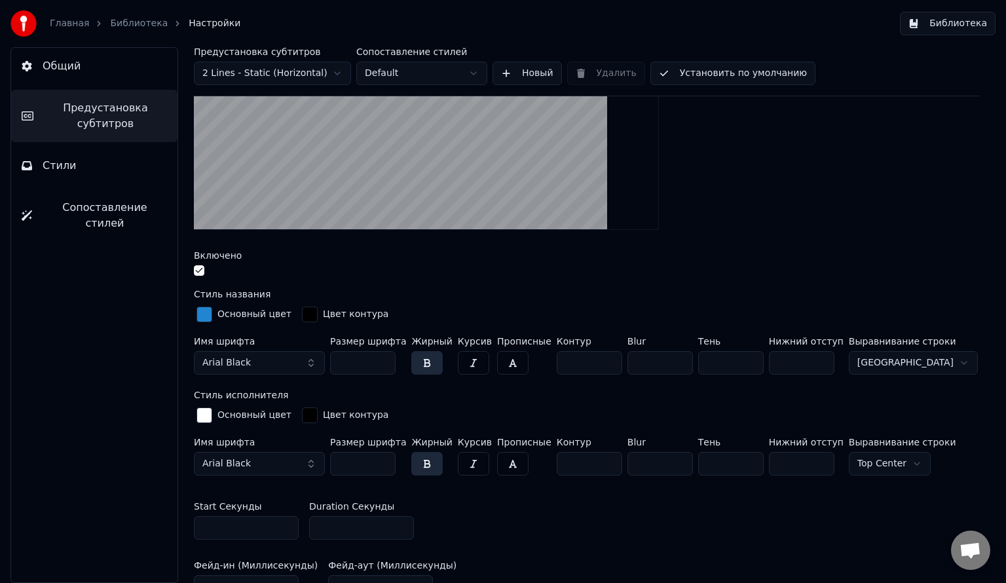
scroll to position [259, 0]
type input "***"
click at [779, 461] on input "***" at bounding box center [802, 463] width 66 height 24
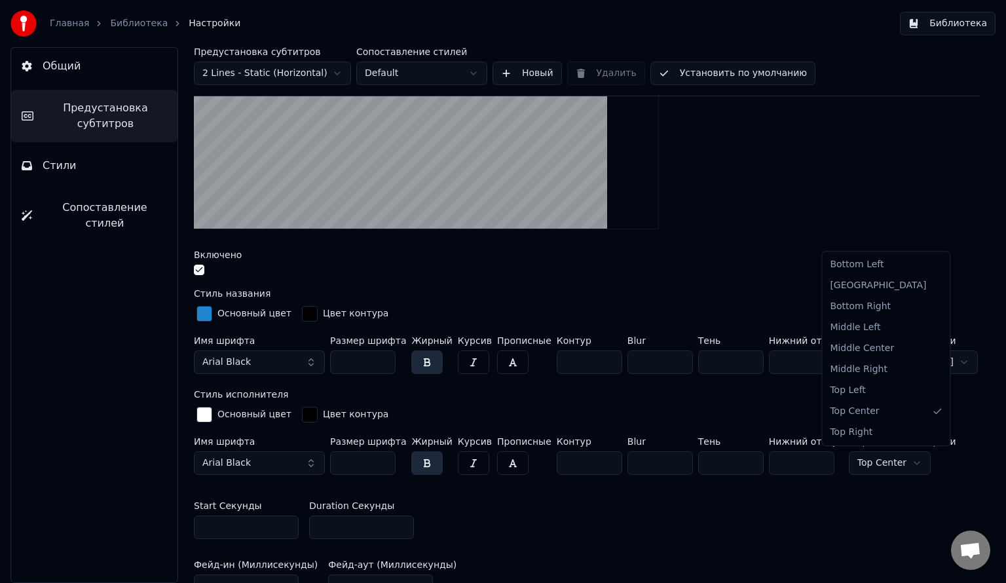
click at [871, 460] on html "Главная Библиотека Настройки Библиотека Общий Предустановка субтитров Стили Соп…" at bounding box center [503, 291] width 1006 height 583
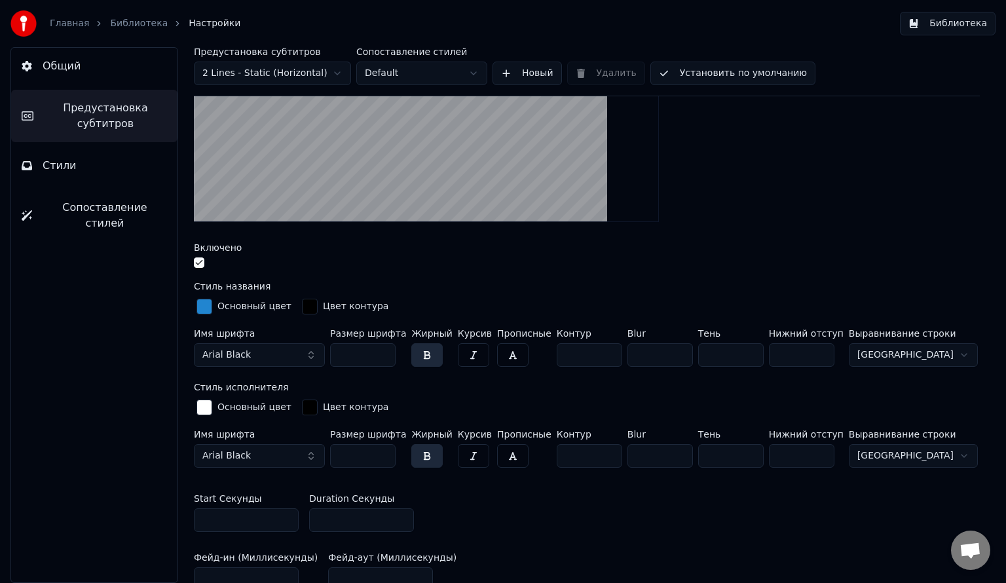
scroll to position [267, 0]
click at [787, 450] on input "***" at bounding box center [802, 456] width 66 height 24
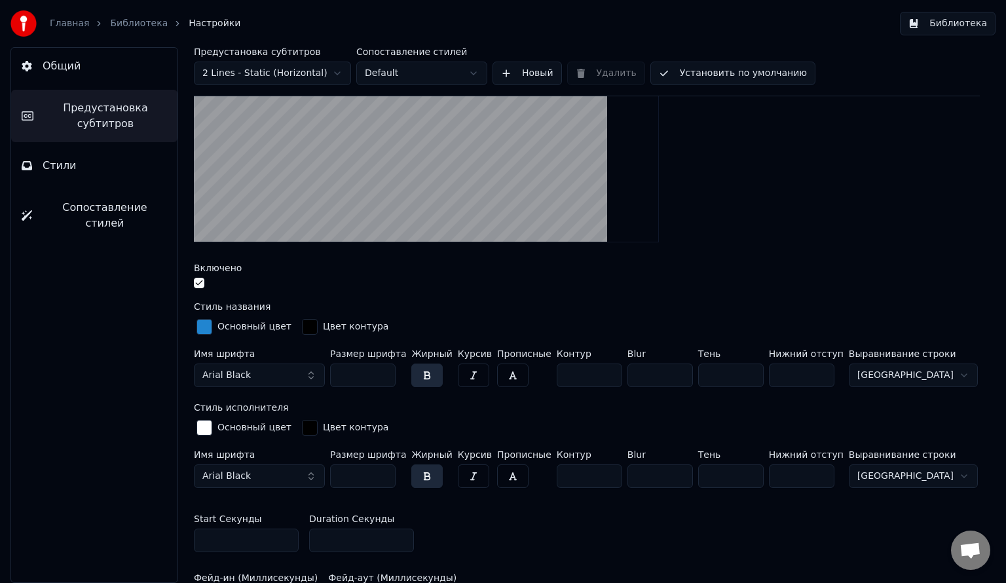
scroll to position [252, 0]
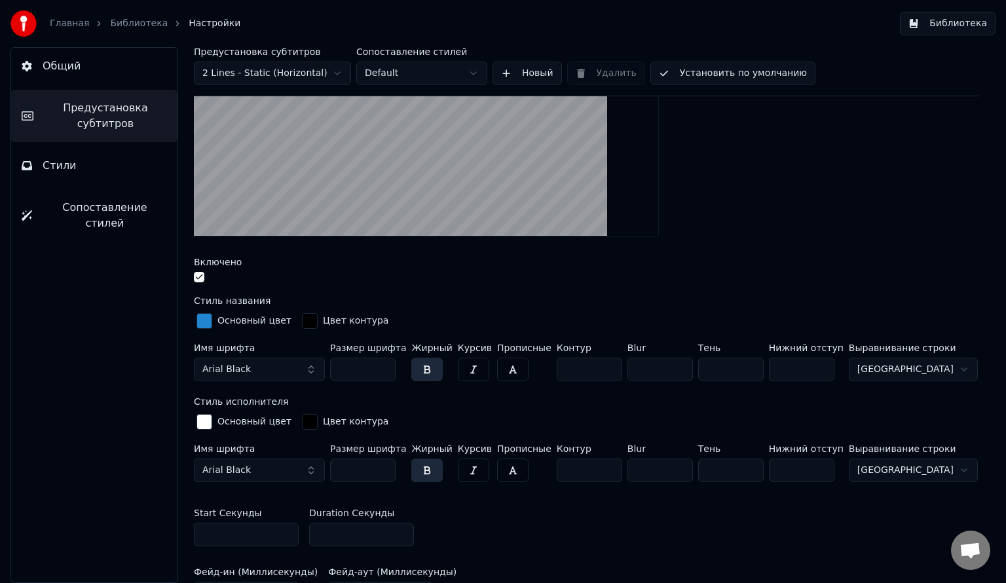
click at [777, 465] on input "***" at bounding box center [802, 471] width 66 height 24
type input "*"
click at [771, 506] on div "Start Секунды * Duration Секунды *" at bounding box center [587, 527] width 786 height 59
click at [782, 466] on input "**" at bounding box center [802, 471] width 66 height 24
type input "*"
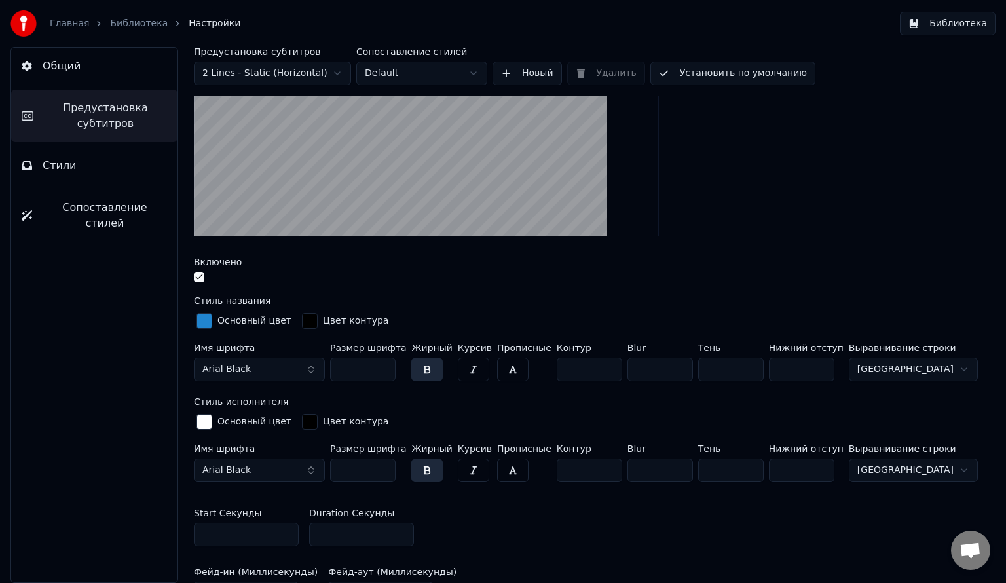
click at [741, 527] on div "Start Секунды * Duration Секунды *" at bounding box center [587, 527] width 786 height 59
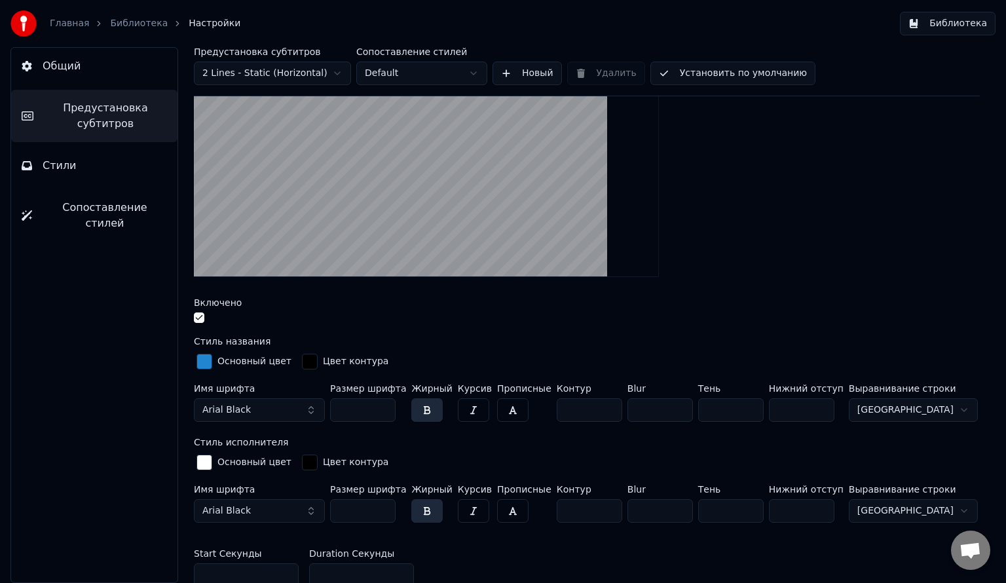
scroll to position [200, 0]
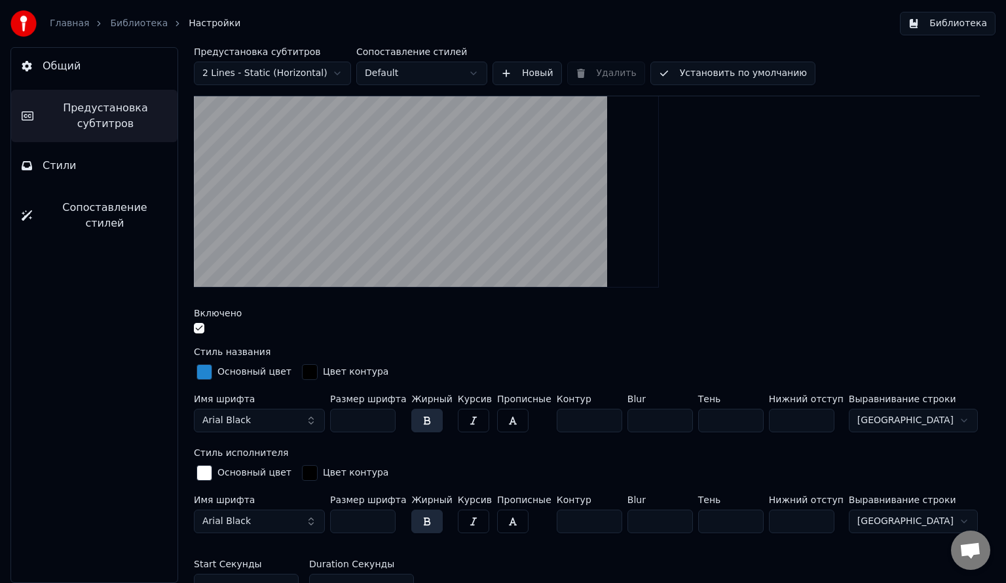
click at [781, 518] on input "**" at bounding box center [802, 522] width 66 height 24
type input "*"
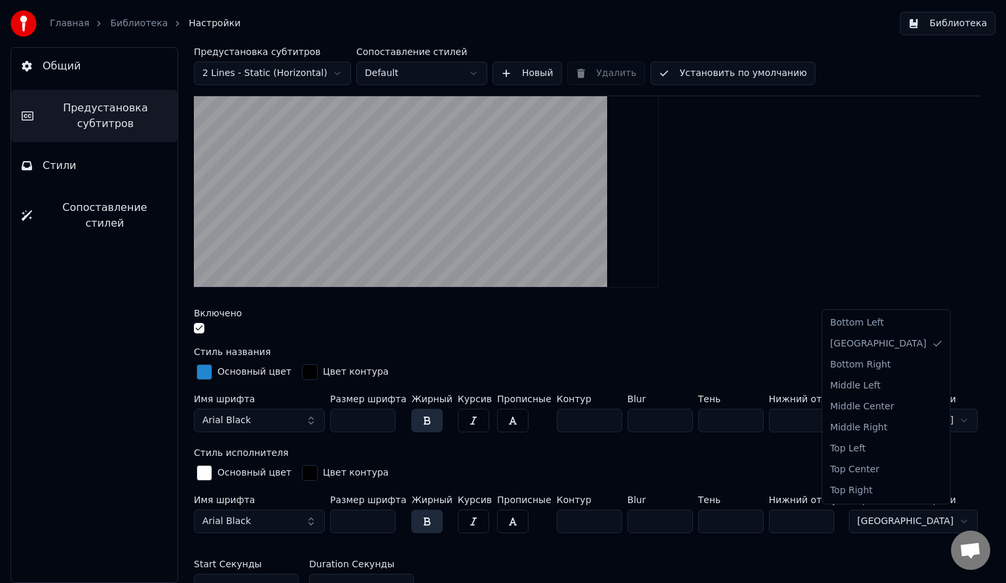
click at [867, 516] on html "Главная Библиотека Настройки Библиотека Общий Предустановка субтитров Стили Соп…" at bounding box center [503, 291] width 1006 height 583
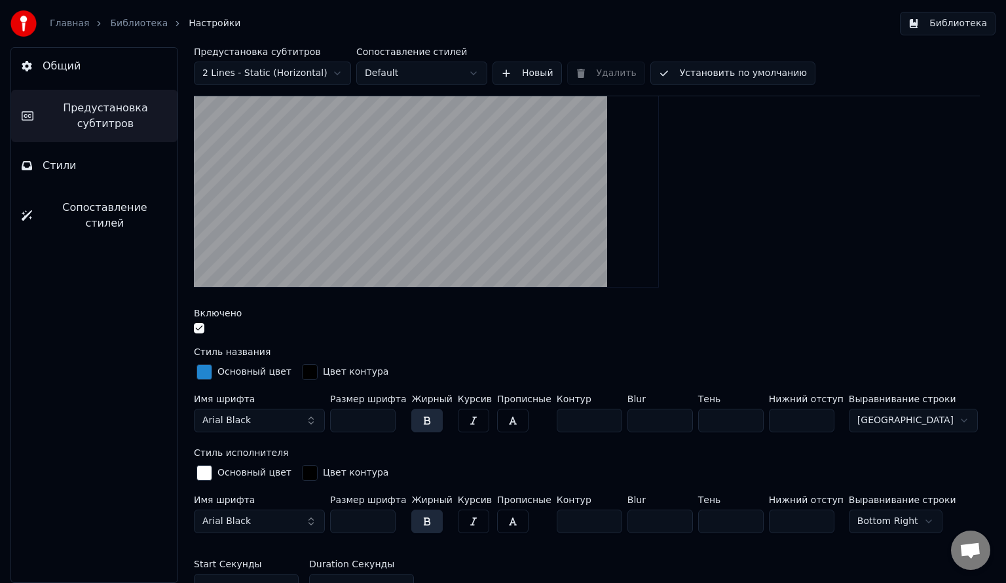
click at [856, 417] on html "Главная Библиотека Настройки Библиотека Общий Предустановка субтитров Стили Соп…" at bounding box center [503, 291] width 1006 height 583
click at [862, 510] on html "Главная Библиотека Настройки Библиотека Общий Предустановка субтитров Стили Соп…" at bounding box center [503, 291] width 1006 height 583
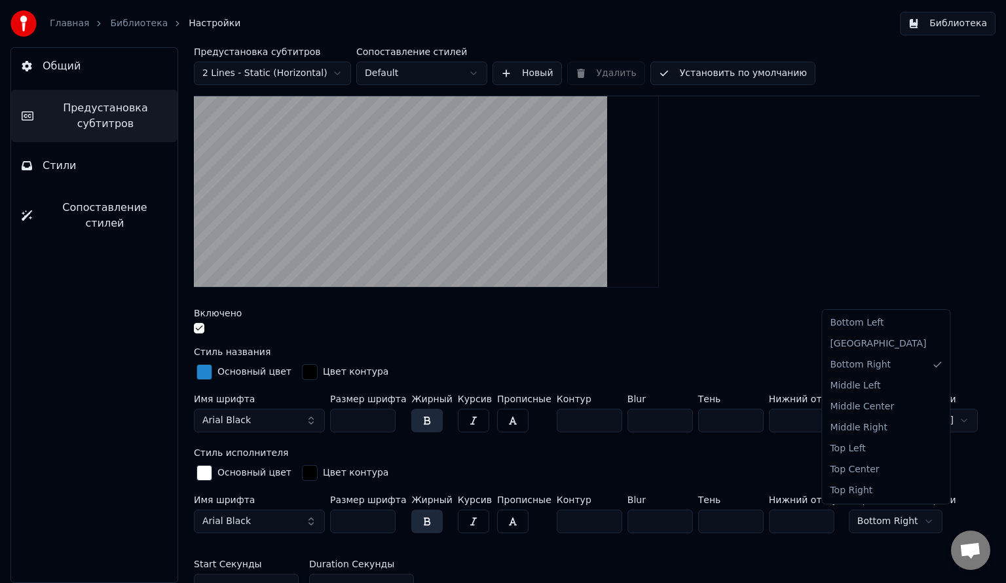
click at [862, 511] on html "Главная Библиотека Настройки Библиотека Общий Предустановка субтитров Стили Соп…" at bounding box center [503, 291] width 1006 height 583
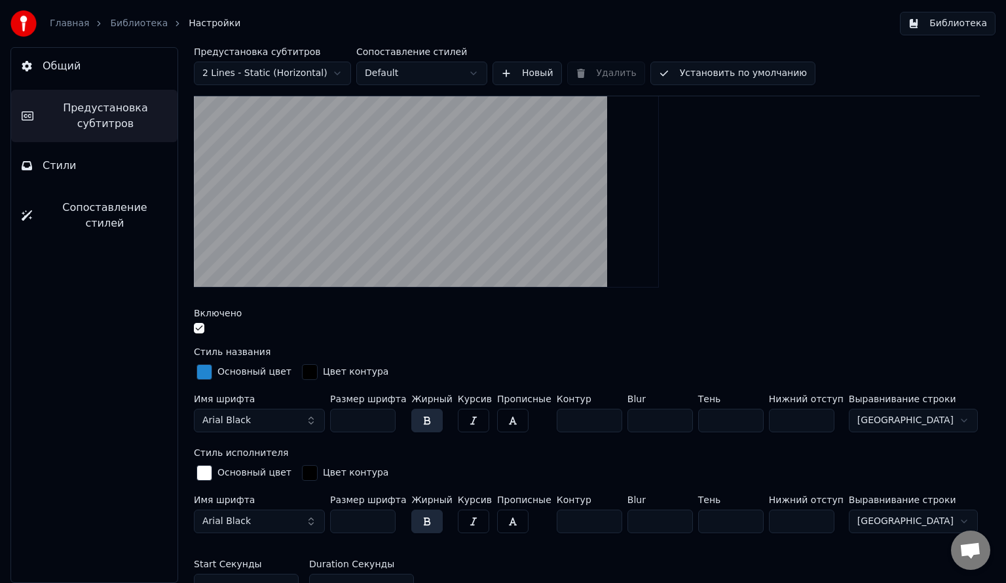
click at [381, 523] on input "***" at bounding box center [363, 522] width 66 height 24
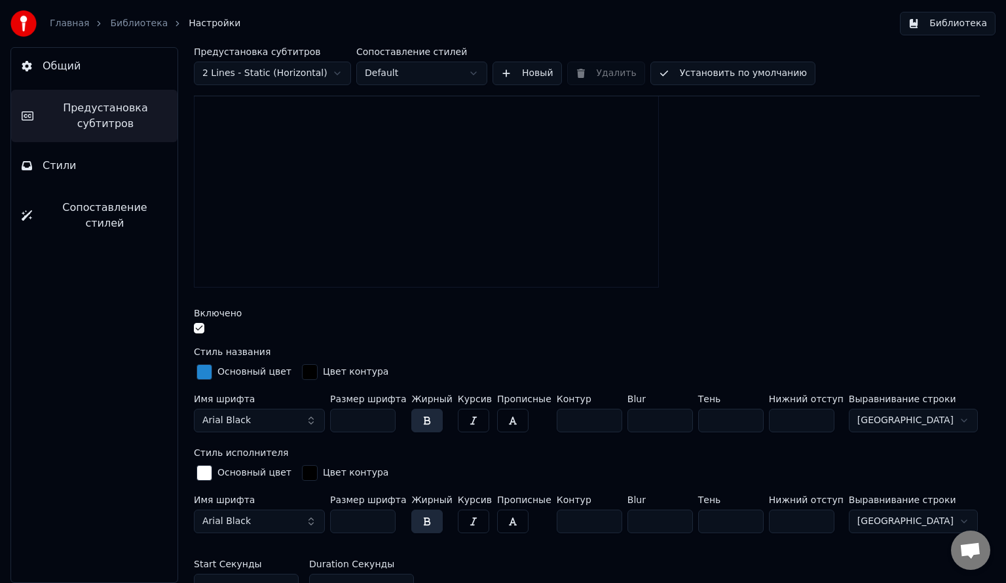
click at [381, 523] on input "***" at bounding box center [363, 522] width 66 height 24
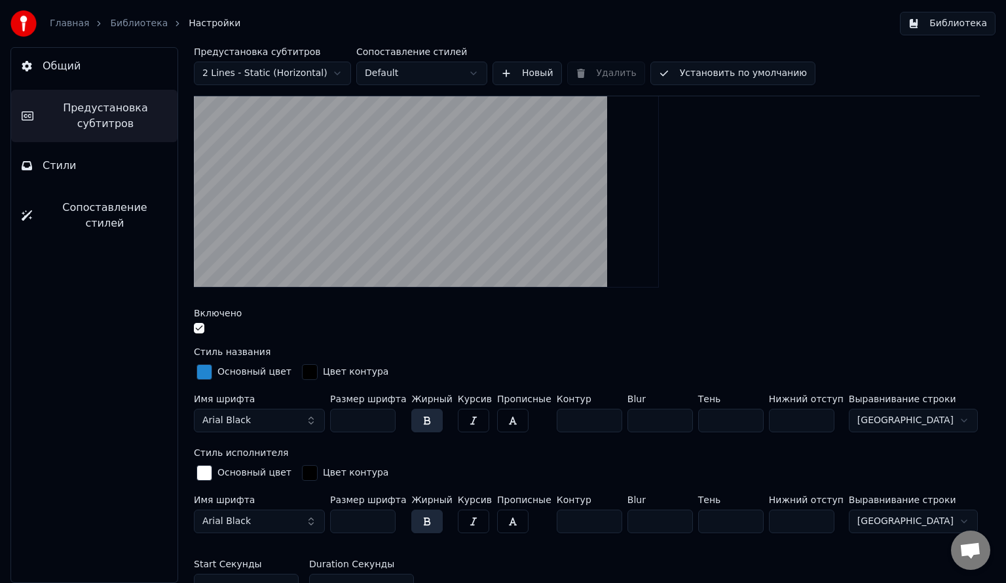
click at [381, 523] on input "***" at bounding box center [363, 522] width 66 height 24
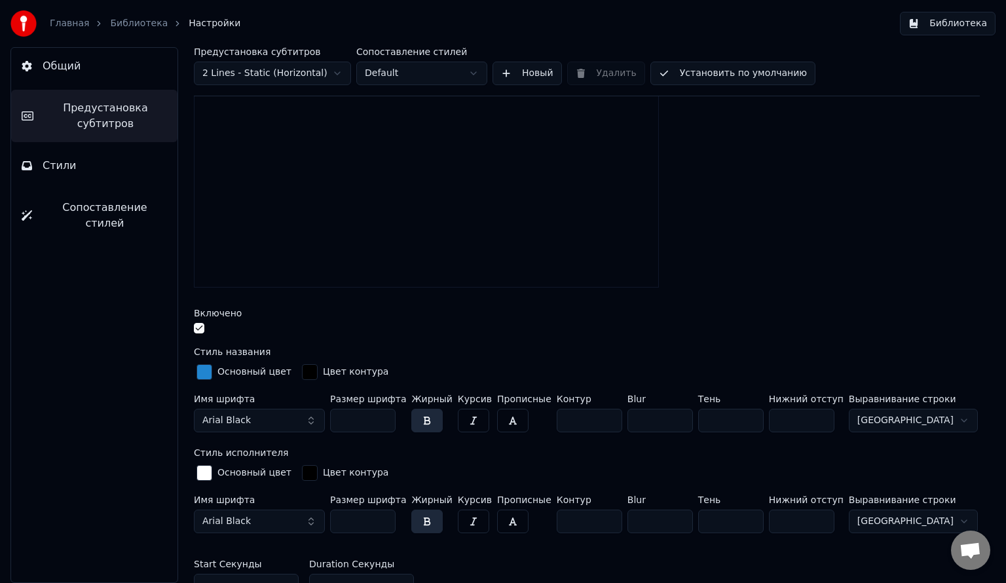
click at [381, 523] on input "***" at bounding box center [363, 522] width 66 height 24
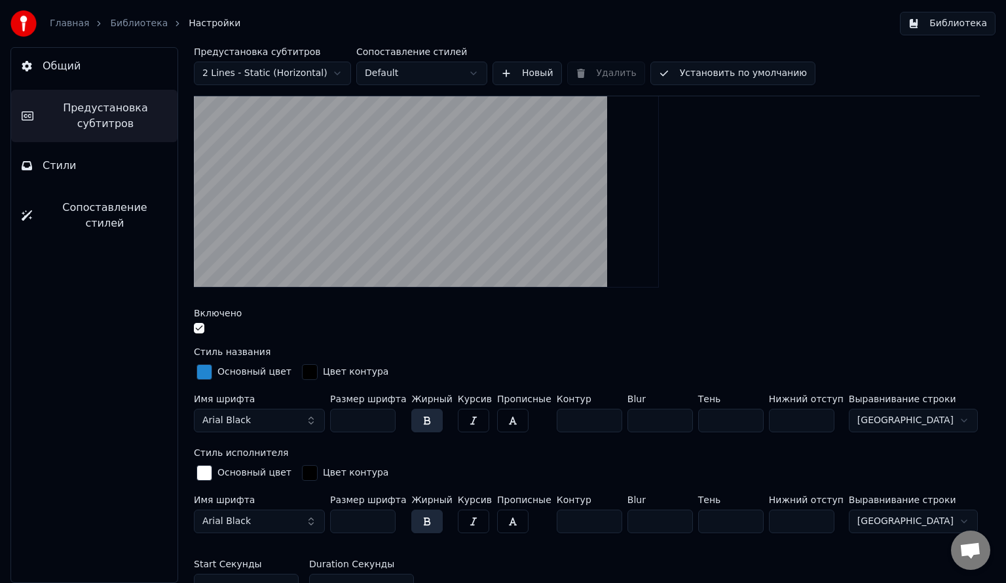
type input "***"
click at [381, 523] on input "***" at bounding box center [363, 522] width 66 height 24
click at [383, 421] on input "***" at bounding box center [363, 421] width 66 height 24
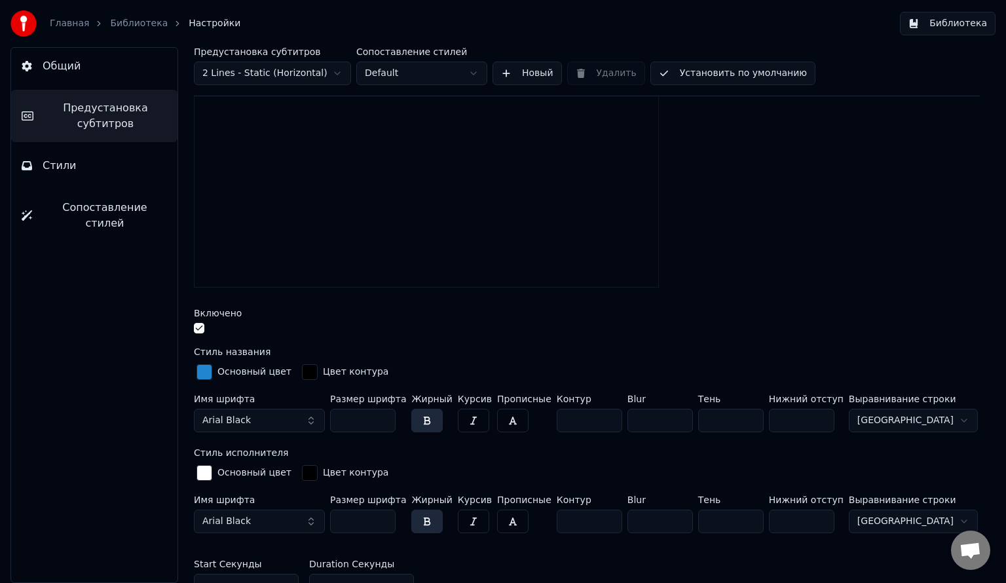
click at [383, 421] on input "***" at bounding box center [363, 421] width 66 height 24
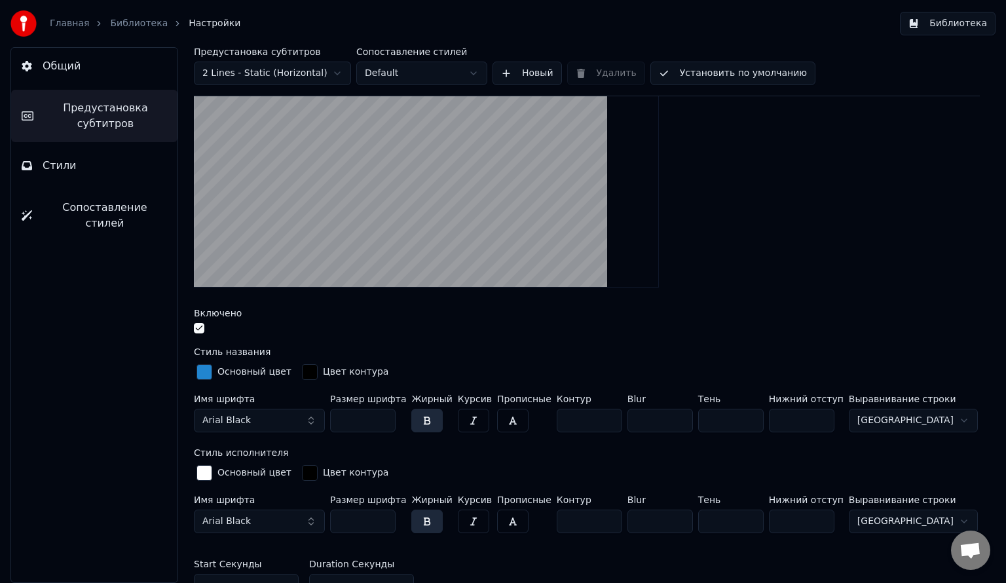
click at [383, 421] on input "***" at bounding box center [363, 421] width 66 height 24
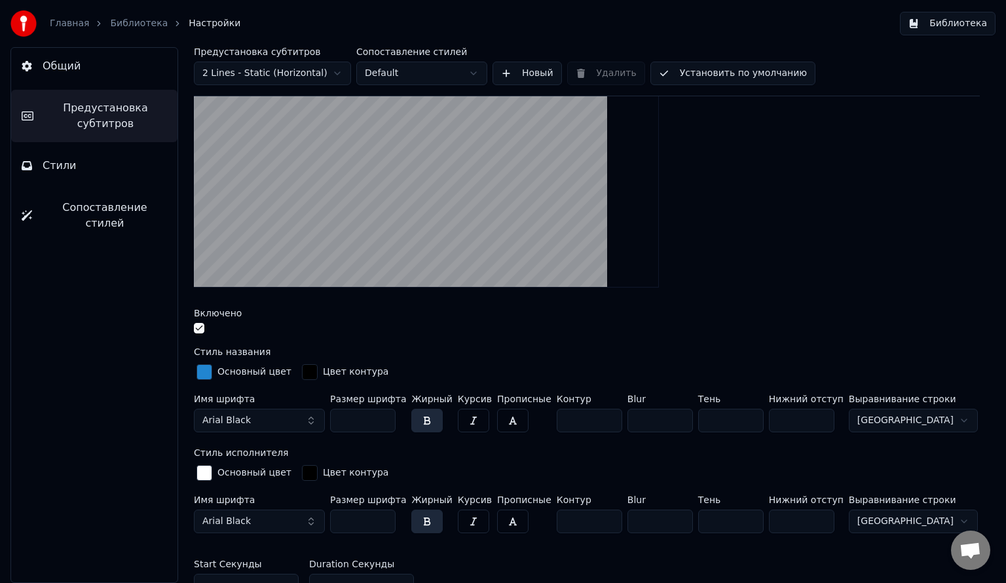
click at [383, 421] on input "***" at bounding box center [363, 421] width 66 height 24
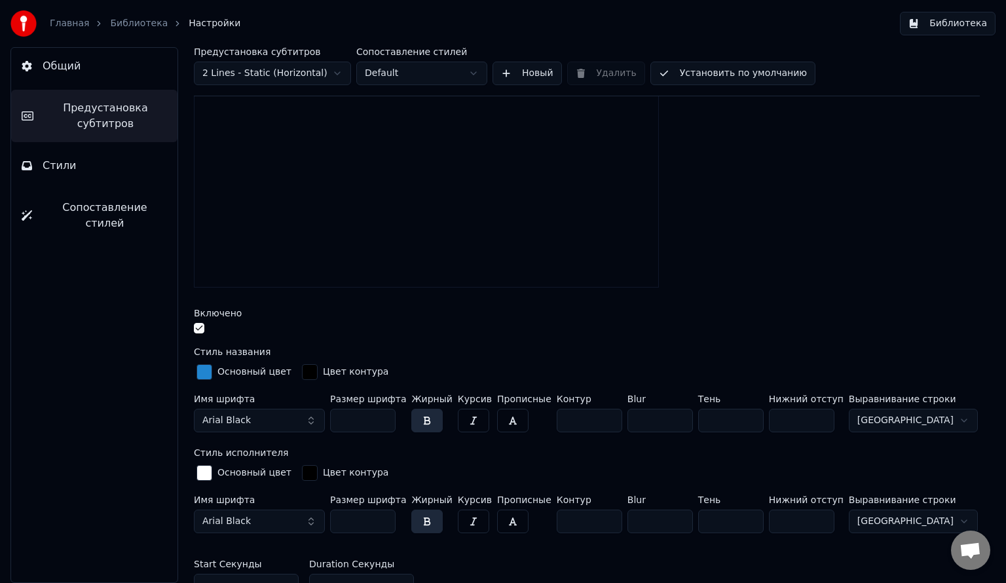
click at [383, 413] on input "***" at bounding box center [363, 421] width 66 height 24
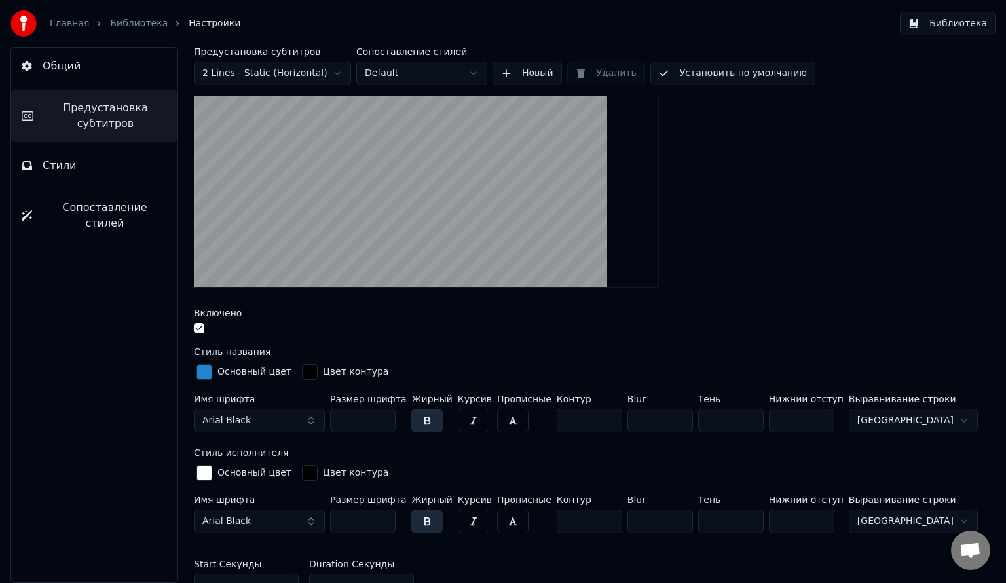
click at [383, 413] on input "***" at bounding box center [363, 421] width 66 height 24
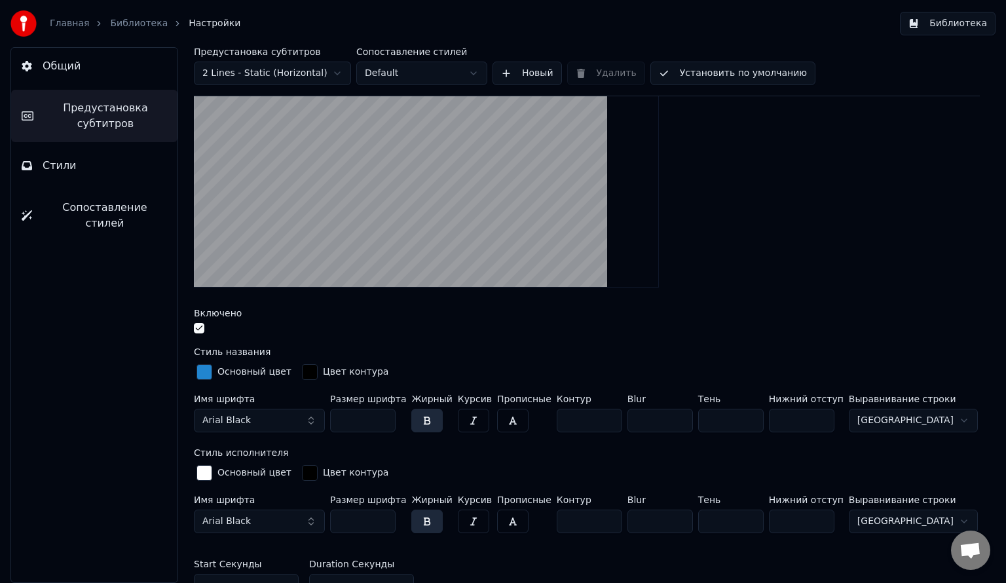
click at [383, 413] on input "***" at bounding box center [363, 421] width 66 height 24
type input "***"
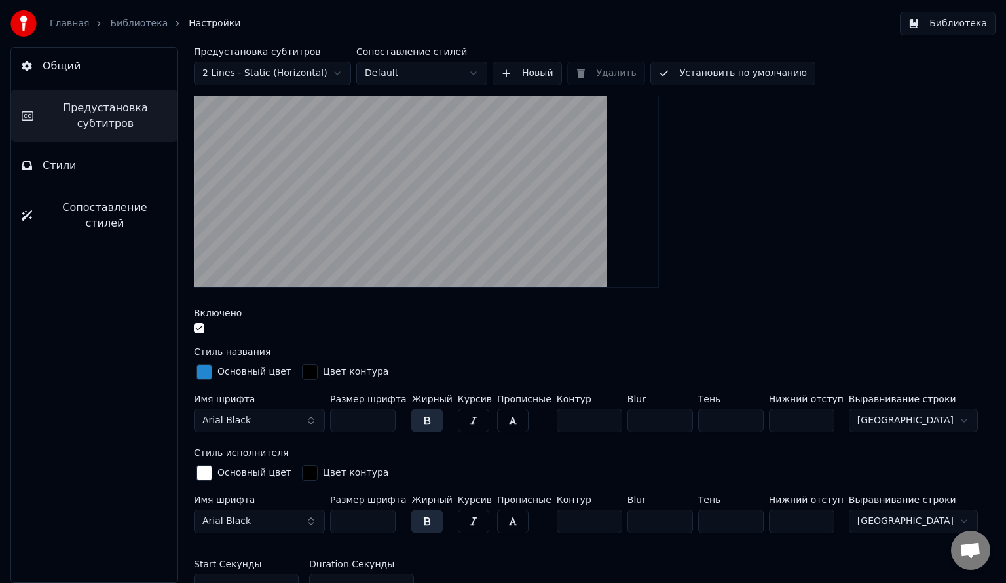
click at [383, 413] on input "***" at bounding box center [363, 421] width 66 height 24
click at [383, 516] on input "***" at bounding box center [363, 522] width 66 height 24
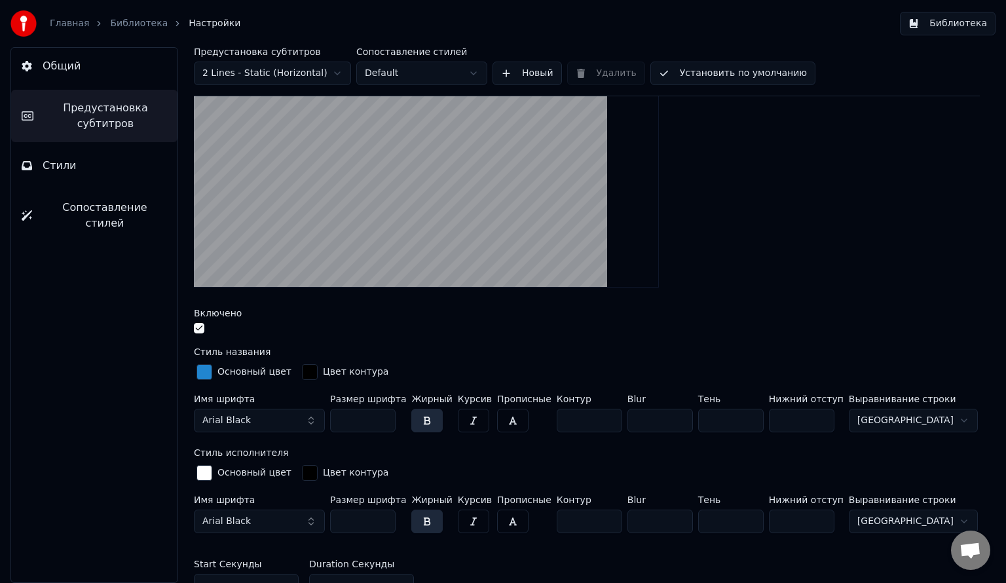
click at [383, 516] on input "***" at bounding box center [363, 522] width 66 height 24
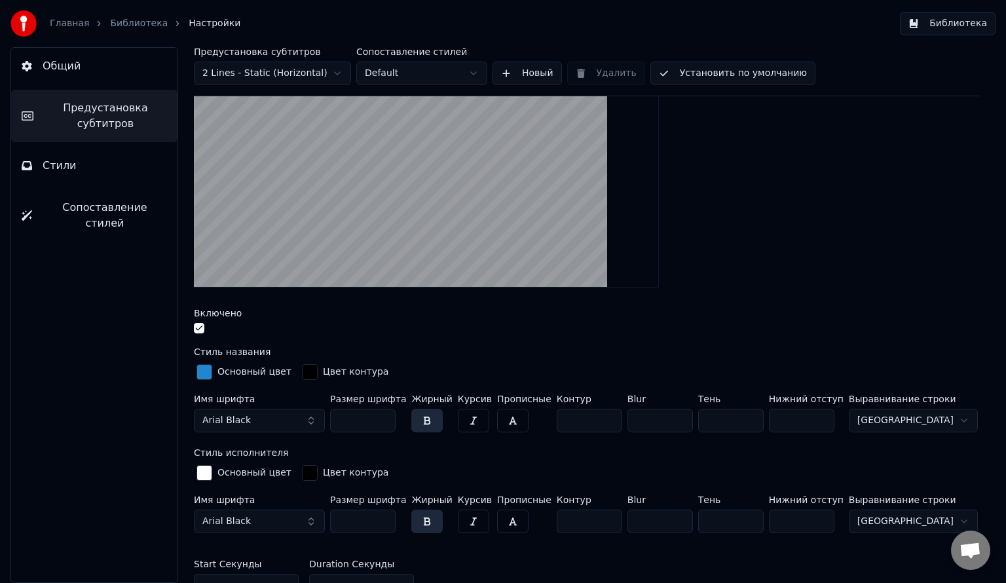
click at [383, 516] on input "***" at bounding box center [363, 522] width 66 height 24
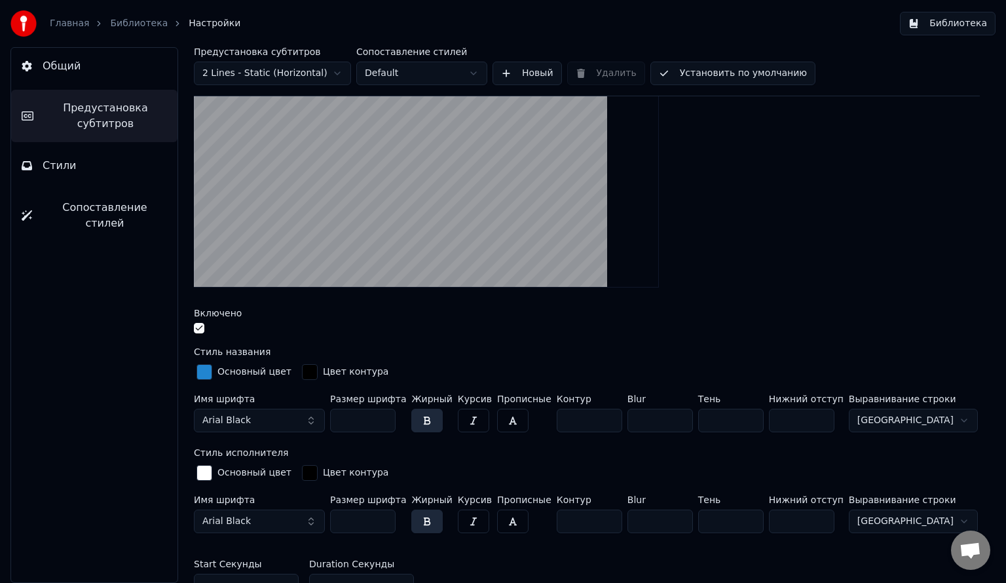
click at [383, 516] on input "***" at bounding box center [363, 522] width 66 height 24
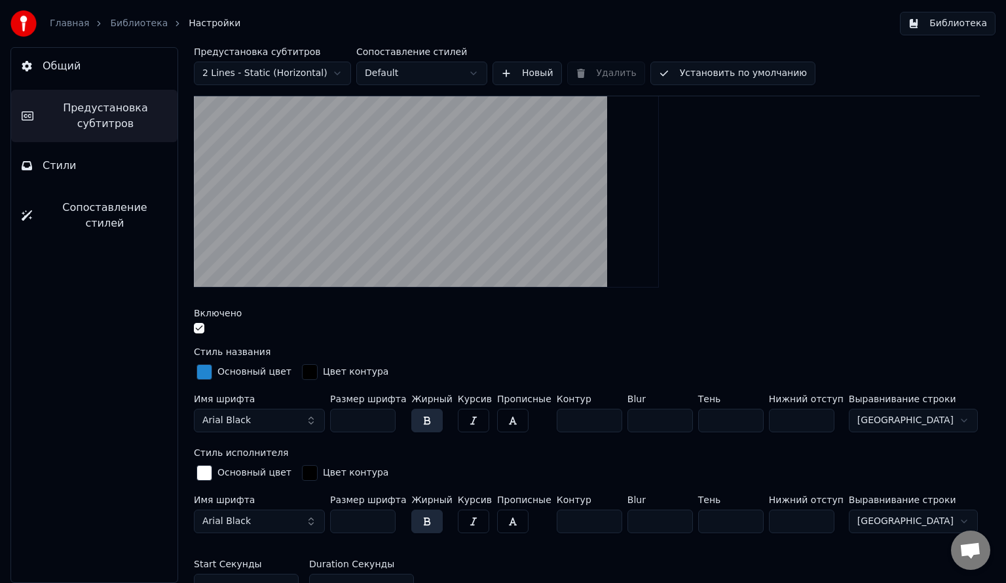
type input "***"
click at [383, 516] on input "***" at bounding box center [363, 522] width 66 height 24
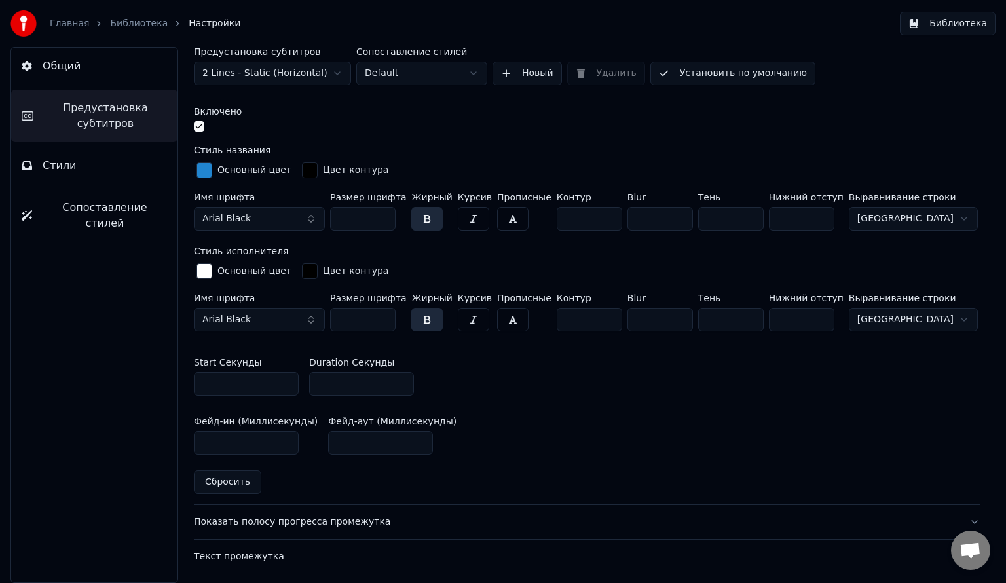
scroll to position [447, 0]
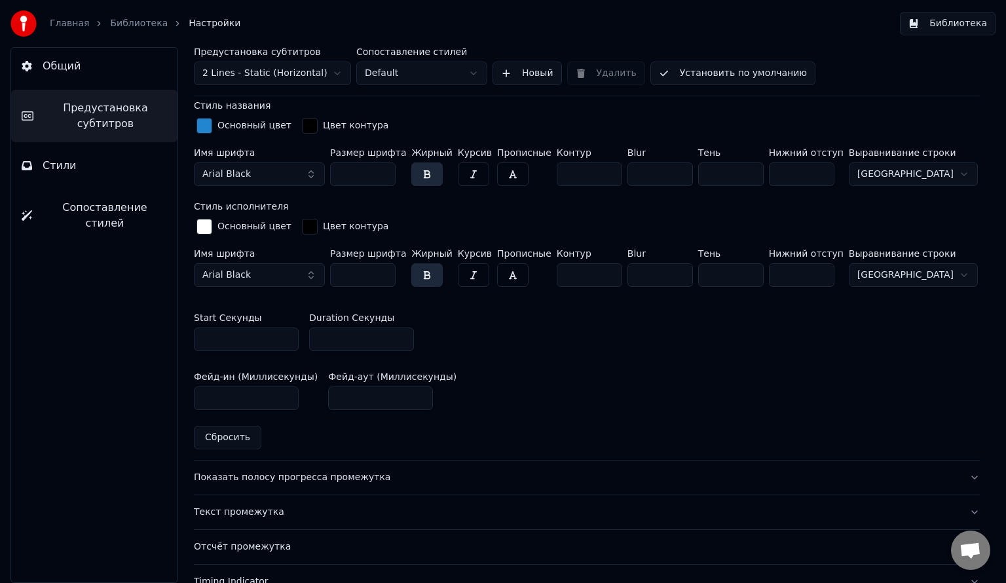
click at [339, 339] on input "*" at bounding box center [361, 340] width 105 height 24
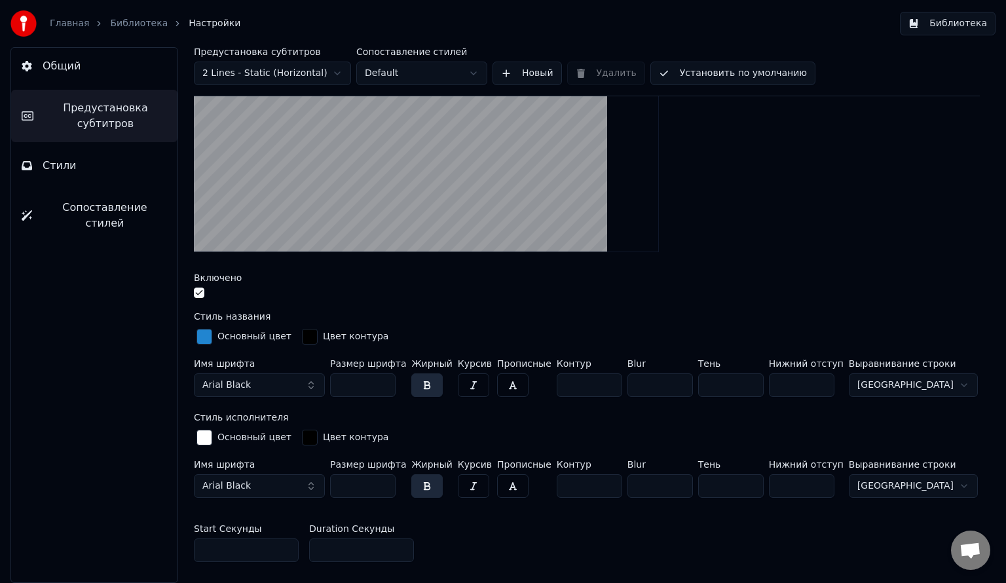
scroll to position [235, 0]
click at [225, 338] on div "Основный цвет" at bounding box center [255, 337] width 74 height 13
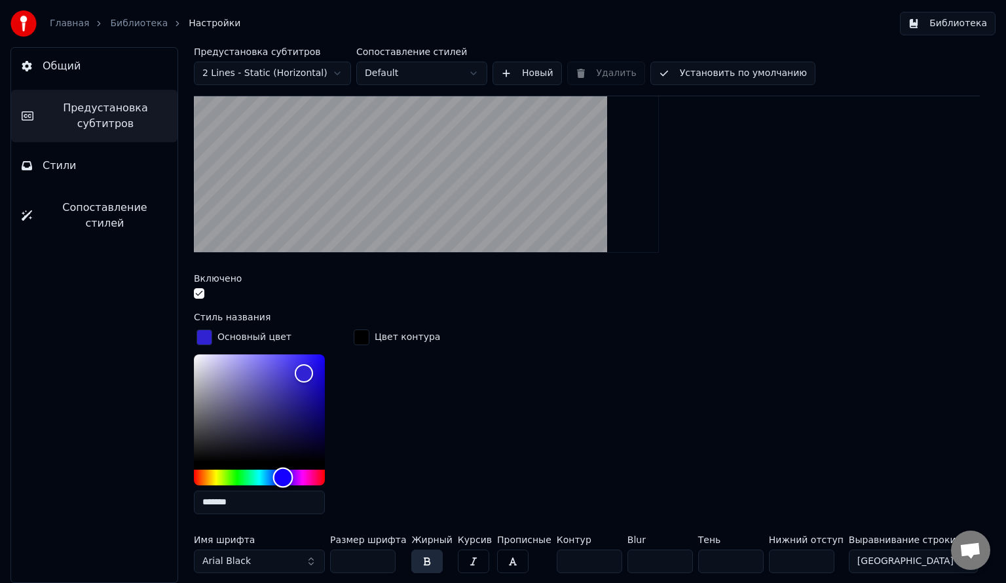
click at [283, 470] on div "Hue" at bounding box center [259, 478] width 131 height 16
click at [273, 405] on div "Color" at bounding box center [259, 407] width 131 height 107
type input "*******"
click at [275, 374] on div "Color" at bounding box center [259, 407] width 131 height 107
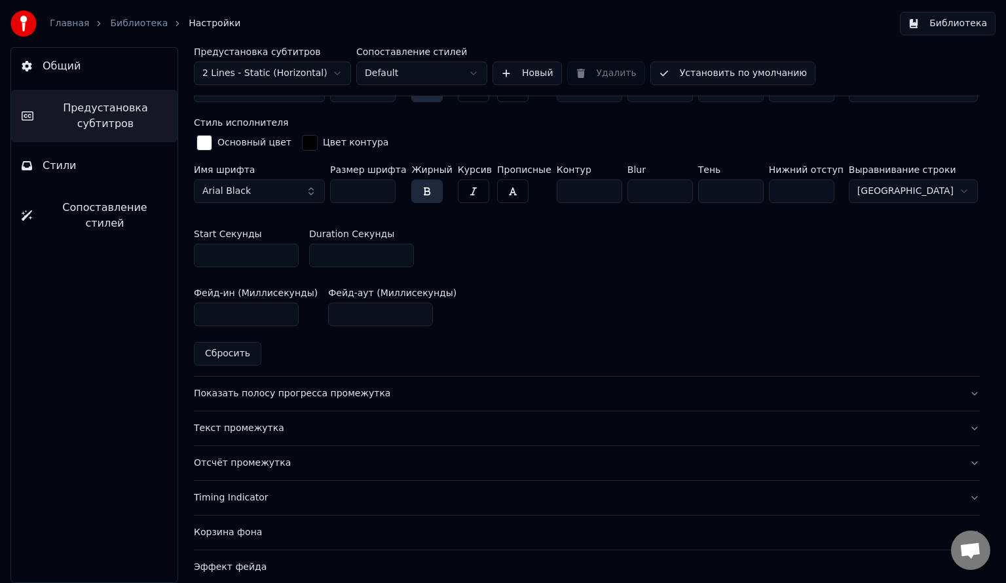
scroll to position [707, 0]
click at [670, 396] on div "Показать полосу прогресса промежутка" at bounding box center [576, 393] width 765 height 13
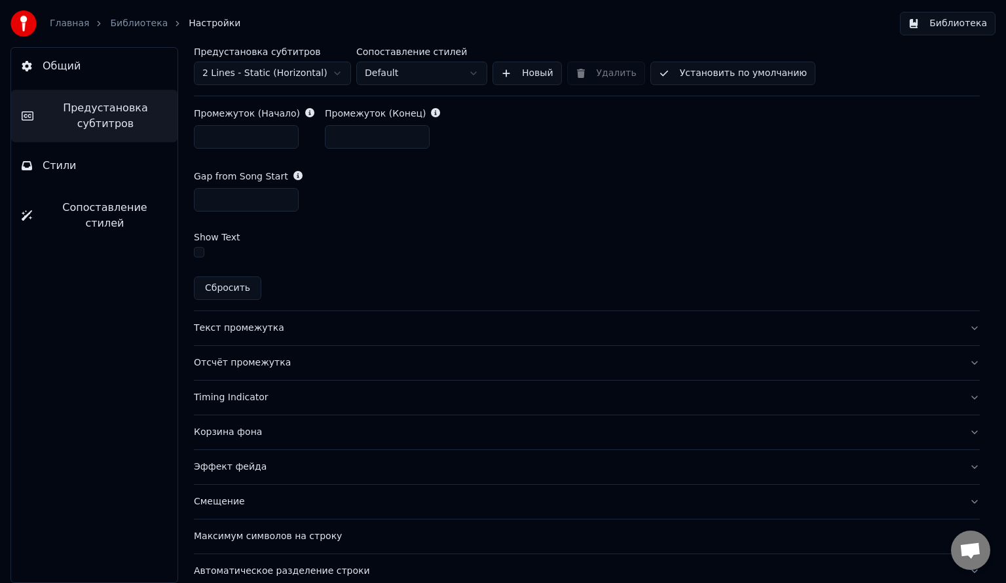
scroll to position [767, 0]
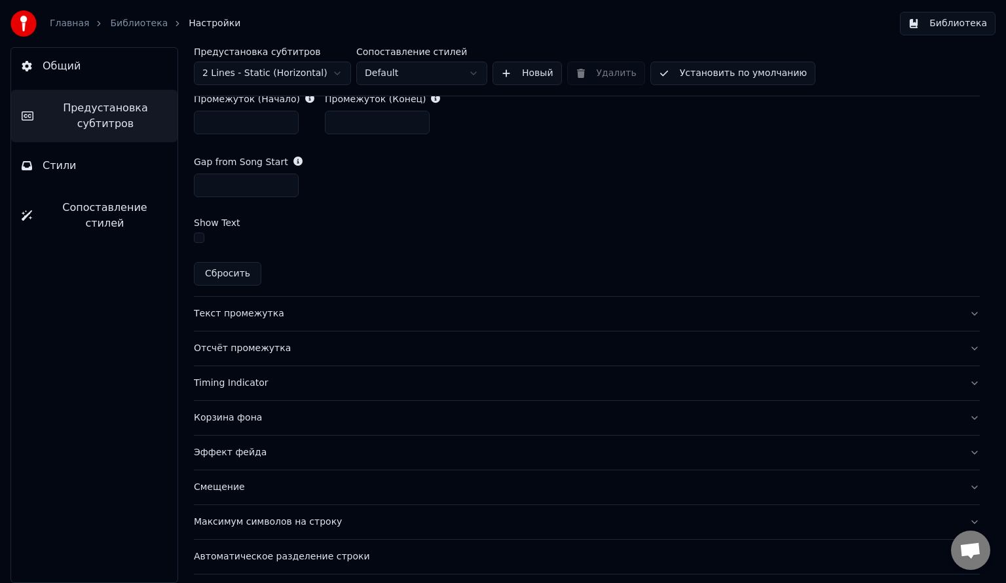
click at [393, 421] on div "Корзина фона" at bounding box center [576, 417] width 765 height 13
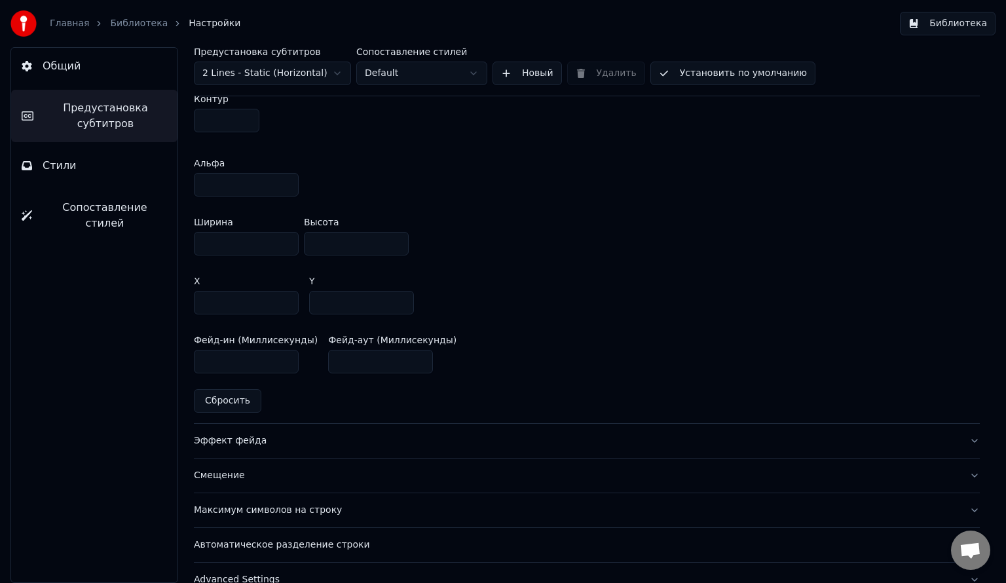
scroll to position [750, 0]
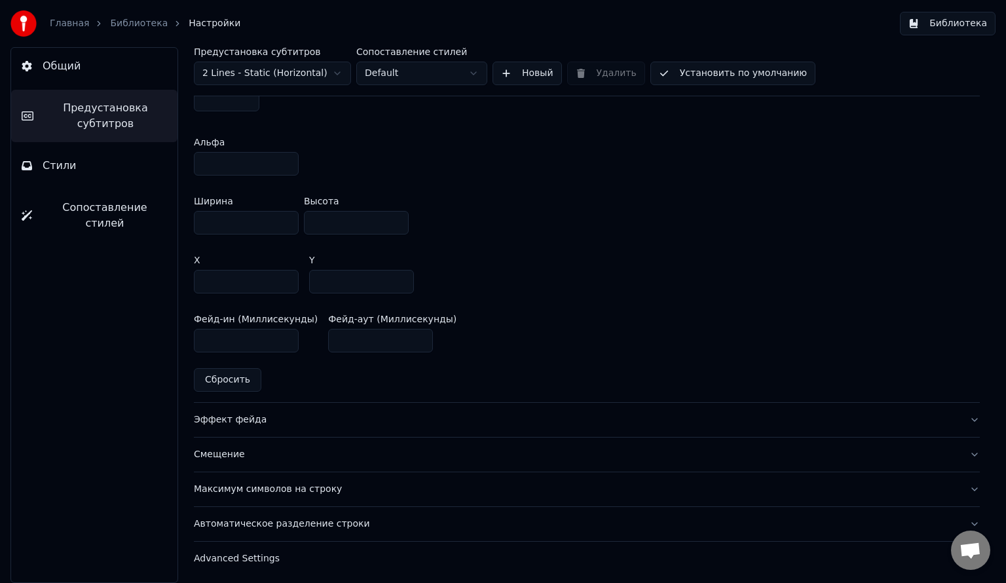
click at [409, 421] on div "Эффект фейда" at bounding box center [576, 419] width 765 height 13
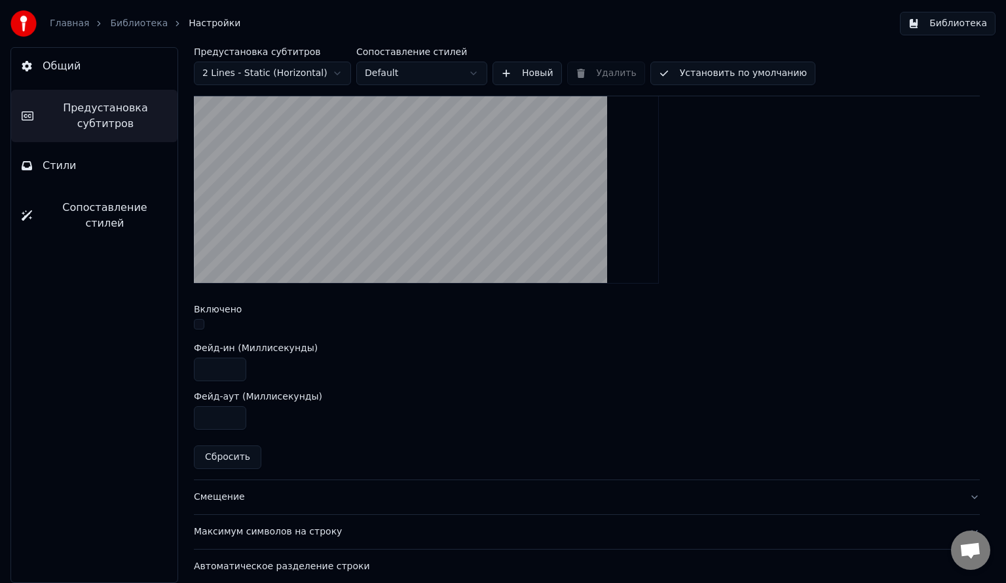
scroll to position [456, 0]
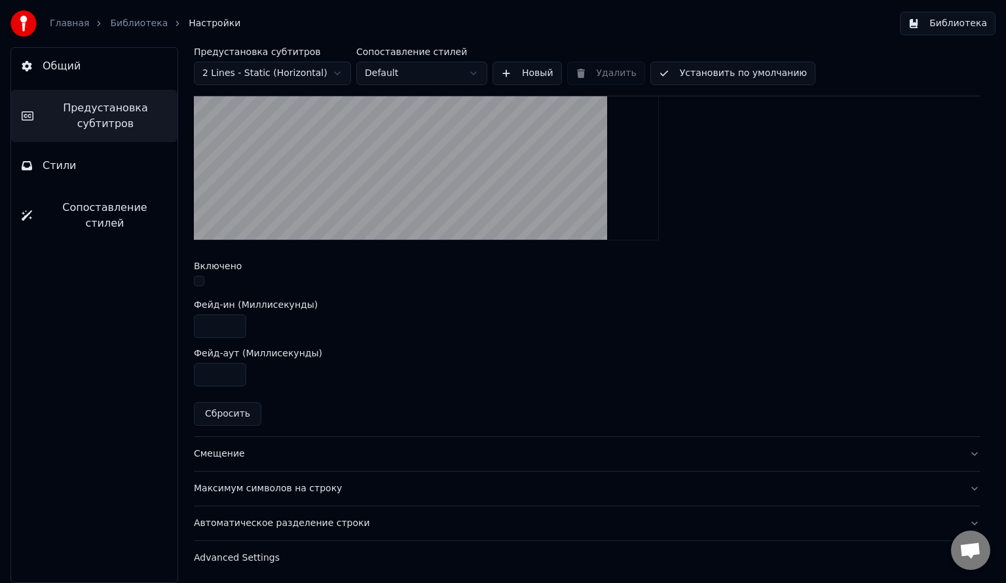
click at [228, 454] on div "Смещение" at bounding box center [576, 453] width 765 height 13
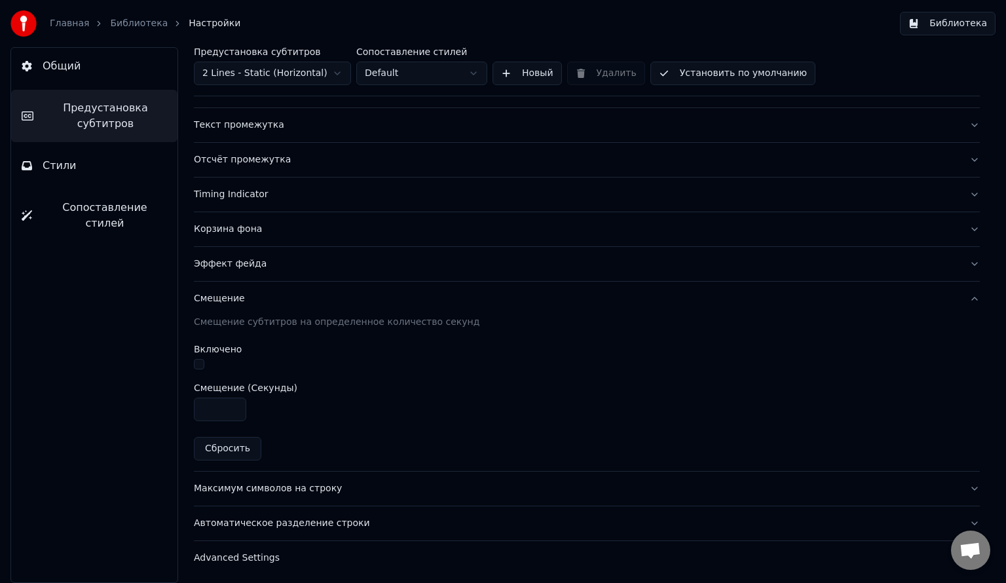
scroll to position [0, 0]
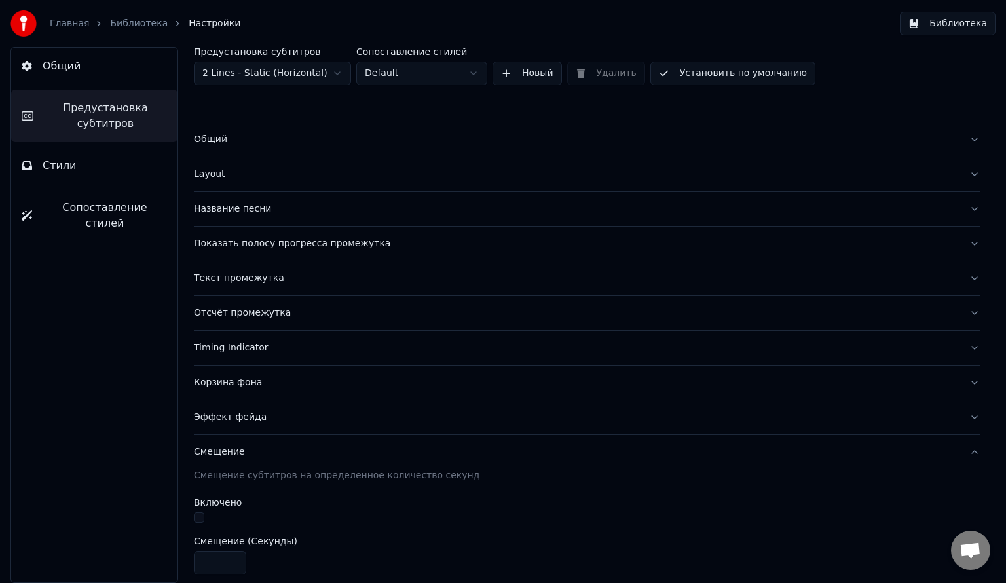
click at [295, 310] on div "Отсчёт промежутка" at bounding box center [576, 313] width 765 height 13
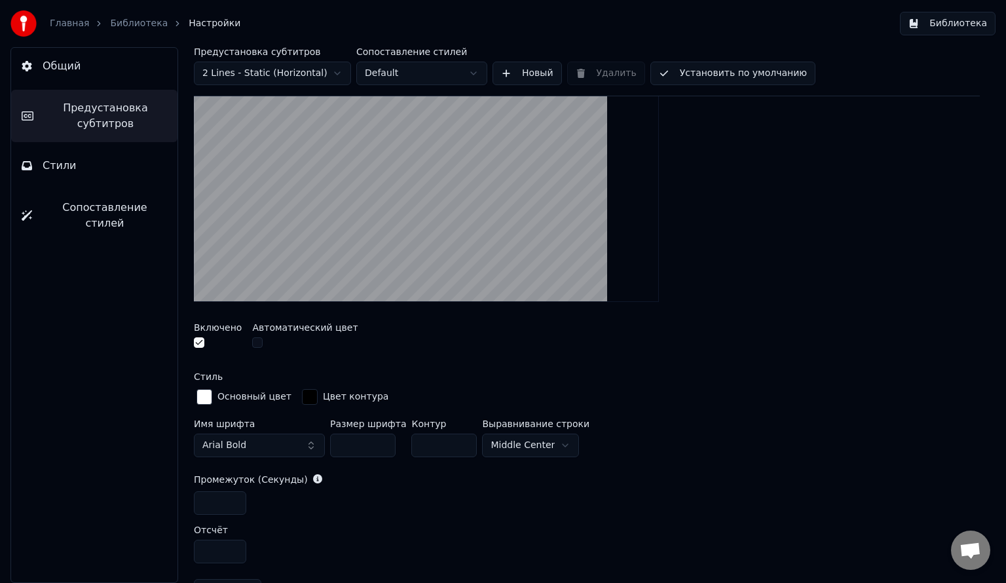
scroll to position [296, 0]
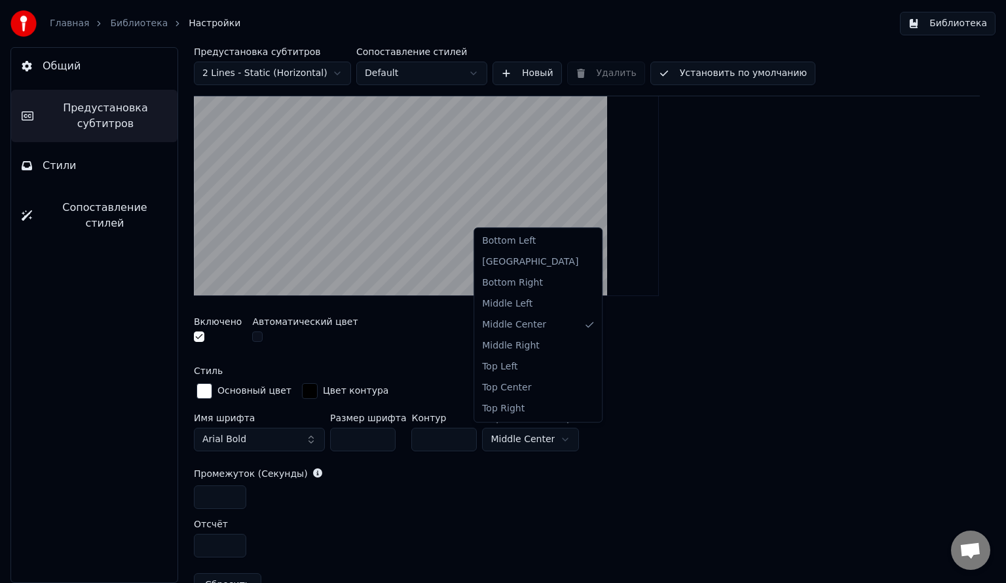
click at [524, 440] on html "Главная Библиотека Настройки Библиотека Общий Предустановка субтитров Стили Соп…" at bounding box center [503, 291] width 1006 height 583
click at [520, 430] on html "Главная Библиотека Настройки Библиотека Общий Предустановка субтитров Стили Соп…" at bounding box center [503, 291] width 1006 height 583
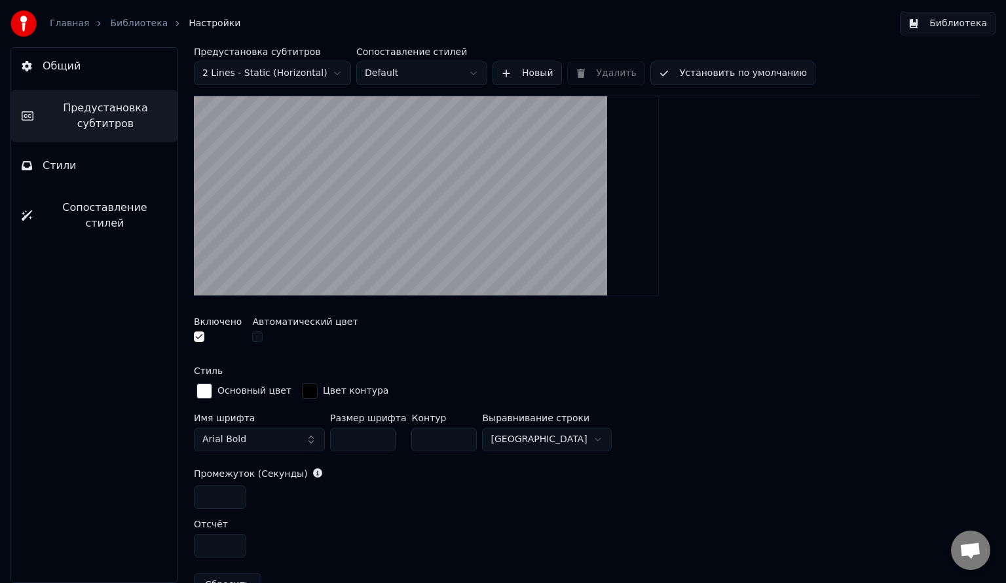
click at [457, 490] on html "Главная Библиотека Настройки Библиотека Общий Предустановка субтитров Стили Соп…" at bounding box center [503, 291] width 1006 height 583
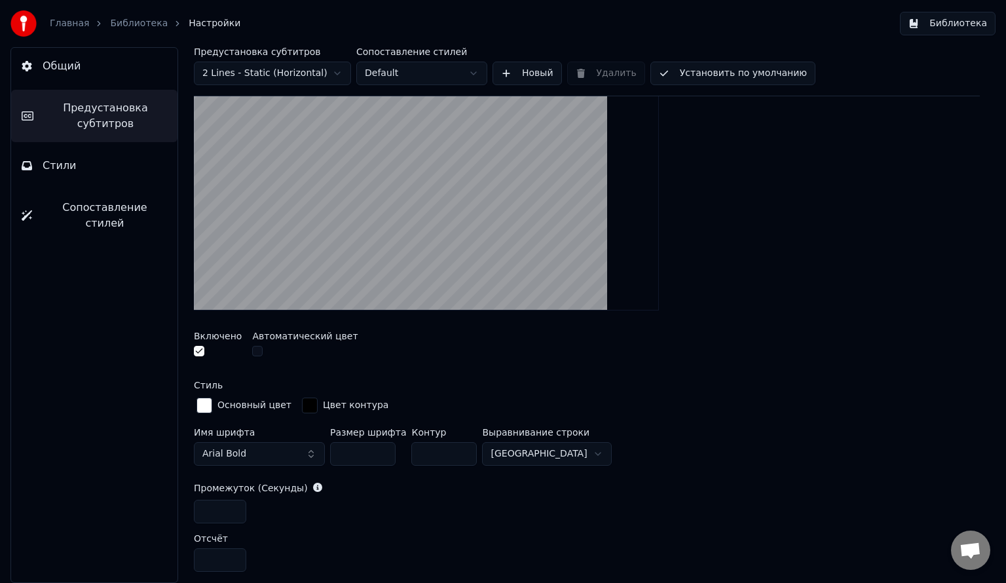
scroll to position [280, 0]
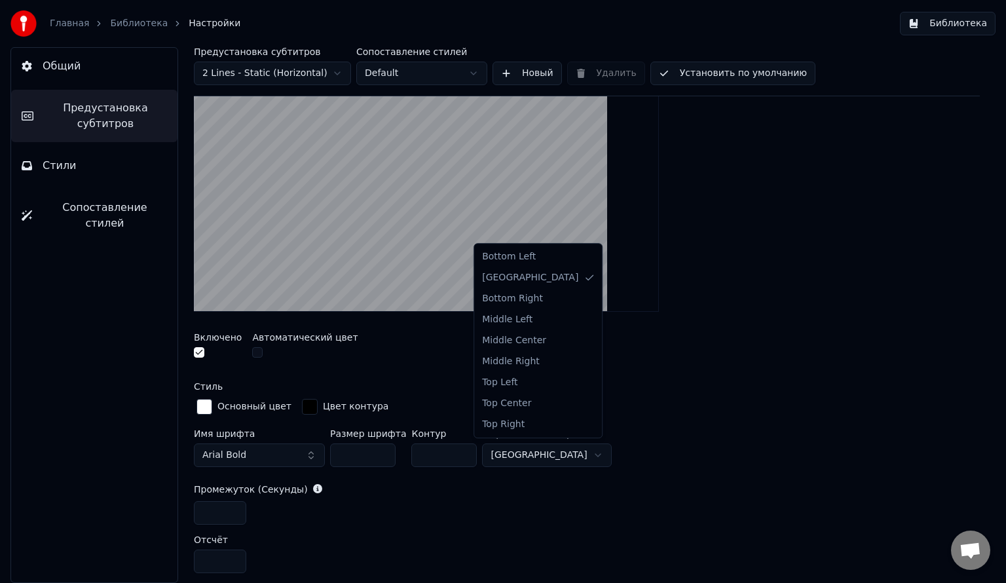
click at [519, 456] on html "Главная Библиотека Настройки Библиотека Общий Предустановка субтитров Стили Соп…" at bounding box center [503, 291] width 1006 height 583
click at [530, 454] on html "Главная Библиотека Настройки Библиотека Общий Предустановка субтитров Стили Соп…" at bounding box center [503, 291] width 1006 height 583
click at [524, 452] on html "Главная Библиотека Настройки Библиотека Общий Предустановка субтитров Стили Соп…" at bounding box center [503, 291] width 1006 height 583
click at [495, 451] on html "Главная Библиотека Настройки Библиотека Общий Предустановка субтитров Стили Соп…" at bounding box center [503, 291] width 1006 height 583
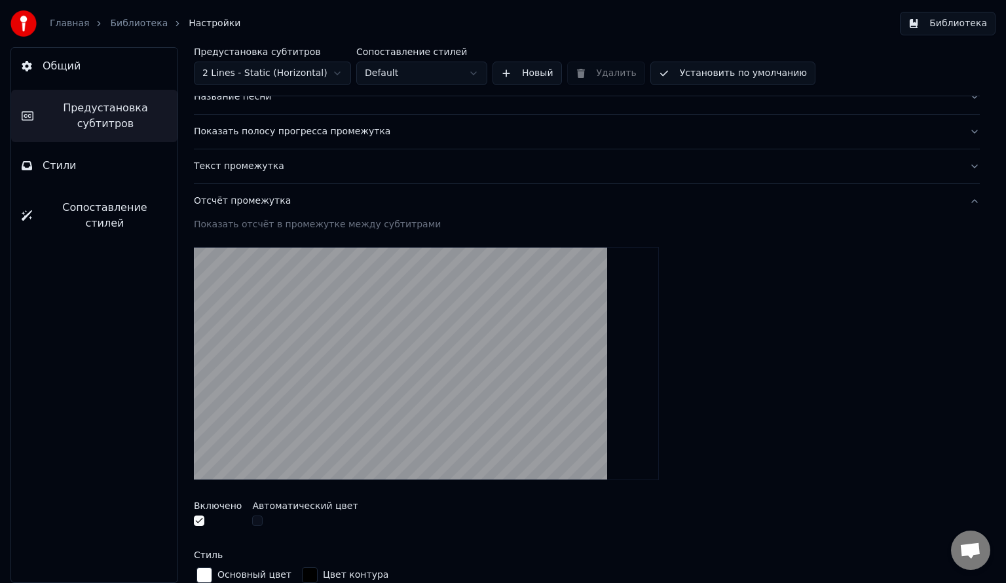
scroll to position [0, 0]
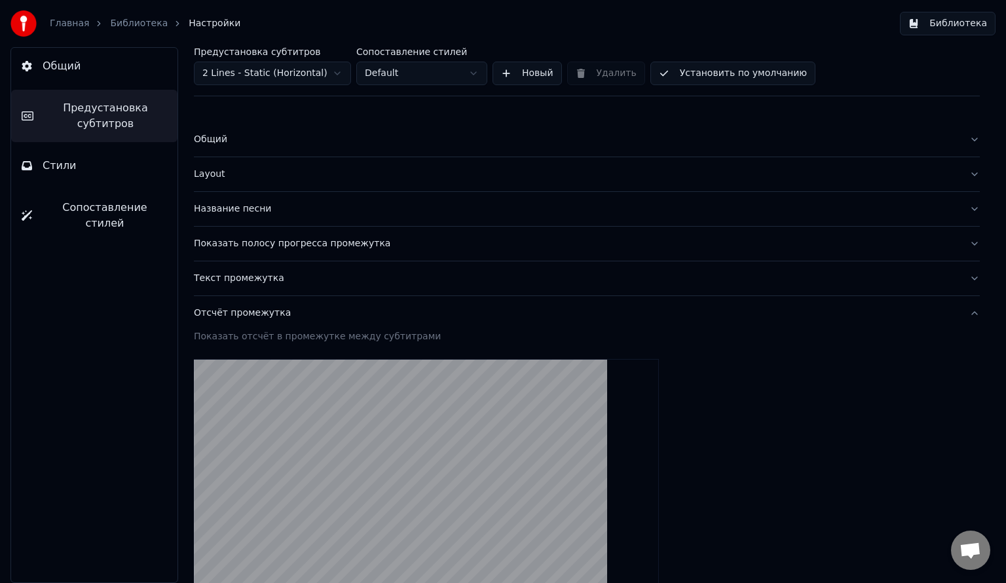
click at [115, 178] on button "Стили" at bounding box center [94, 165] width 166 height 37
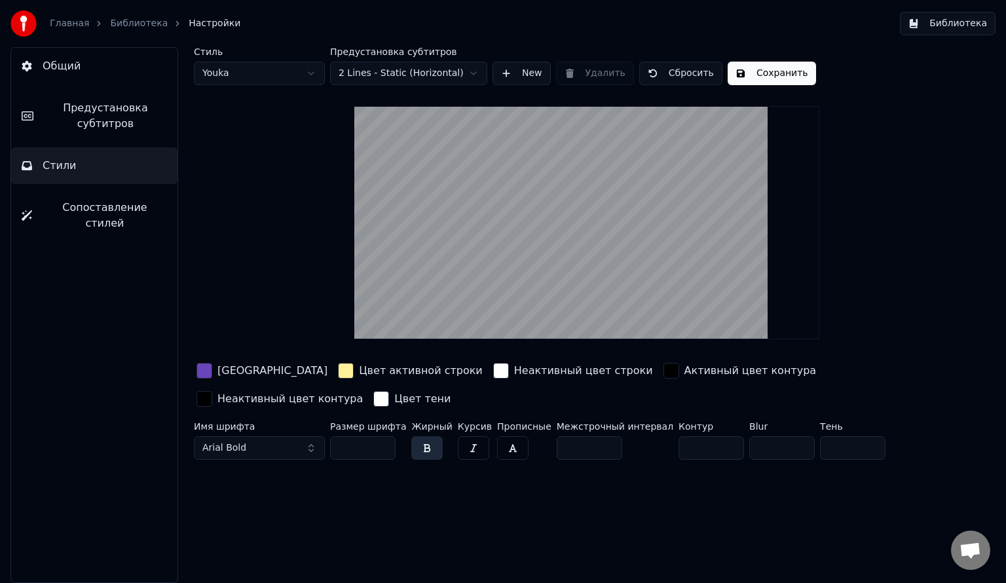
click at [768, 60] on div "Стиль Youka Предустановка субтитров 2 Lines - Static (Horizontal) New Удалить С…" at bounding box center [587, 66] width 786 height 38
click at [763, 71] on button "Сохранить" at bounding box center [772, 74] width 88 height 24
click at [130, 21] on link "Библиотека" at bounding box center [139, 23] width 58 height 13
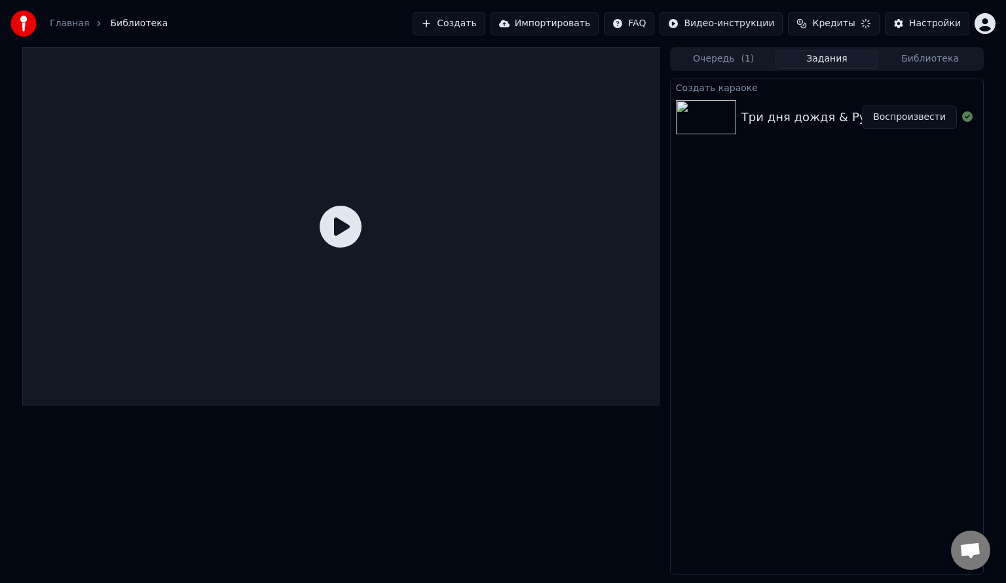
click at [345, 218] on icon at bounding box center [341, 227] width 42 height 42
click at [730, 100] on img at bounding box center [706, 117] width 60 height 34
click at [909, 117] on button "Воспроизвести" at bounding box center [909, 117] width 95 height 24
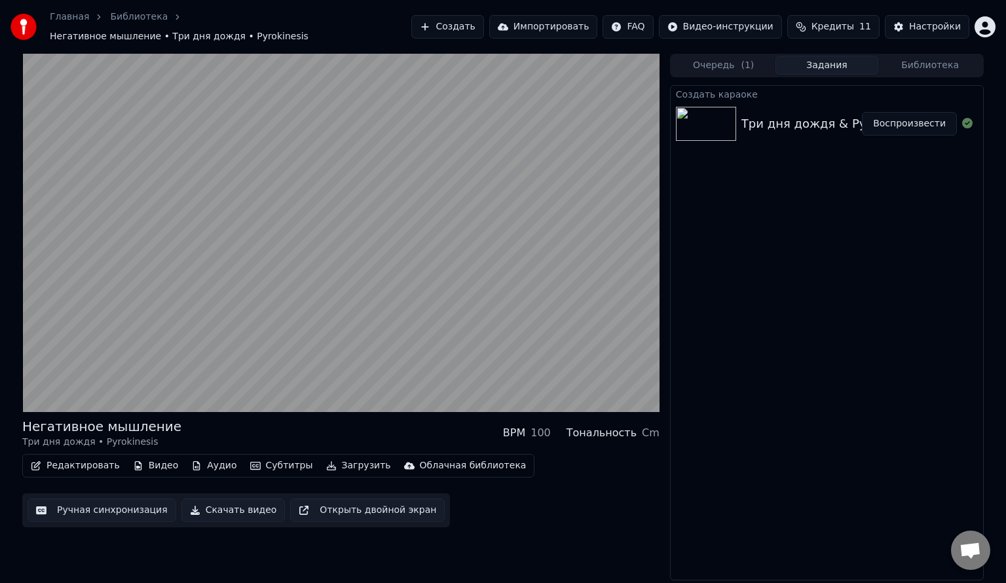
click at [76, 457] on button "Редактировать" at bounding box center [76, 466] width 100 height 18
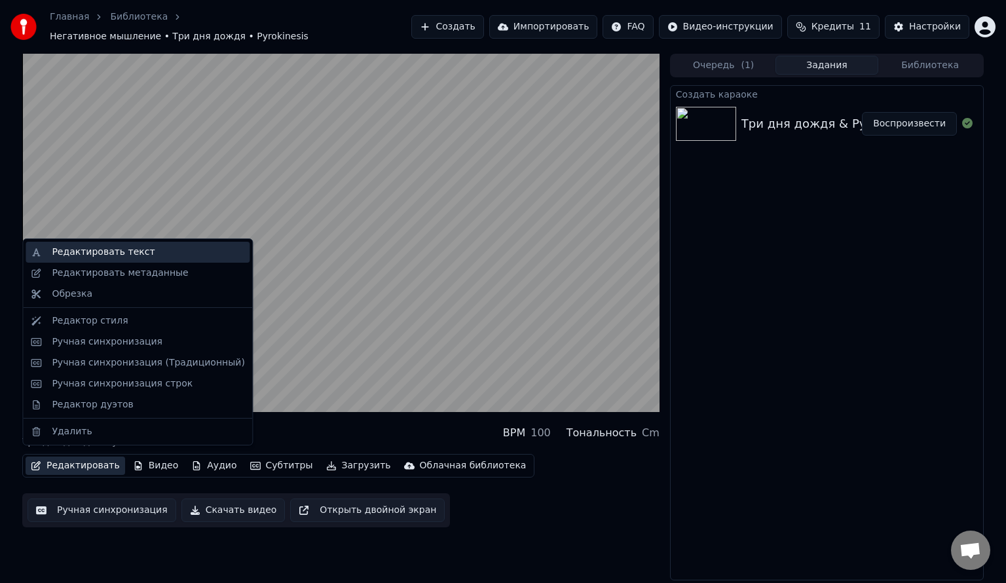
click at [118, 256] on div "Редактировать текст" at bounding box center [103, 252] width 103 height 13
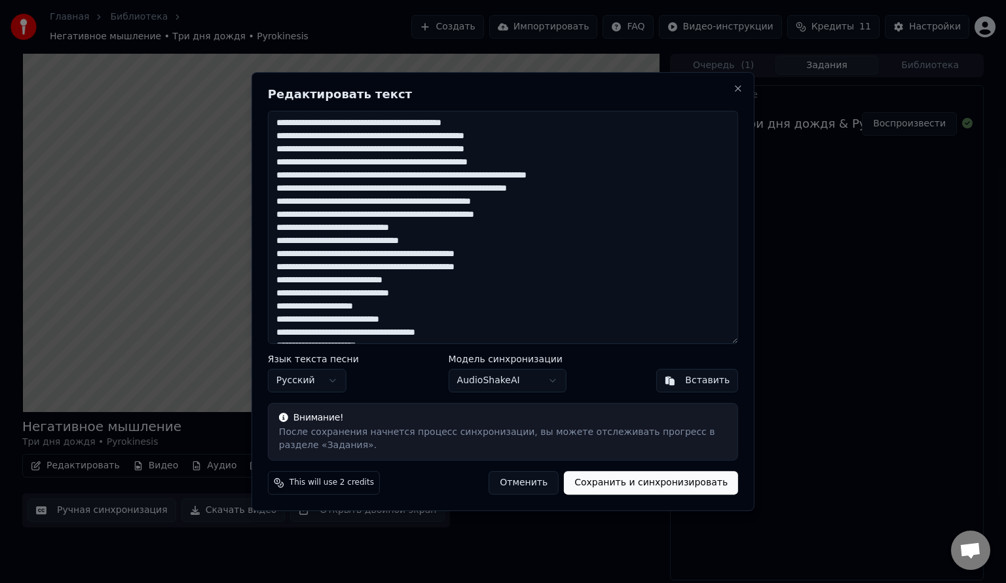
click at [512, 267] on textarea at bounding box center [503, 227] width 470 height 233
type textarea "**********"
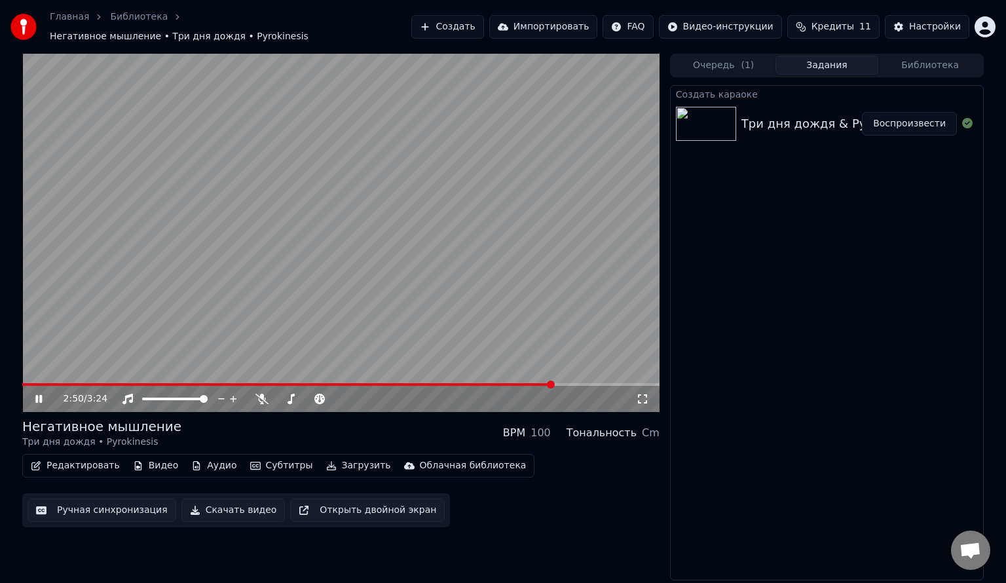
click at [219, 506] on button "Скачать видео" at bounding box center [233, 511] width 104 height 24
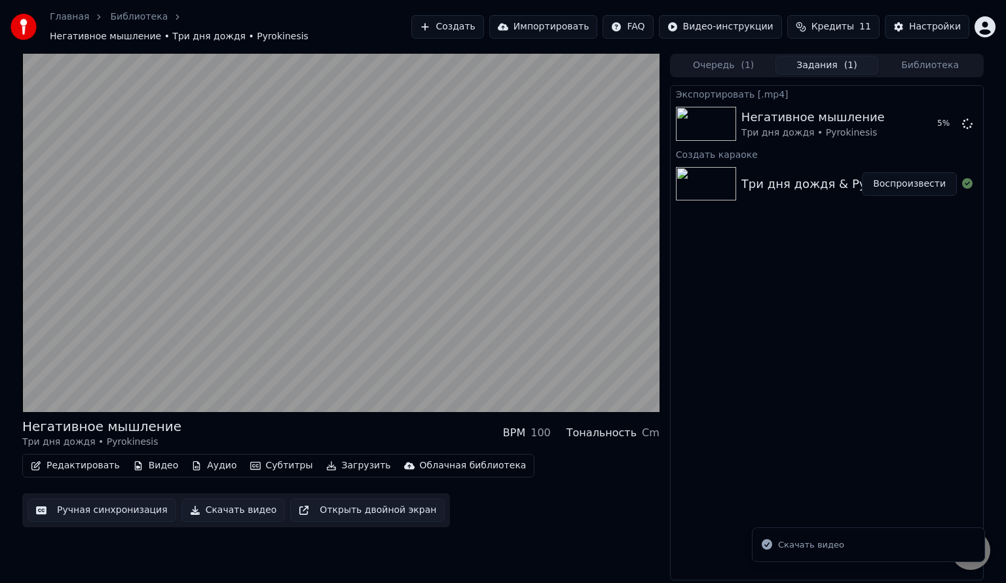
click at [799, 544] on div "Скачать видео" at bounding box center [811, 545] width 66 height 13
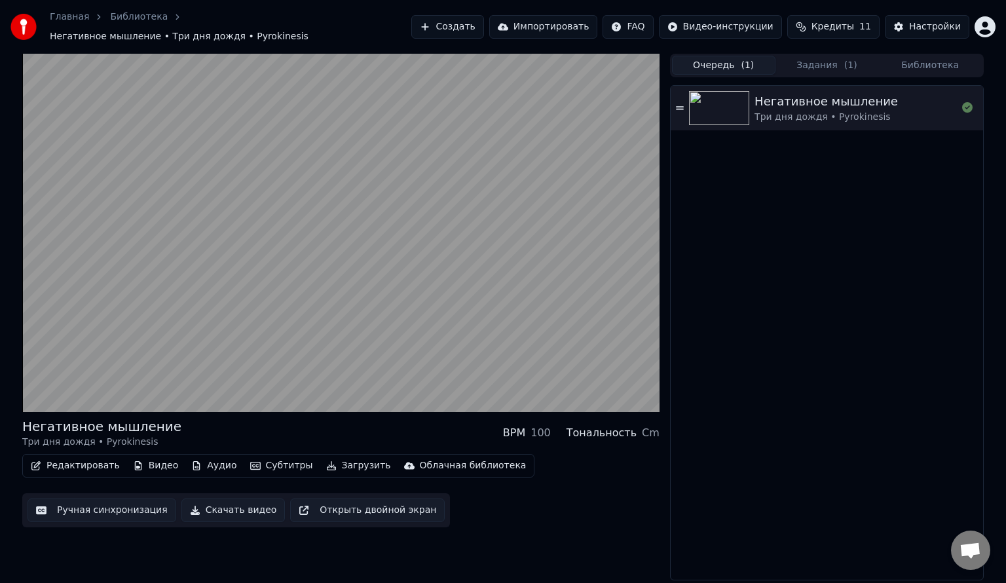
click at [718, 56] on button "Очередь ( 1 )" at bounding box center [724, 65] width 104 height 19
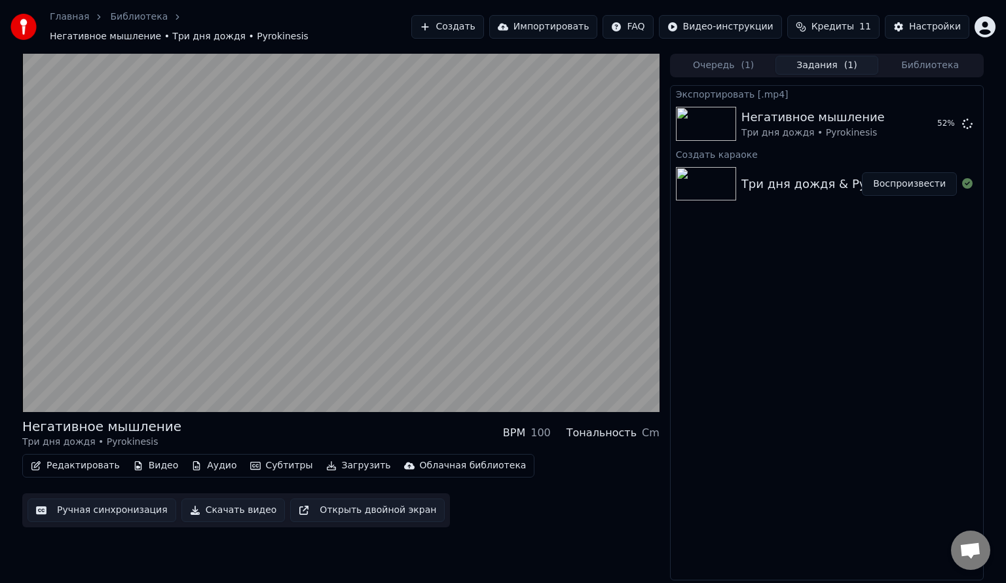
click at [816, 60] on button "Задания ( 1 )" at bounding box center [828, 65] width 104 height 19
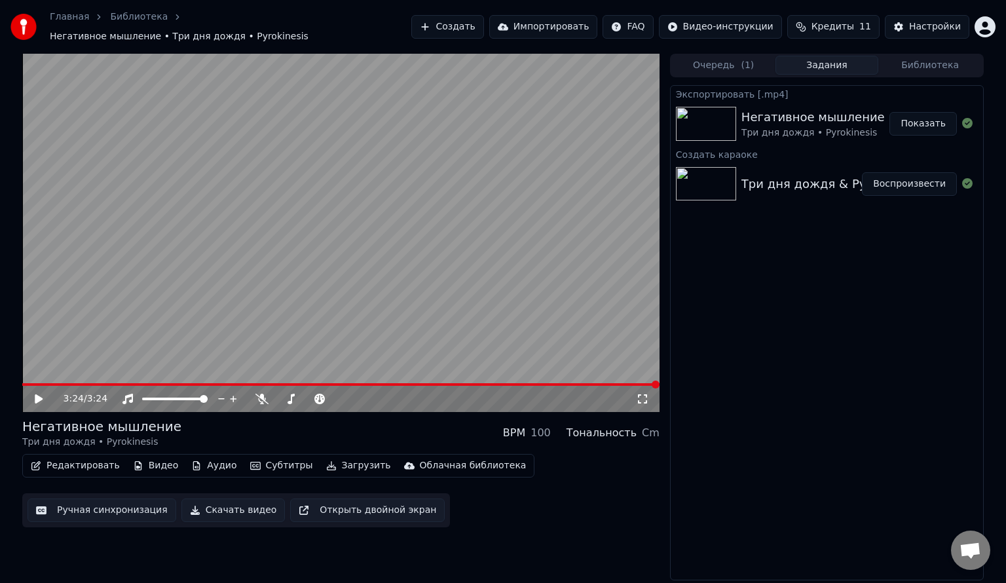
click at [915, 116] on button "Показать" at bounding box center [923, 124] width 67 height 24
click at [985, 234] on div "3:24 / 3:24 Негативное мышление Три дня дождя • Pyrokinesis BPM 100 Тональность…" at bounding box center [503, 317] width 983 height 527
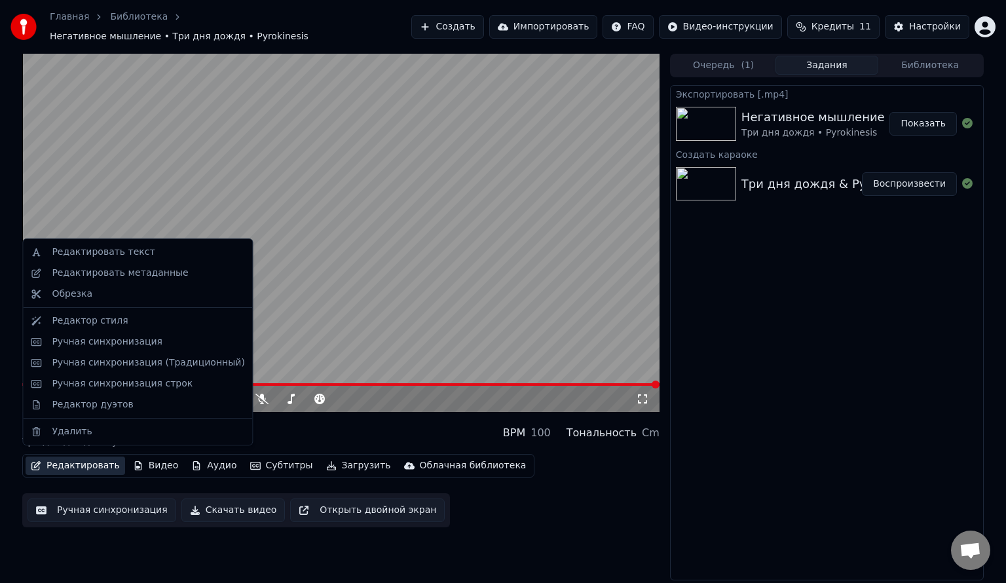
click at [70, 459] on button "Редактировать" at bounding box center [76, 466] width 100 height 18
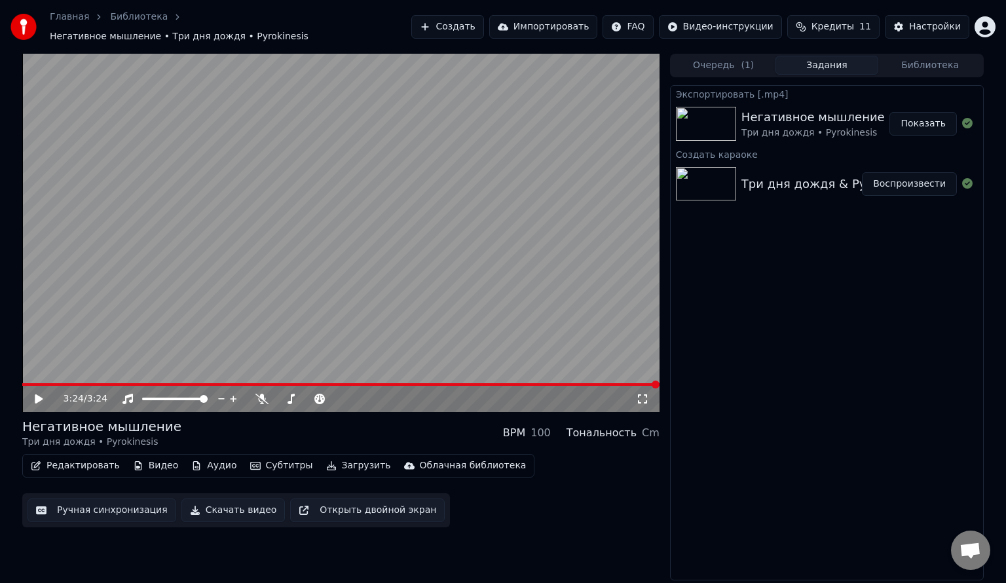
click at [521, 501] on div "Редактировать Видео Аудио Субтитры Загрузить Облачная библиотека Ручная синхрон…" at bounding box center [340, 490] width 637 height 73
